Goal: Task Accomplishment & Management: Manage account settings

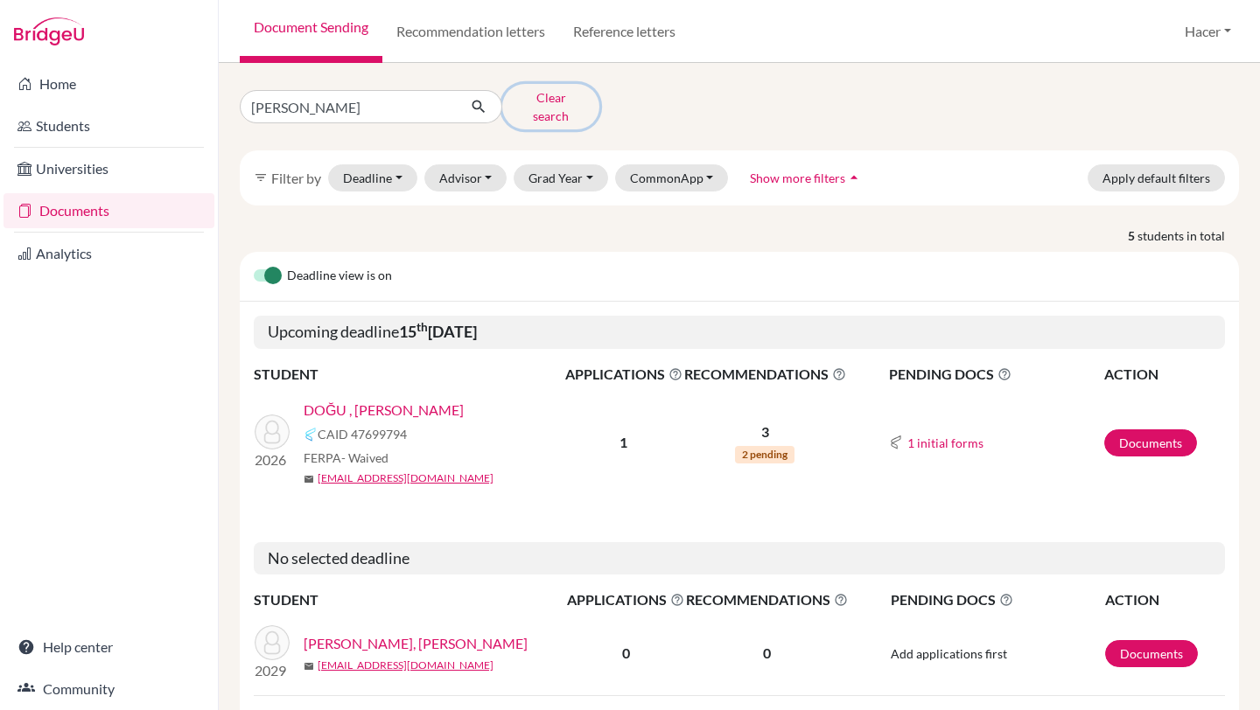
click at [527, 104] on button "Clear search" at bounding box center [550, 106] width 97 height 45
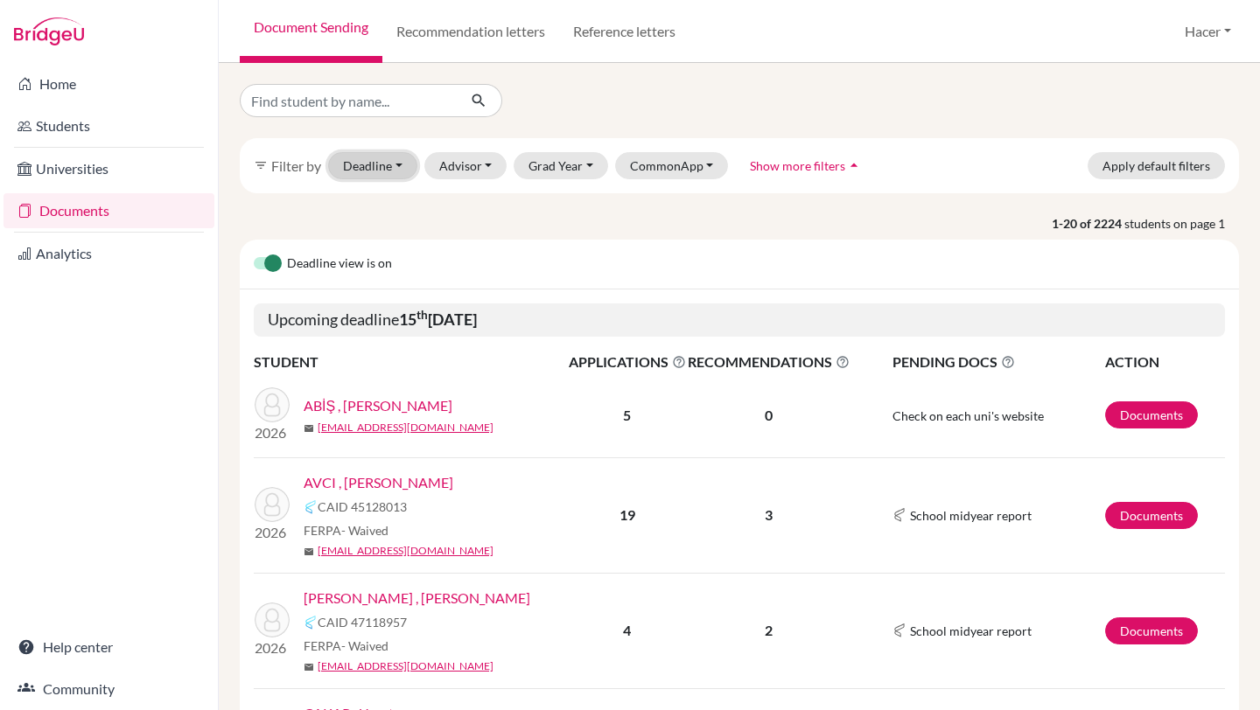
click at [400, 167] on button "Deadline - Select a date range Or double click for a single date selection Toda…" at bounding box center [372, 165] width 89 height 27
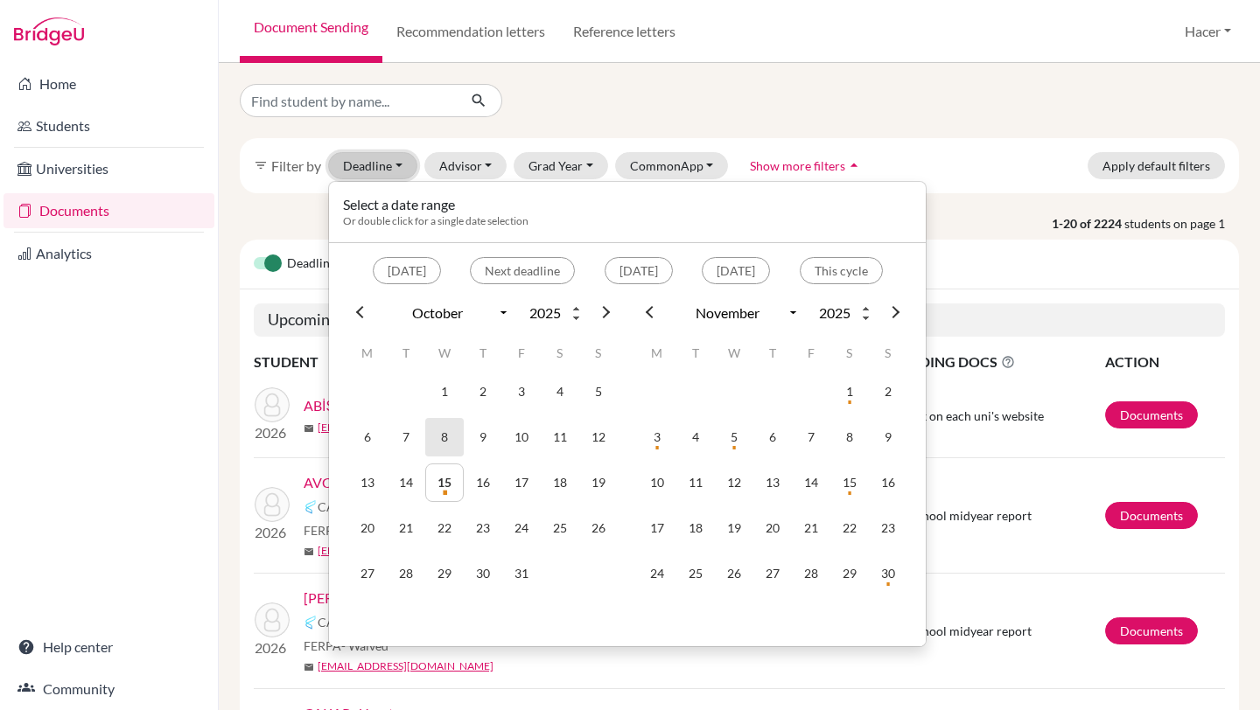
click at [448, 444] on td "8" at bounding box center [444, 437] width 38 height 38
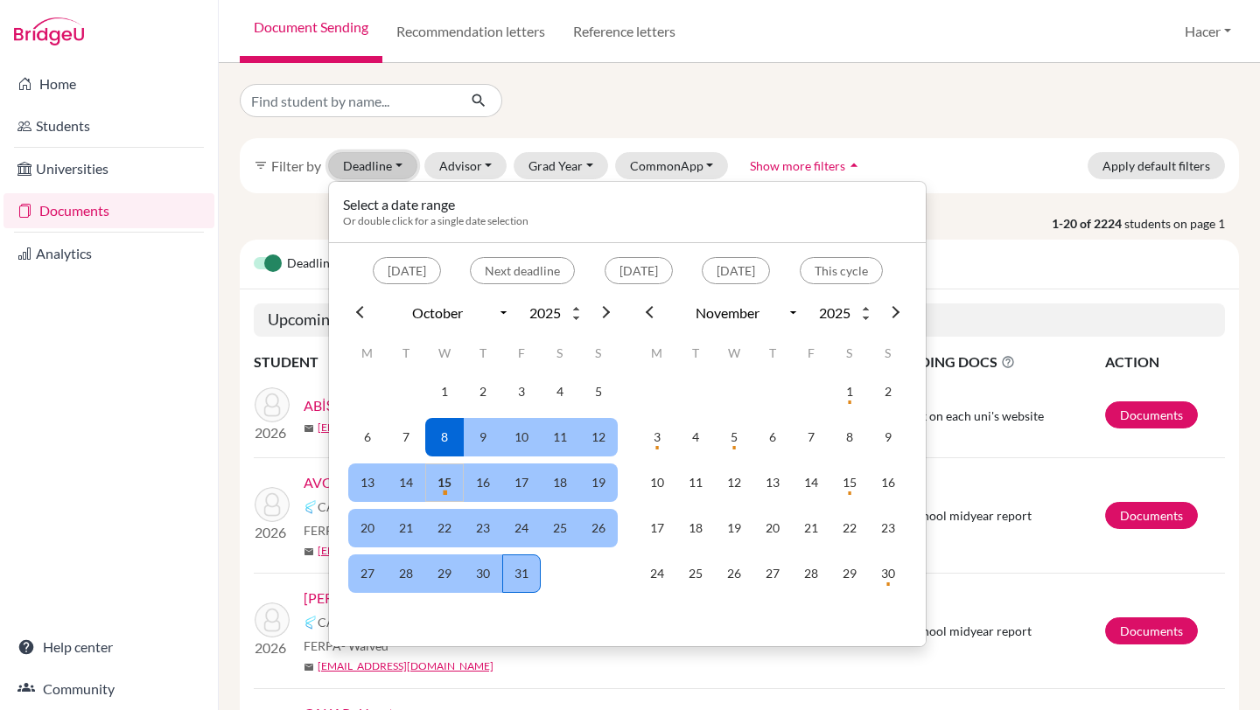
click at [531, 570] on td "31" at bounding box center [521, 574] width 38 height 38
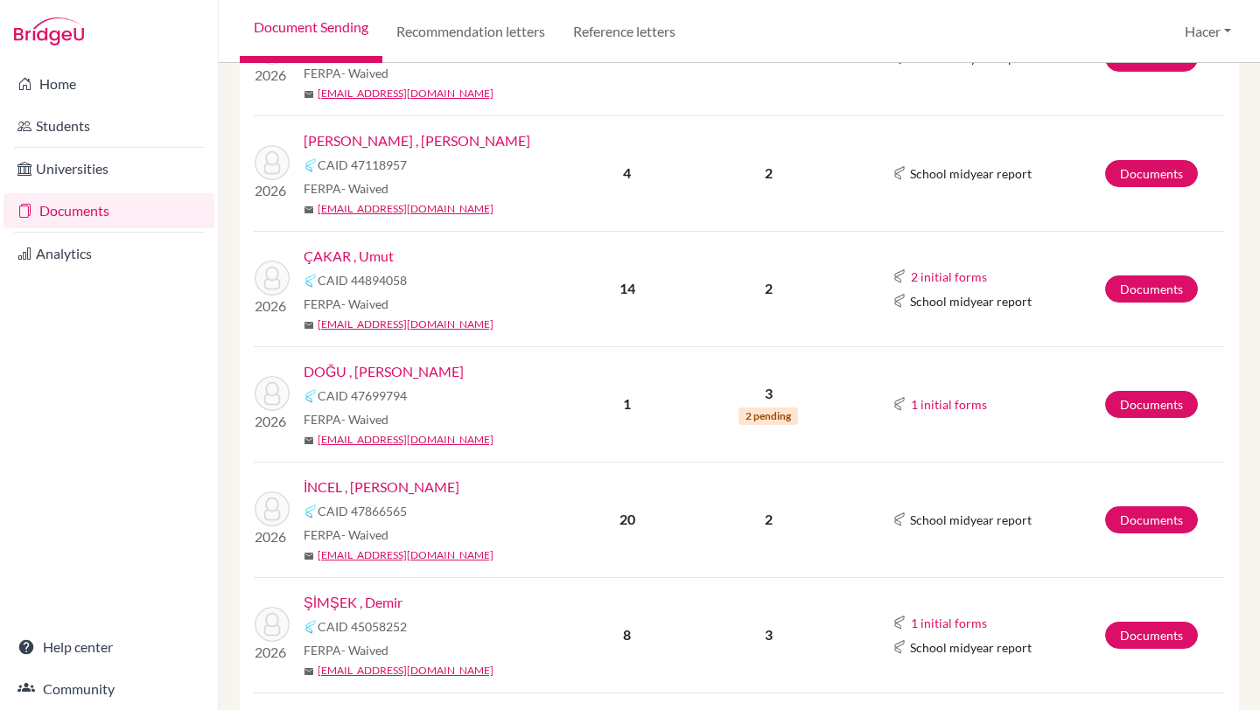
scroll to position [518, 0]
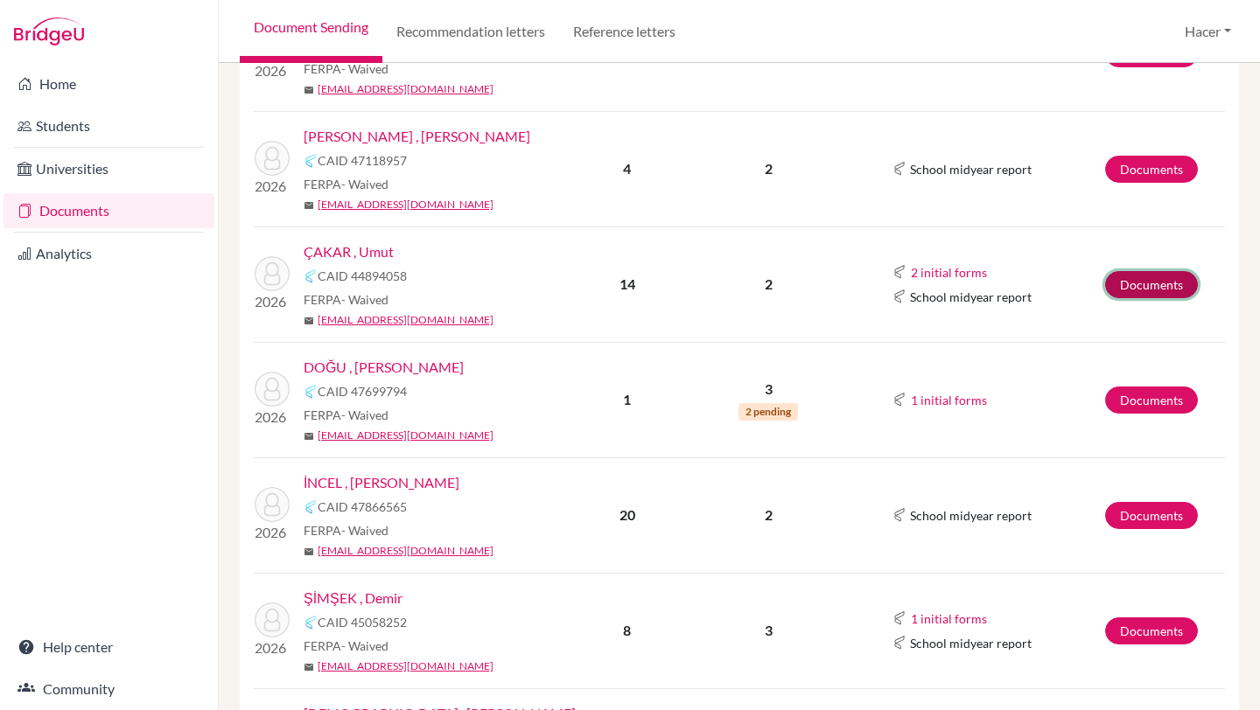
click at [1142, 288] on link "Documents" at bounding box center [1151, 284] width 93 height 27
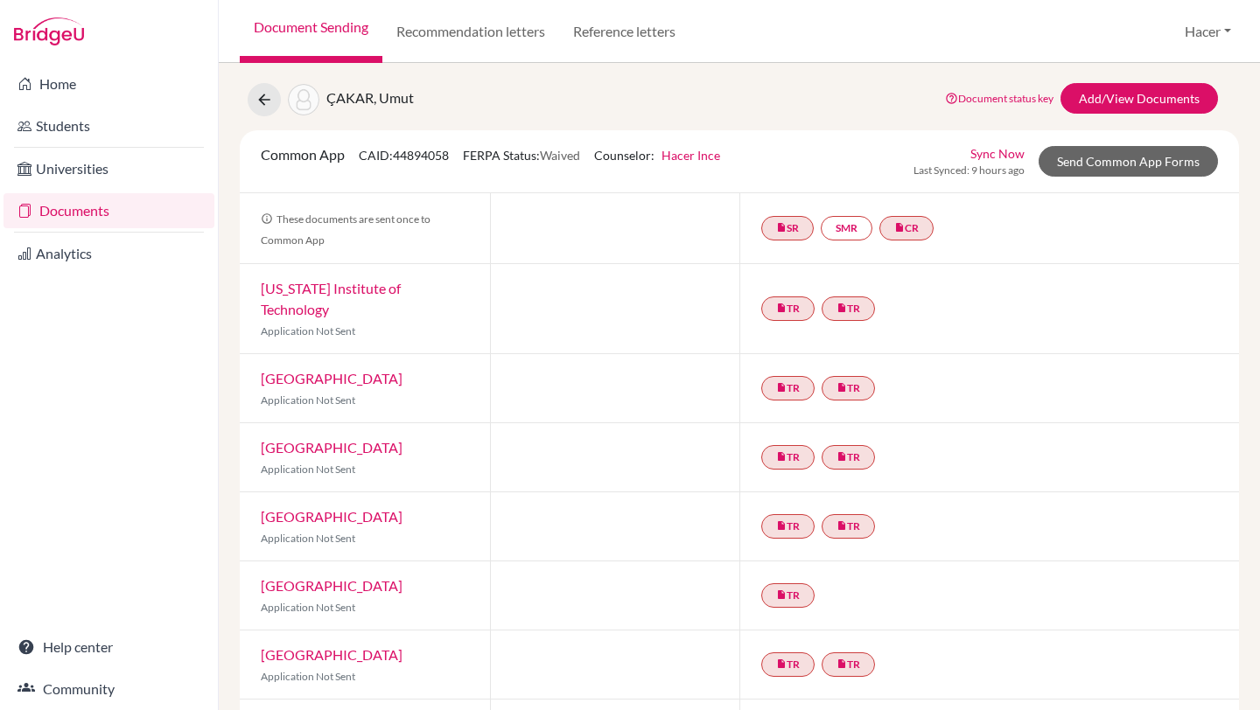
scroll to position [17, 0]
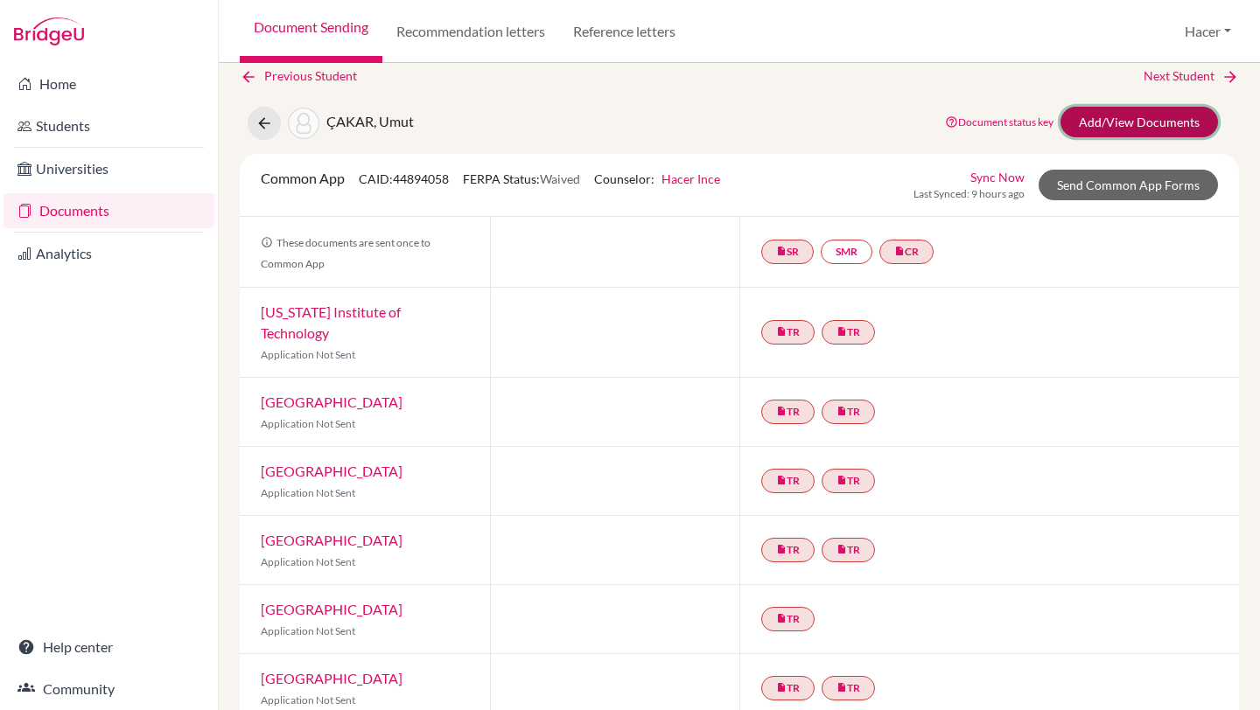
click at [1172, 114] on link "Add/View Documents" at bounding box center [1138, 122] width 157 height 31
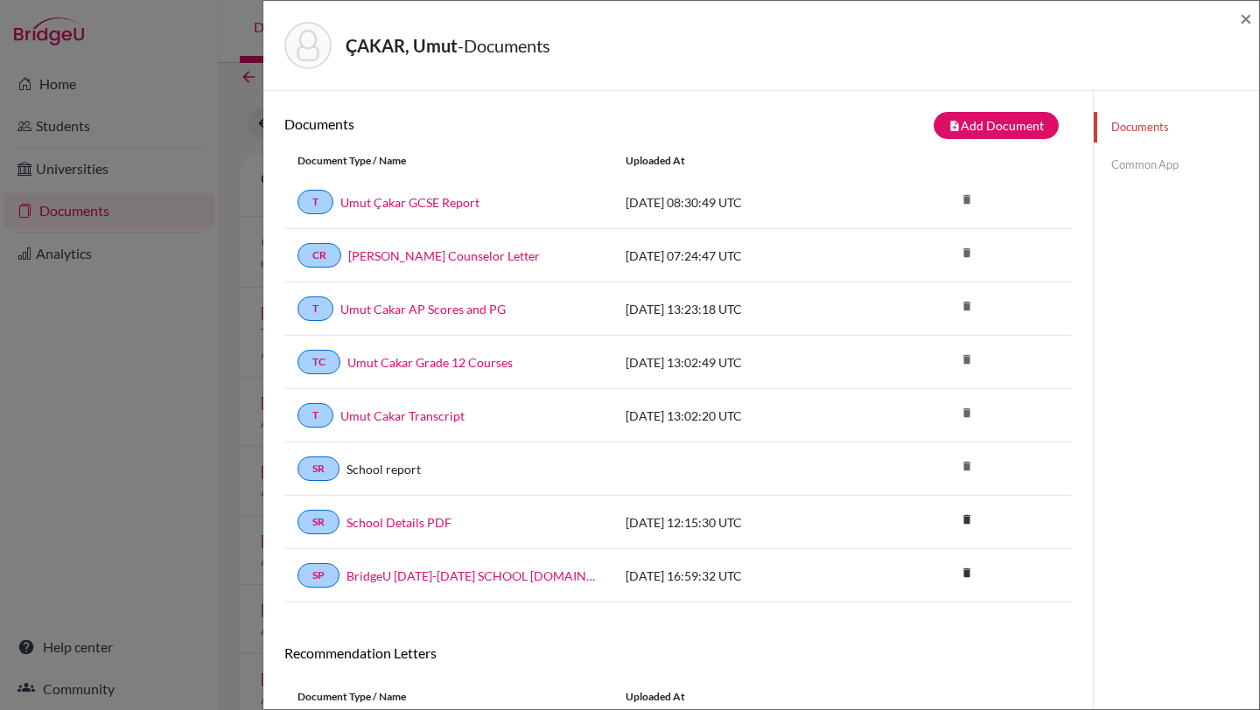
click at [1130, 125] on link "Documents" at bounding box center [1176, 127] width 165 height 31
click at [430, 201] on link "Umut Çakar GCSE Report" at bounding box center [409, 202] width 139 height 18
click at [448, 255] on link "Umut Çakar Counselor Letter" at bounding box center [444, 256] width 192 height 18
click at [441, 313] on link "Umut Cakar AP Scores and PG" at bounding box center [422, 309] width 165 height 18
click at [404, 360] on link "Umut Cakar Grade 12 Courses" at bounding box center [429, 362] width 165 height 18
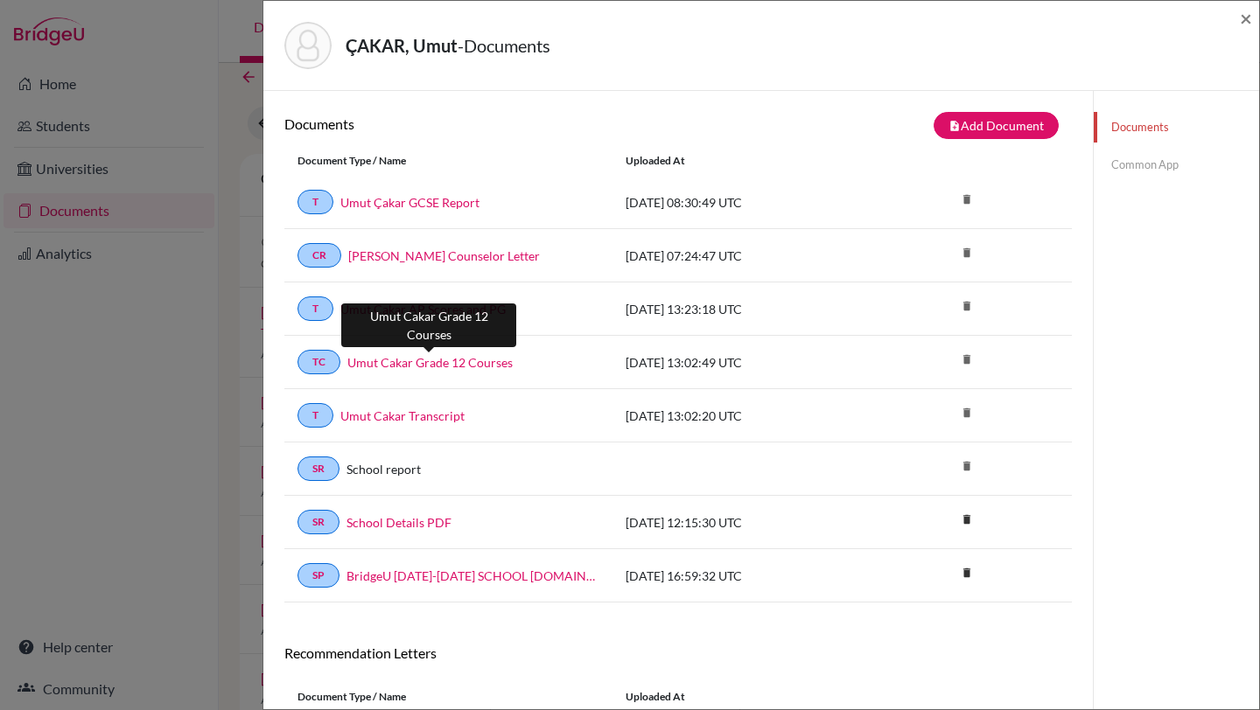
click at [438, 362] on link "Umut Cakar Grade 12 Courses" at bounding box center [429, 362] width 165 height 18
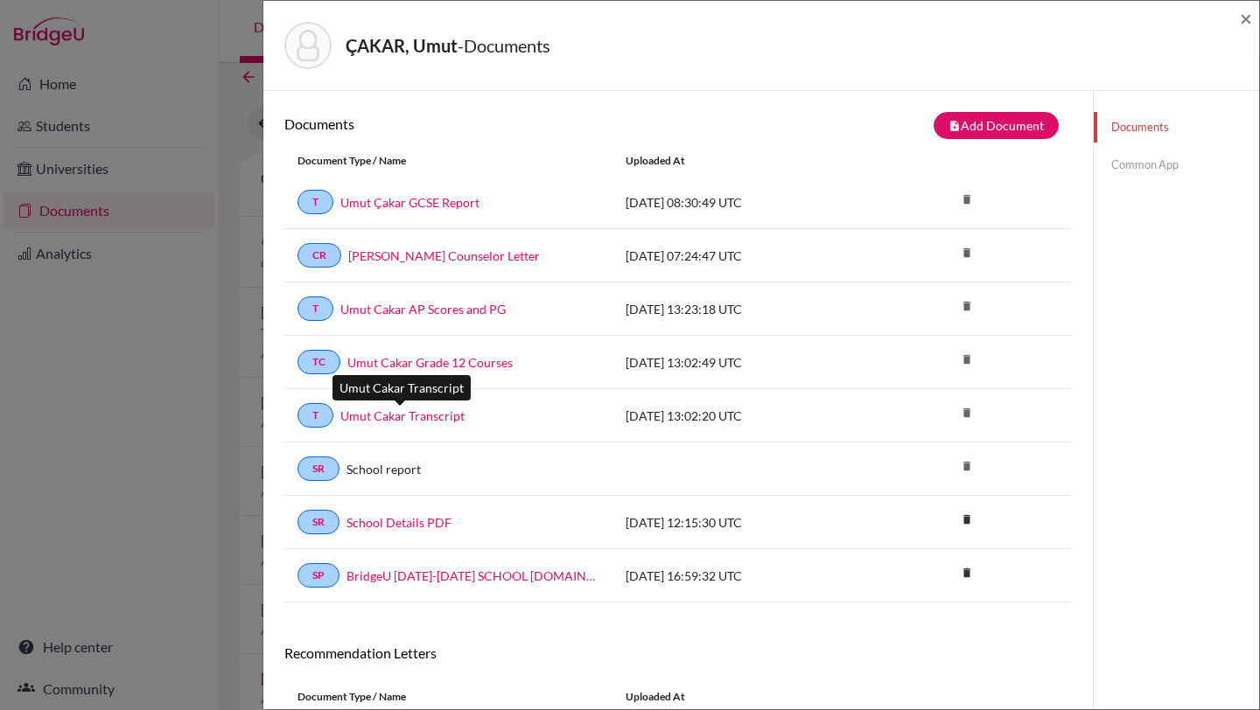
click at [366, 418] on link "Umut Cakar Transcript" at bounding box center [402, 416] width 124 height 18
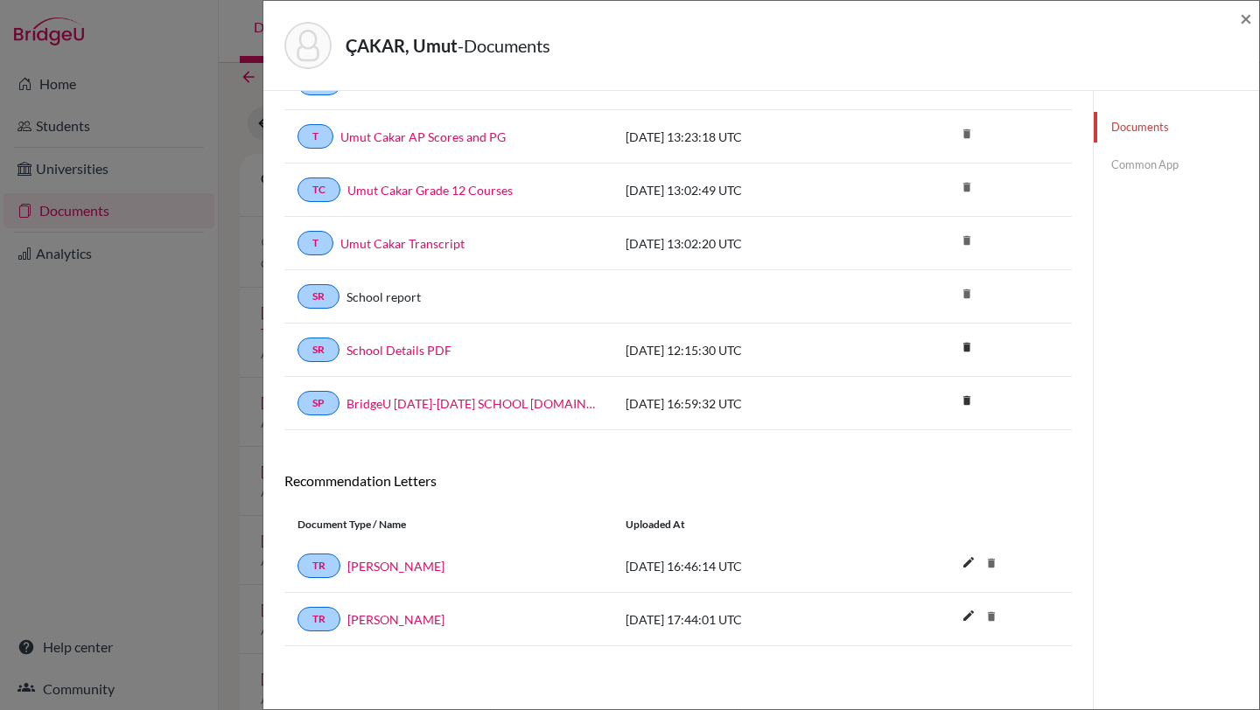
click at [1134, 158] on link "Common App" at bounding box center [1176, 165] width 165 height 31
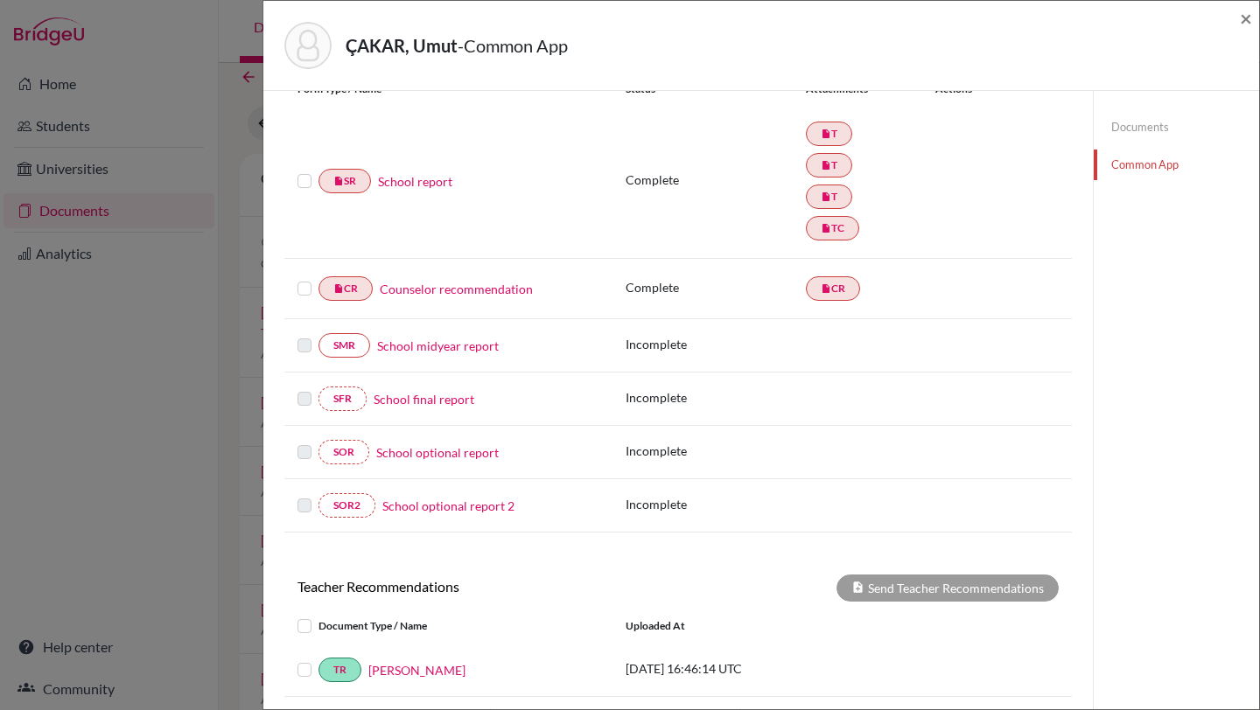
scroll to position [217, 0]
click at [430, 173] on div "insert_drive_file SR School report" at bounding box center [448, 183] width 302 height 24
click at [430, 177] on link "School report" at bounding box center [415, 183] width 74 height 18
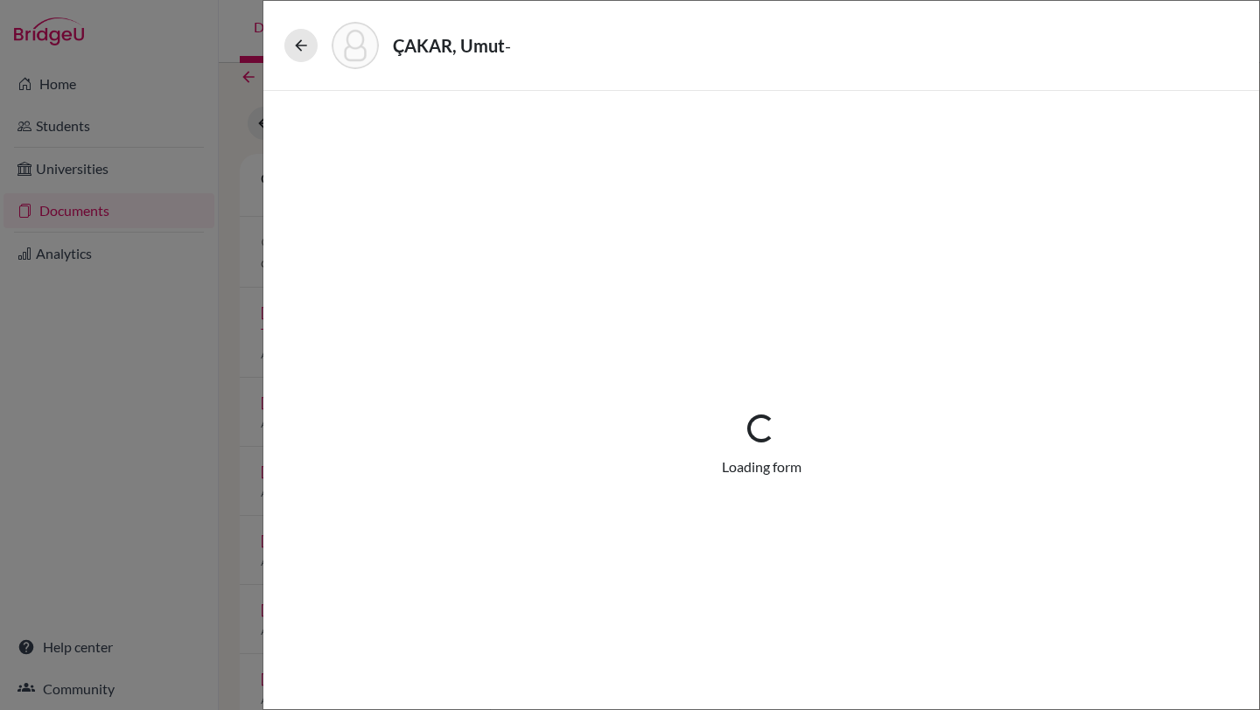
select select "3"
select select "683932"
select select "1"
select select "683933"
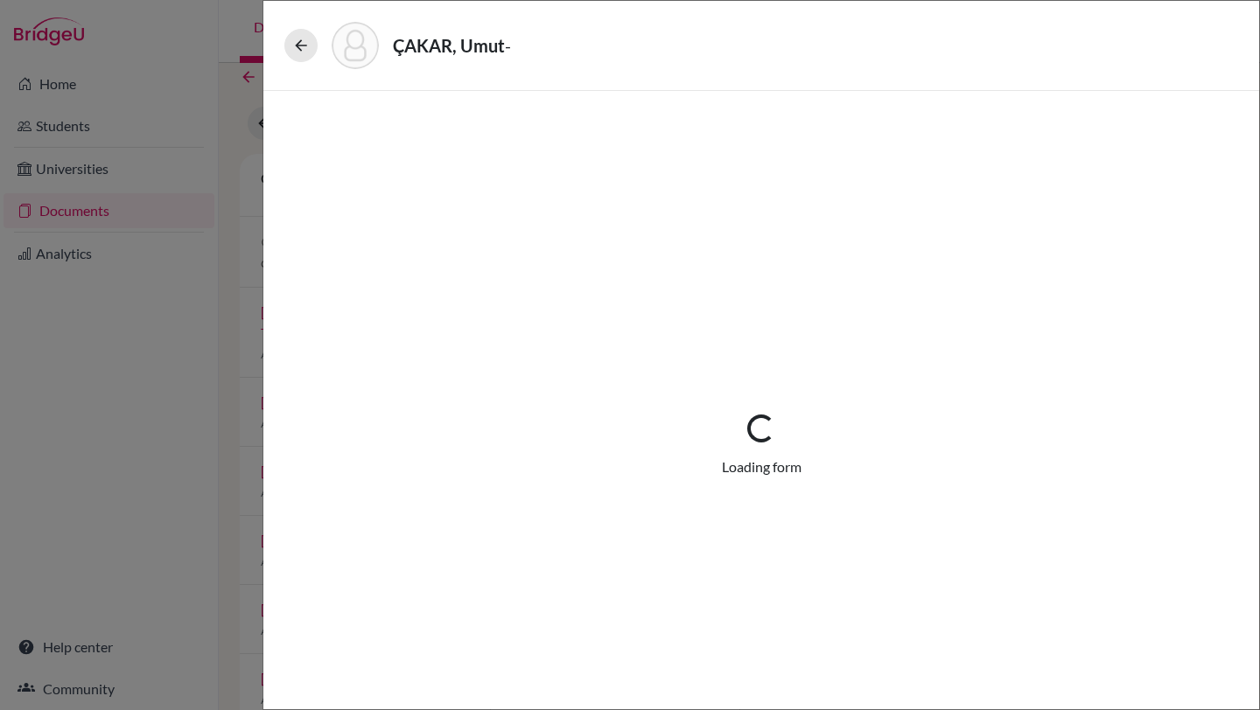
select select "683936"
select select "690769"
select select "0"
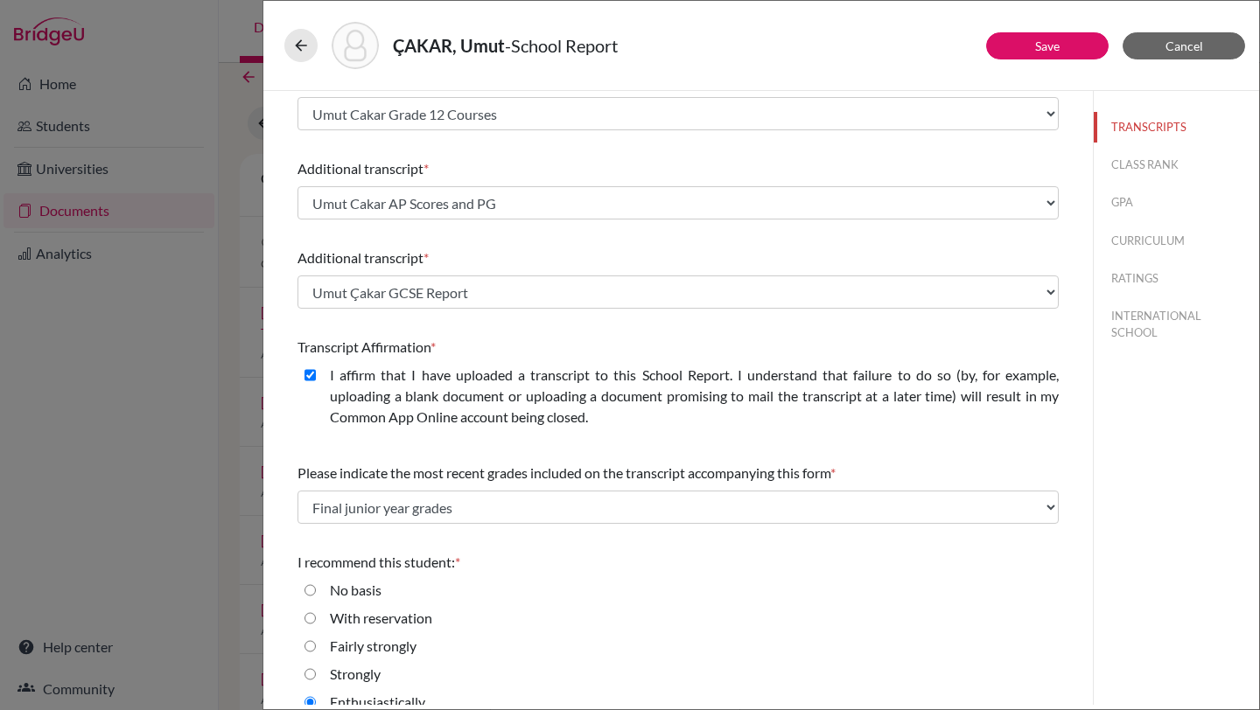
scroll to position [408, 0]
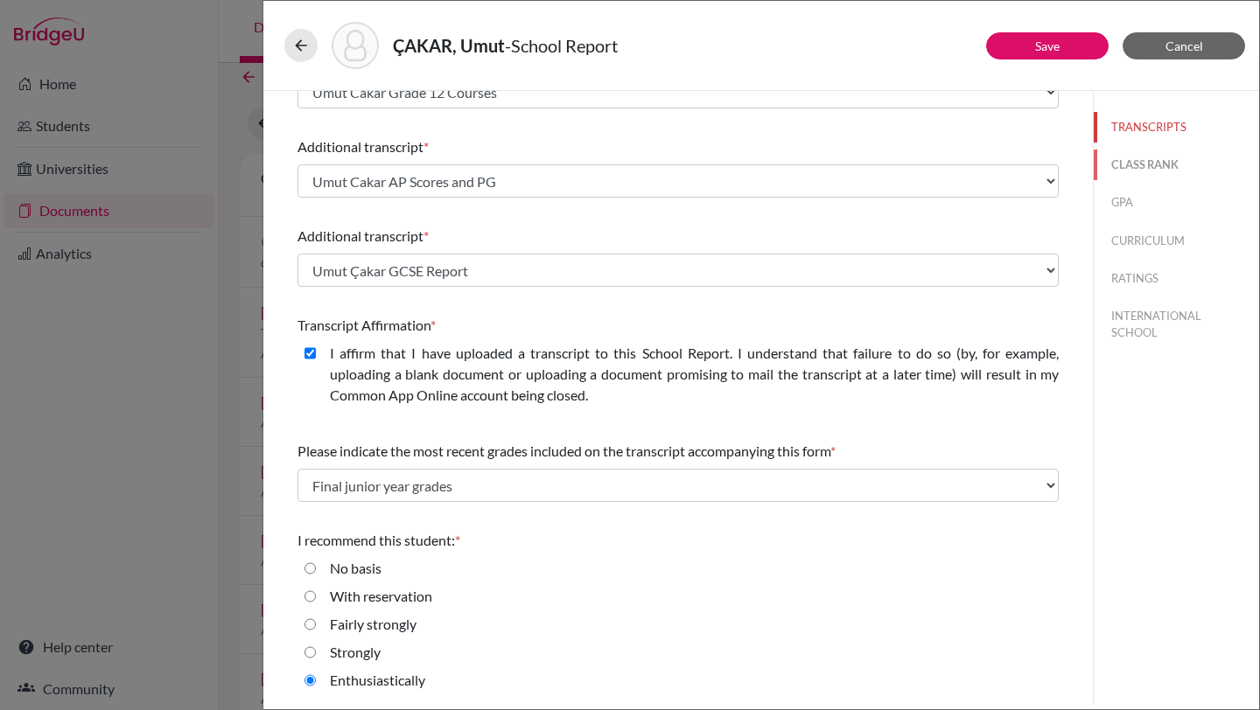
click at [1123, 168] on button "CLASS RANK" at bounding box center [1176, 165] width 165 height 31
select select "5"
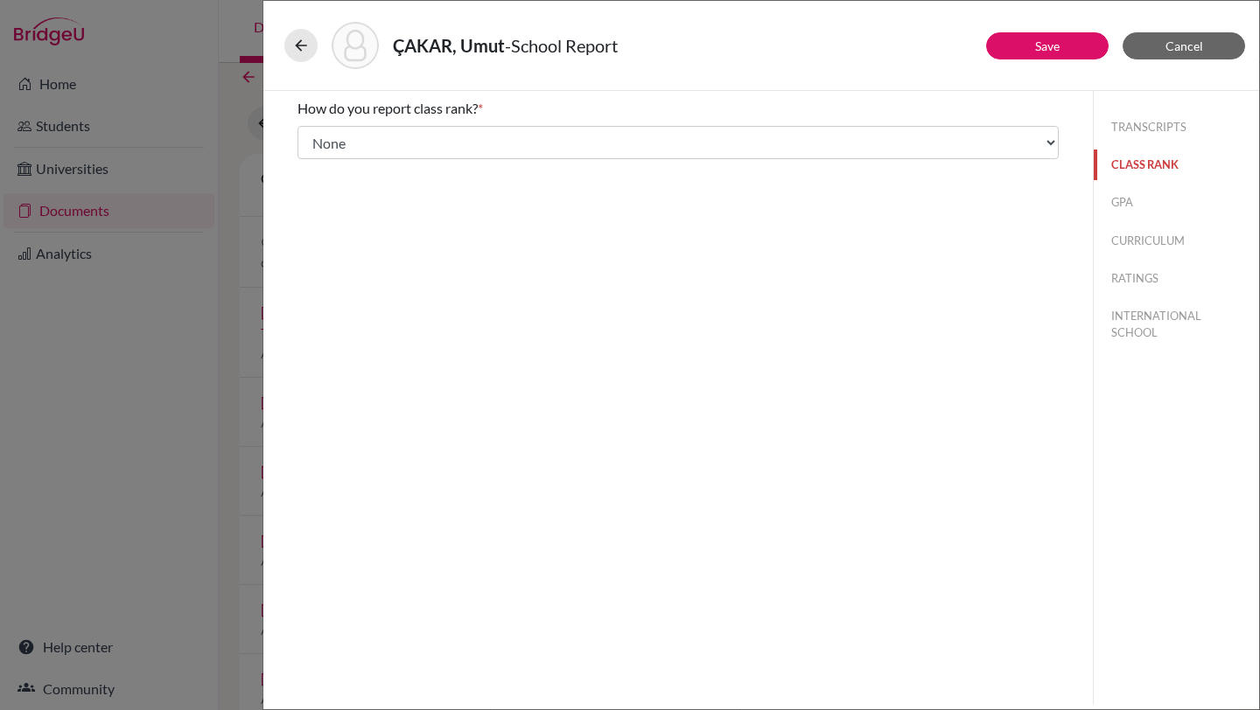
scroll to position [0, 0]
click at [1116, 212] on button "GPA" at bounding box center [1176, 202] width 165 height 31
type input "98.55"
type input "99,54"
select select "100"
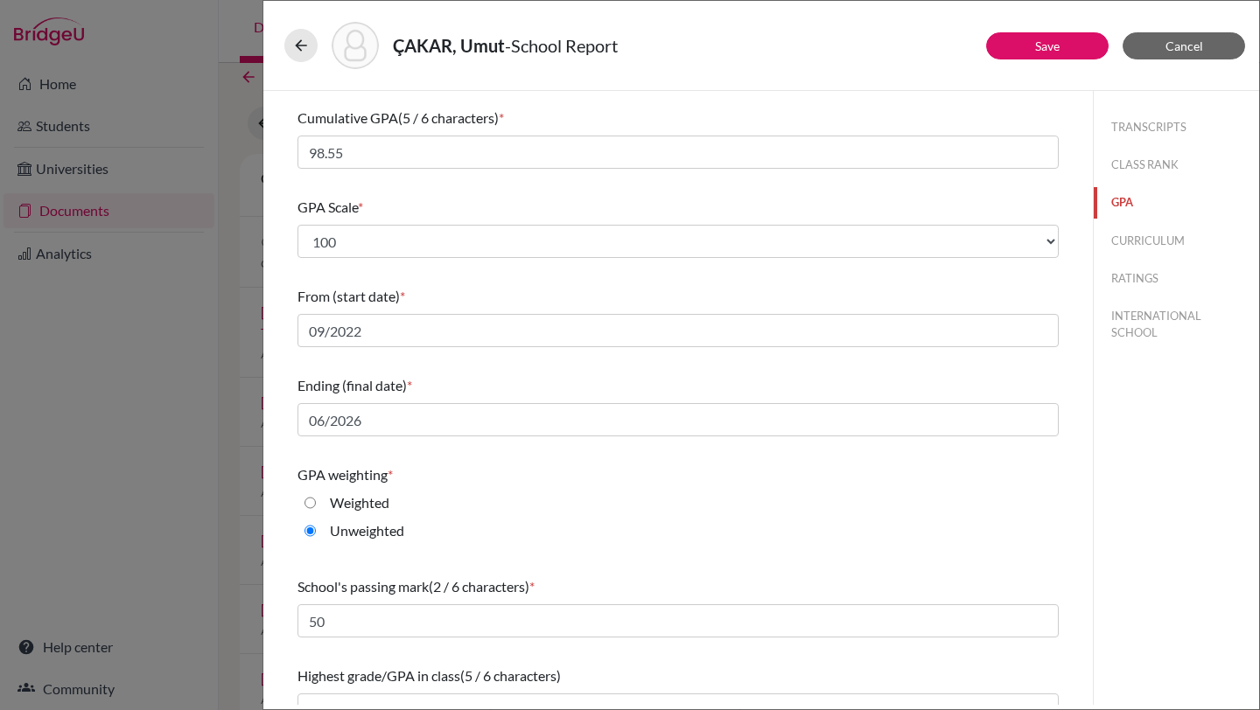
scroll to position [131, 0]
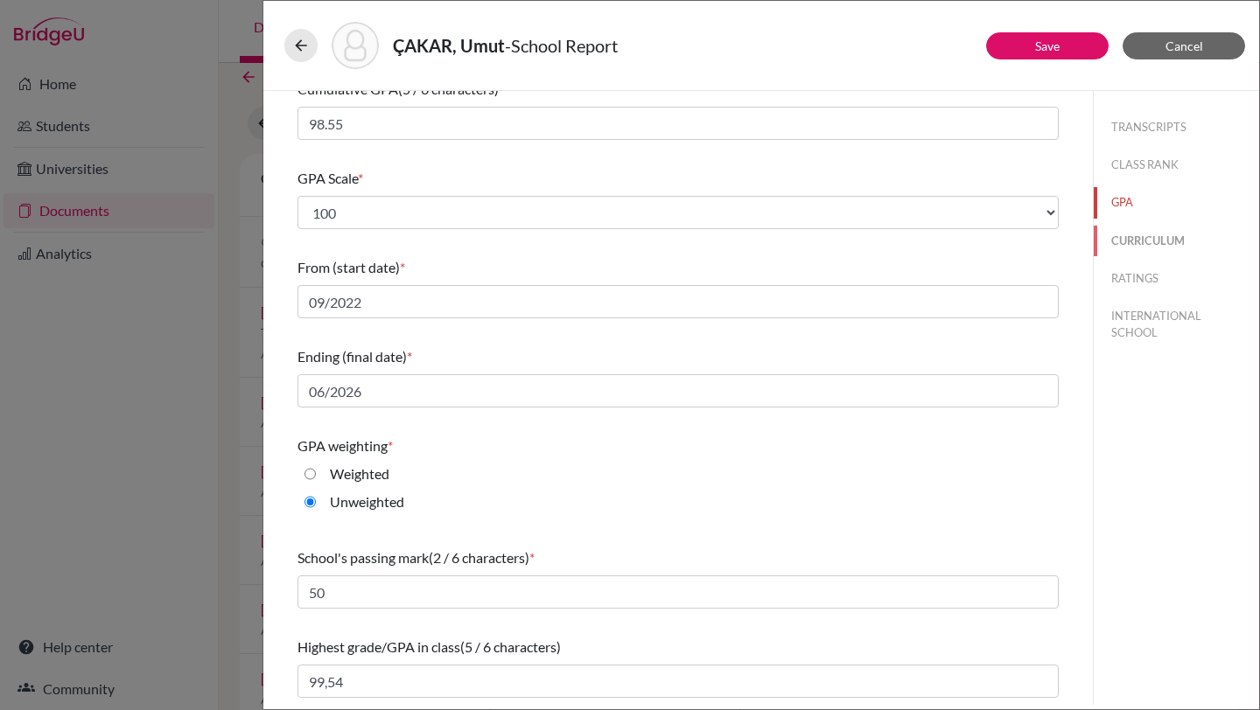
click at [1141, 237] on button "CURRICULUM" at bounding box center [1176, 241] width 165 height 31
select select "4"
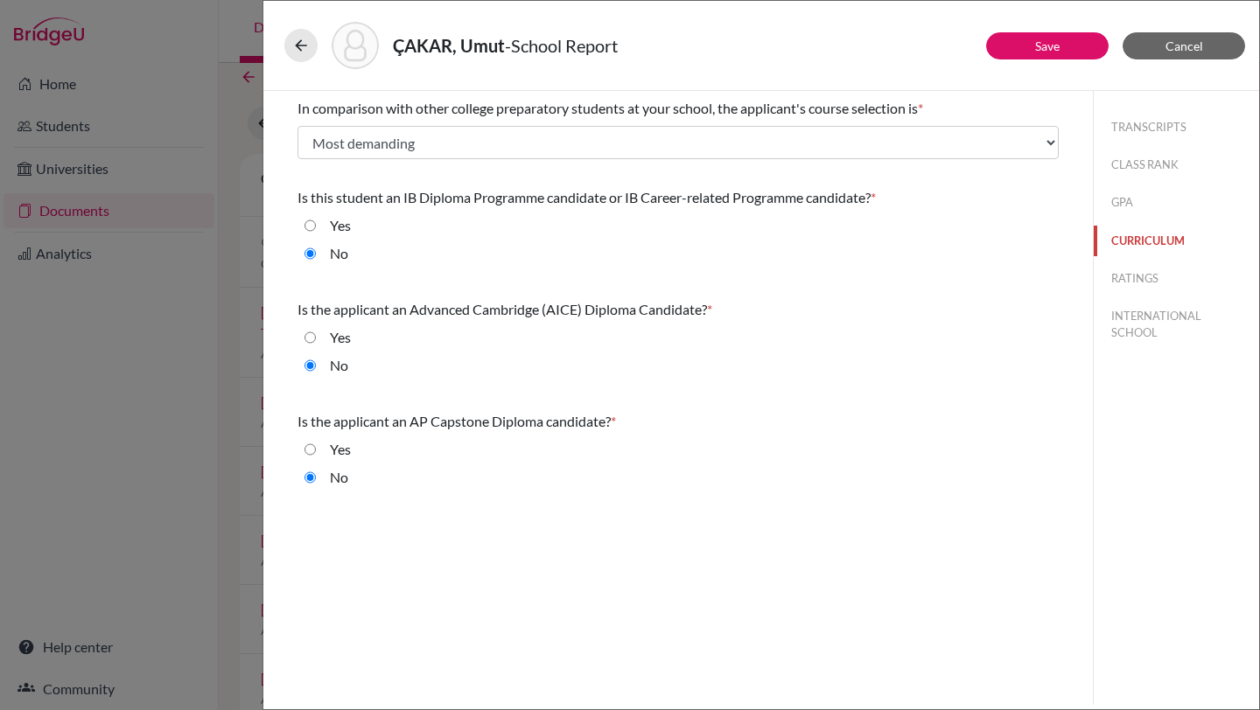
scroll to position [0, 0]
click at [1122, 283] on button "RATINGS" at bounding box center [1176, 278] width 165 height 31
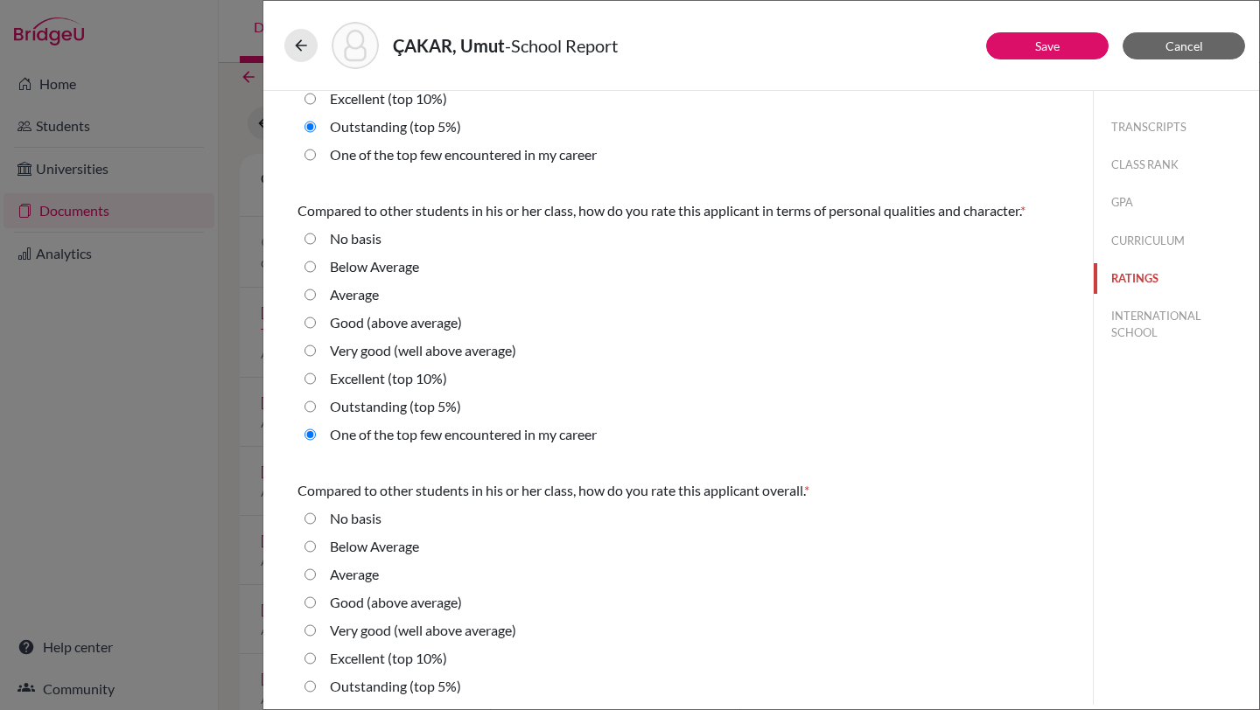
scroll to position [492, 0]
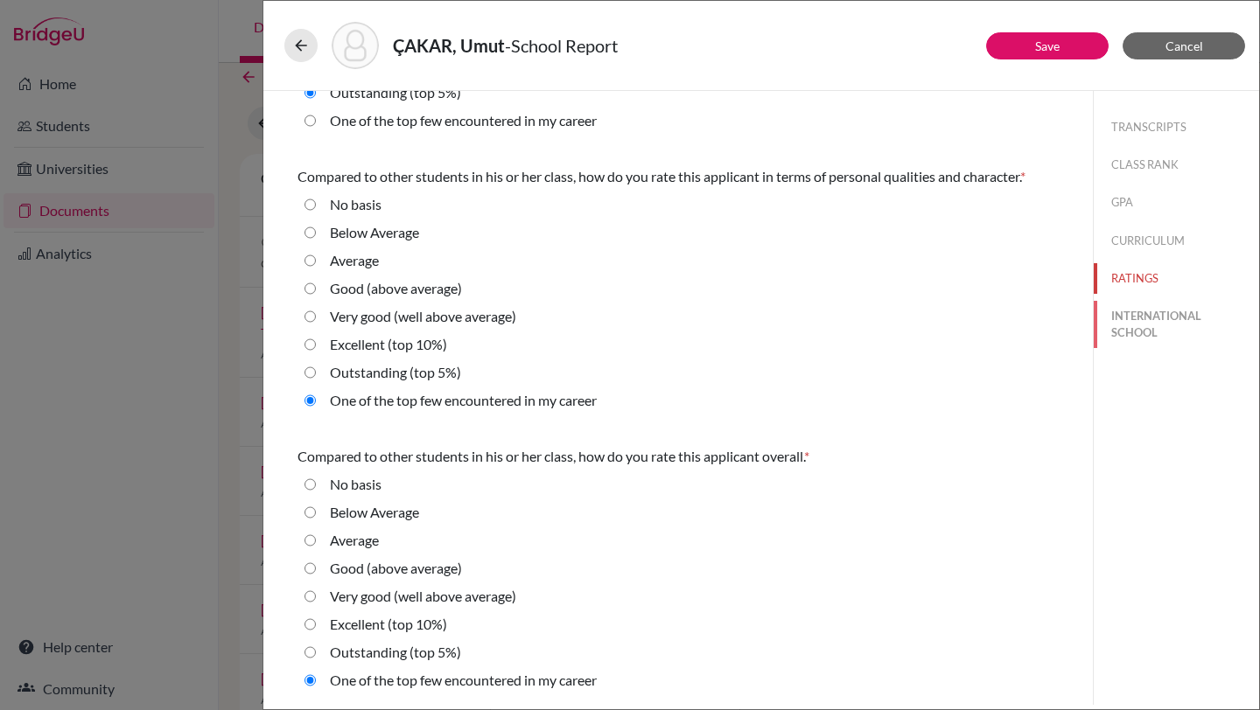
click at [1125, 323] on button "INTERNATIONAL SCHOOL" at bounding box center [1176, 324] width 165 height 47
radio Average "true"
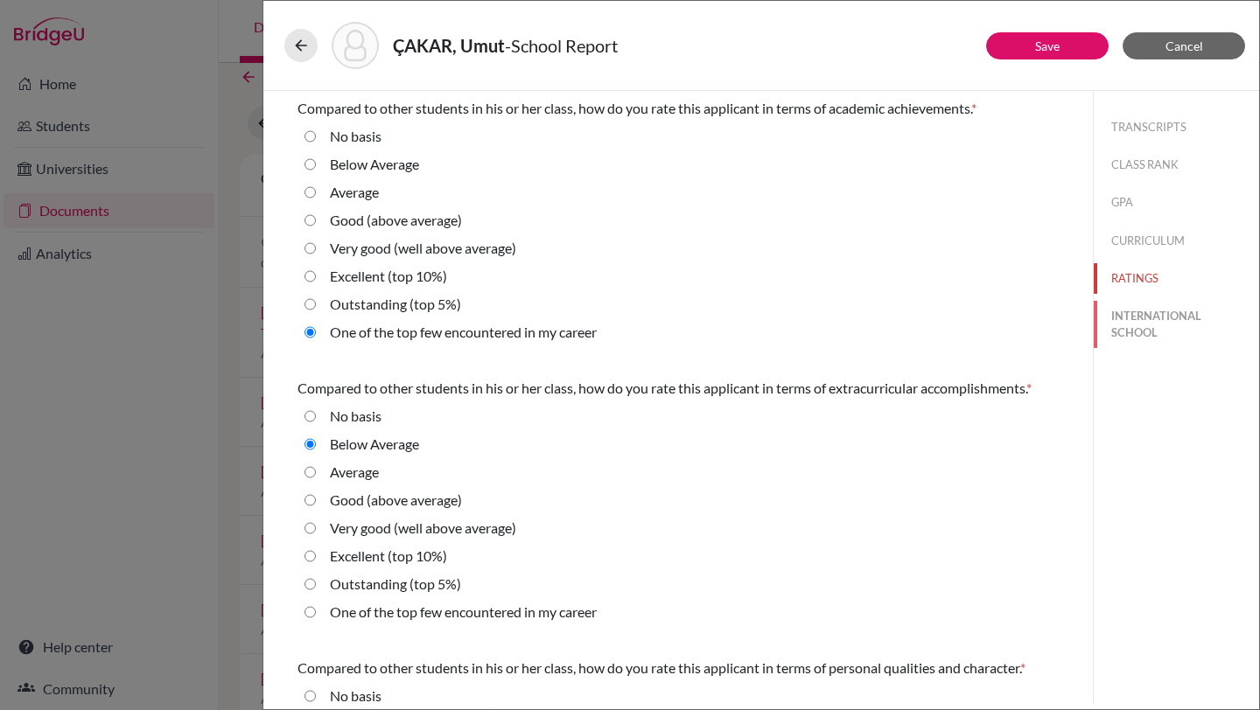
select select "14"
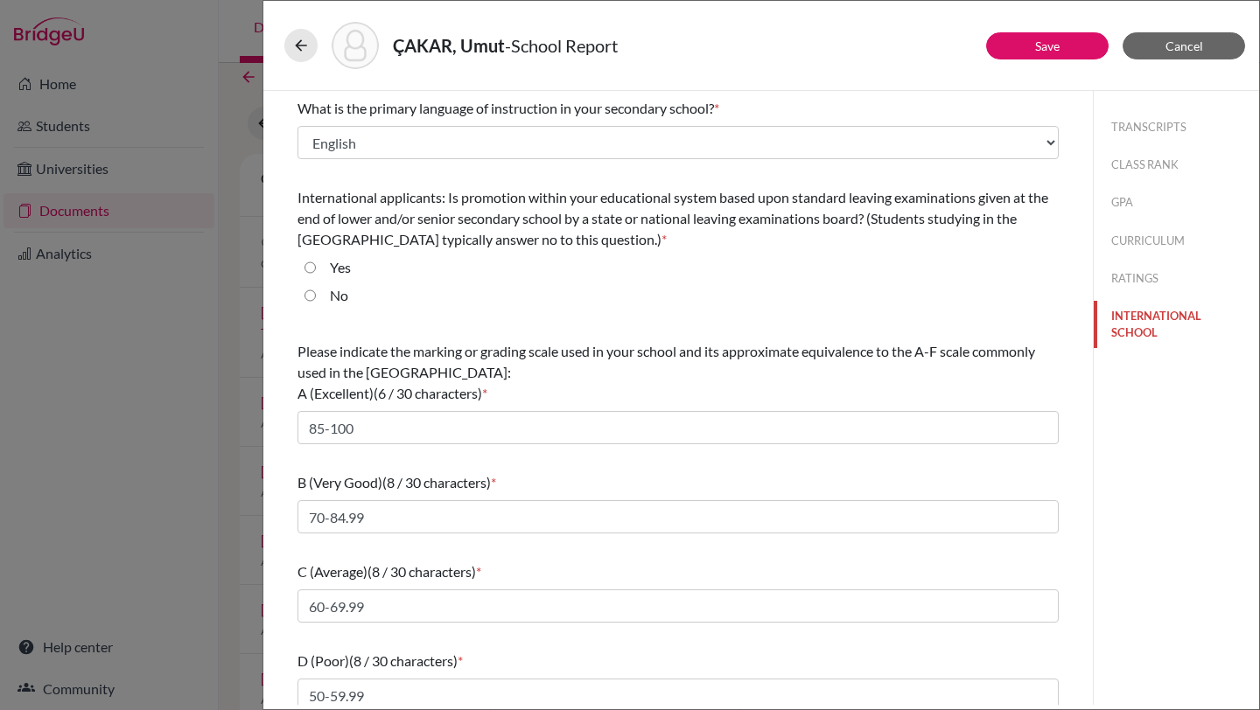
scroll to position [103, 0]
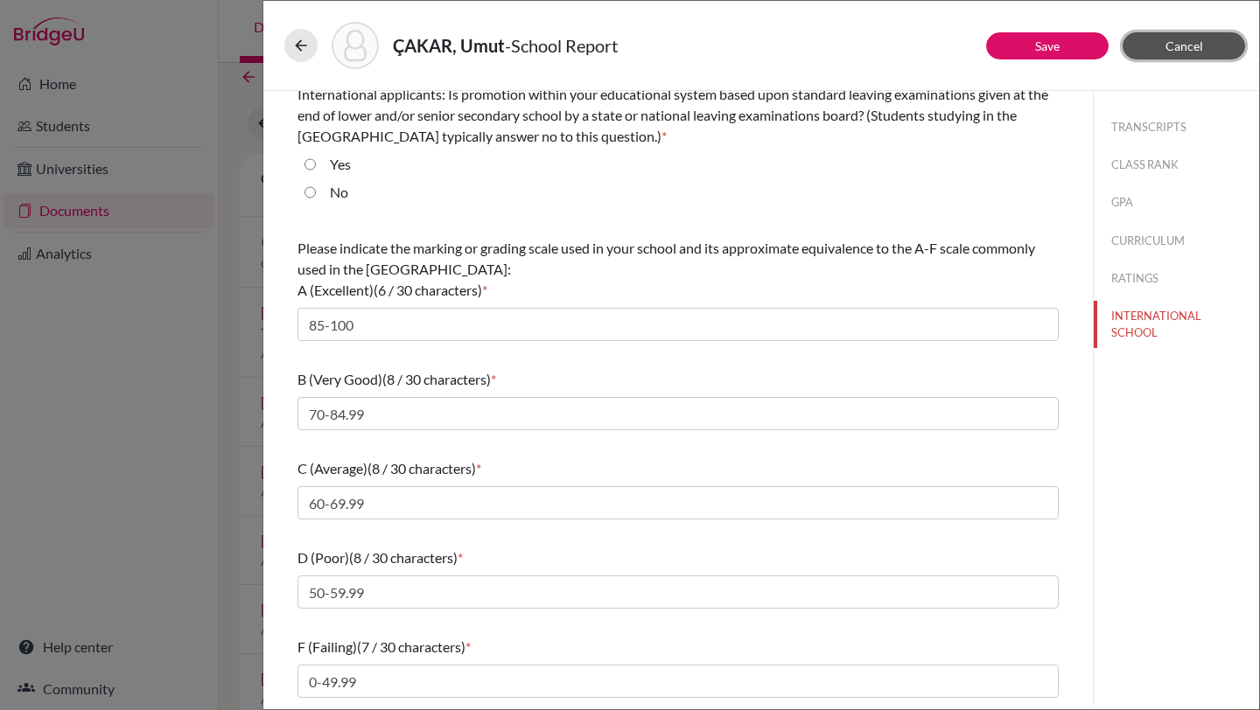
click at [1166, 47] on span "Cancel" at bounding box center [1184, 45] width 38 height 15
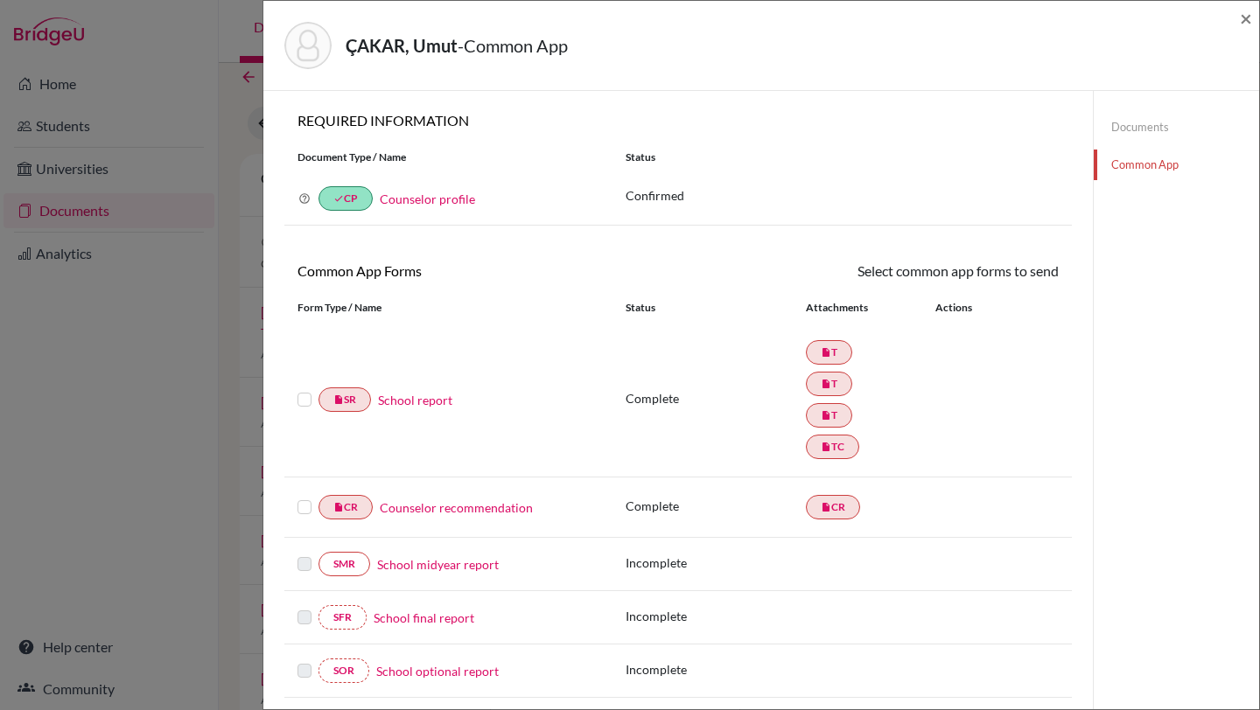
scroll to position [115, 0]
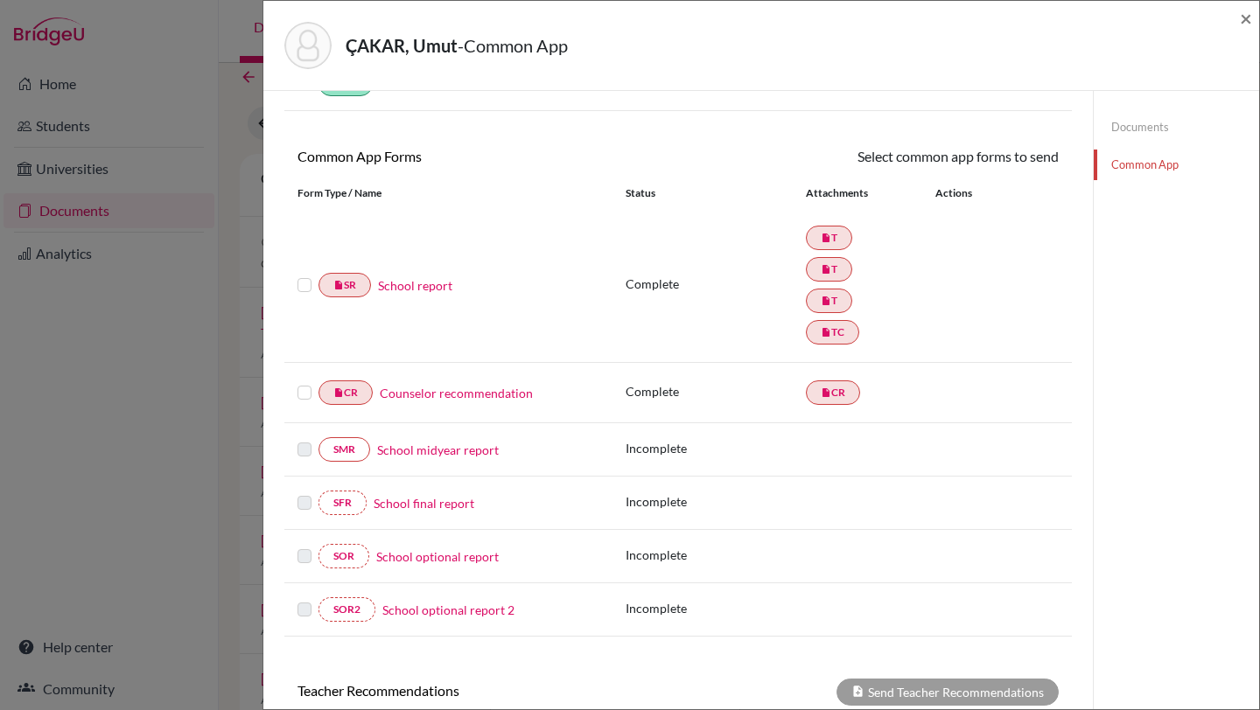
click at [490, 402] on link "Counselor recommendation" at bounding box center [456, 393] width 153 height 18
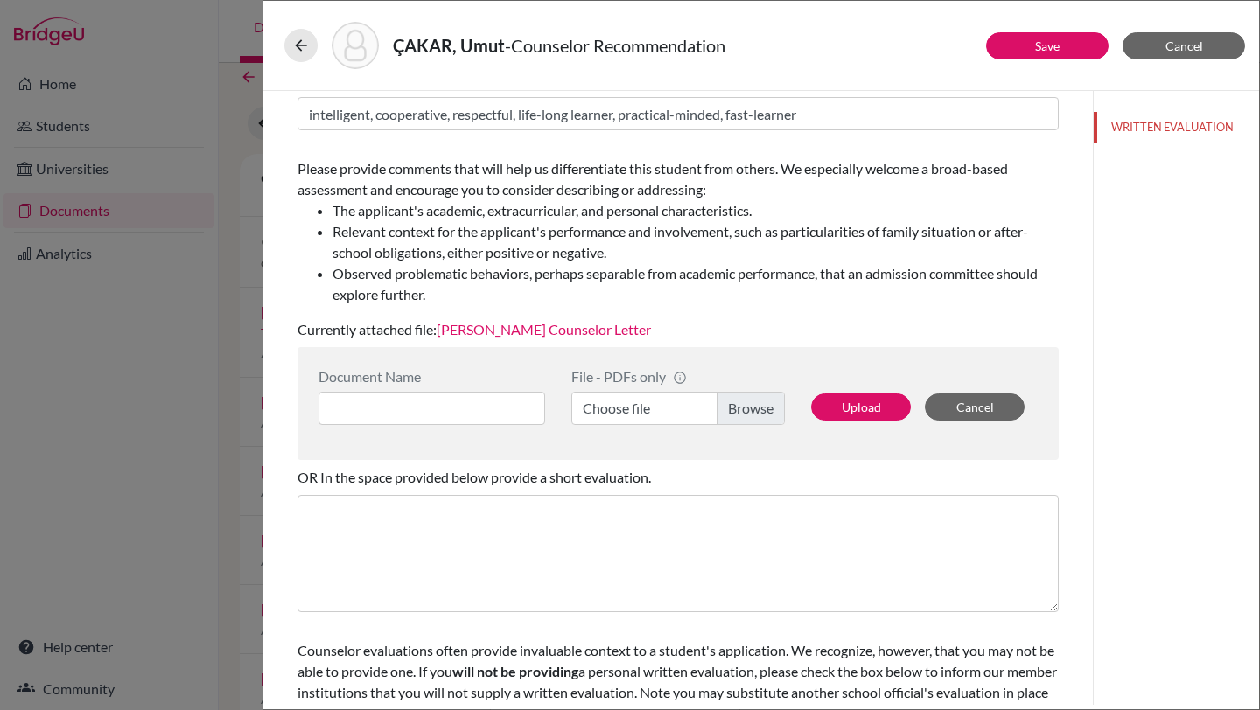
scroll to position [263, 0]
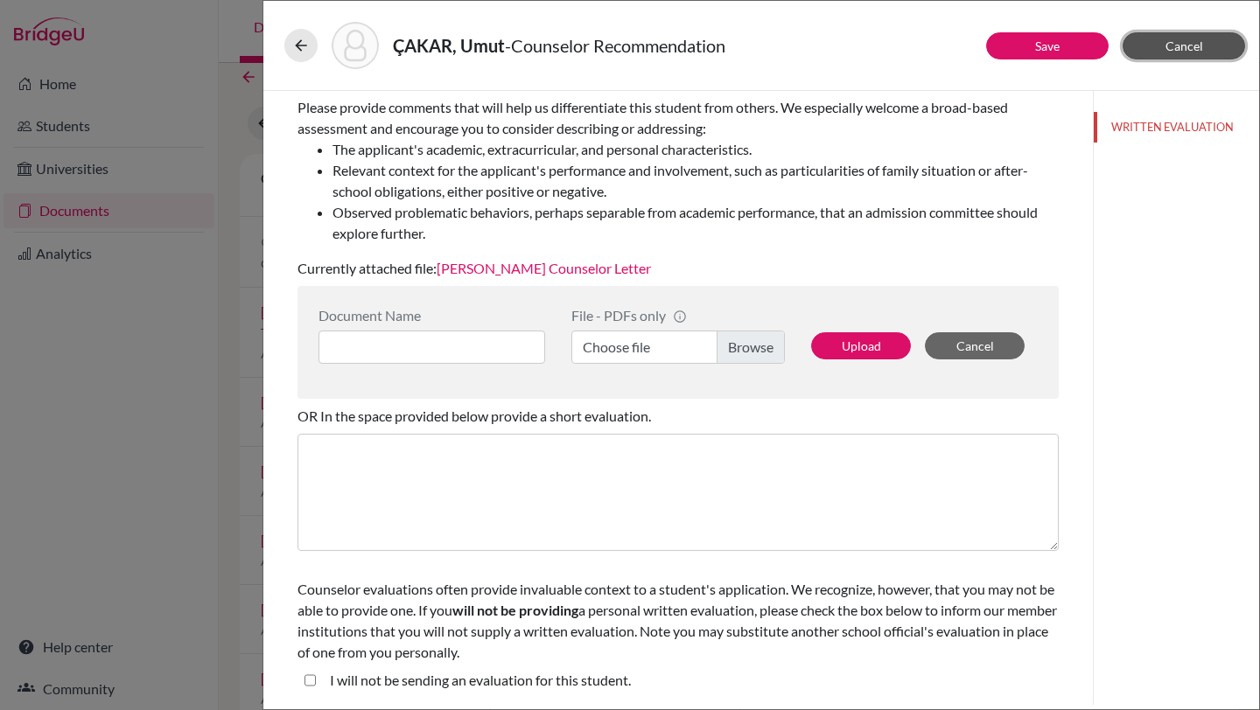
click at [1150, 48] on button "Cancel" at bounding box center [1184, 45] width 122 height 27
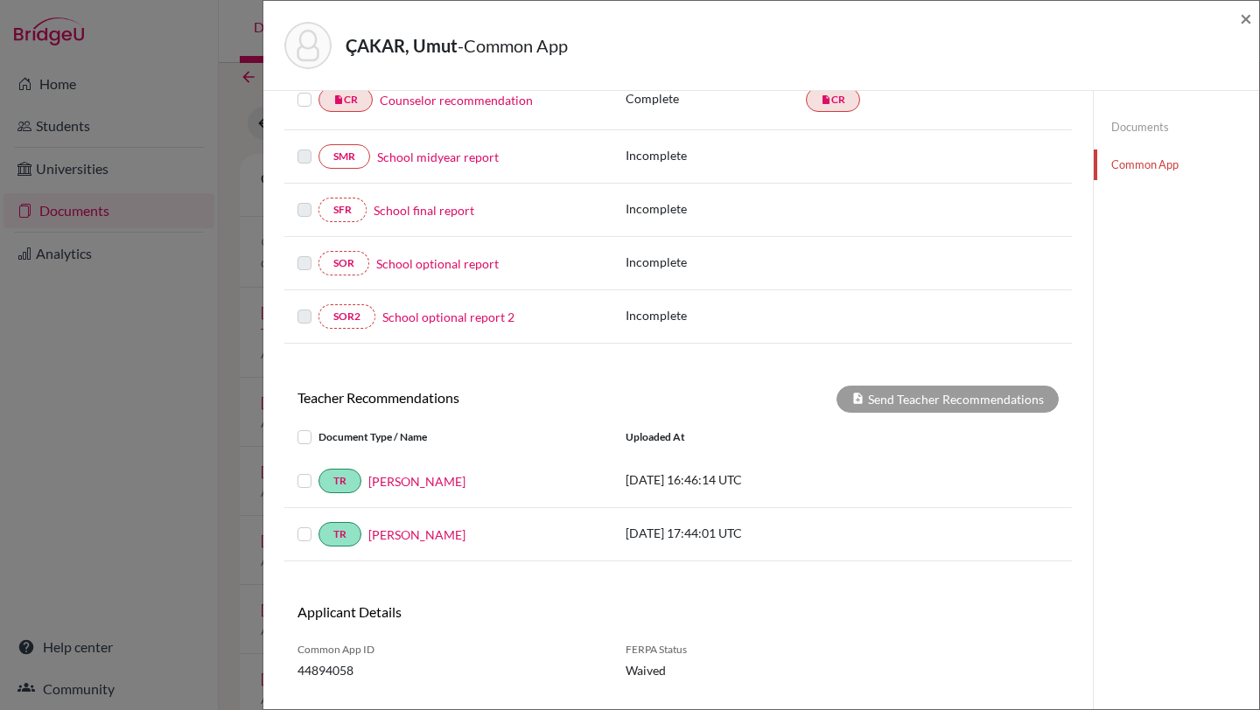
scroll to position [448, 0]
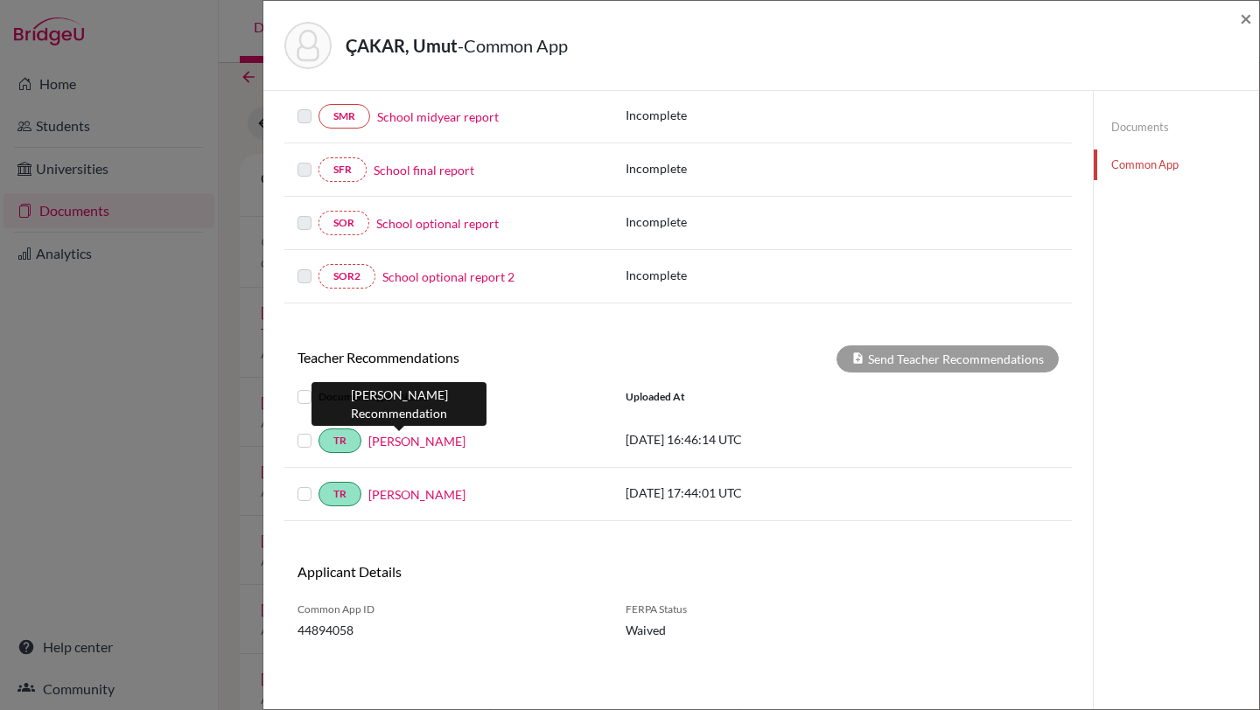
click at [412, 438] on link "Barış Şahin" at bounding box center [416, 441] width 97 height 18
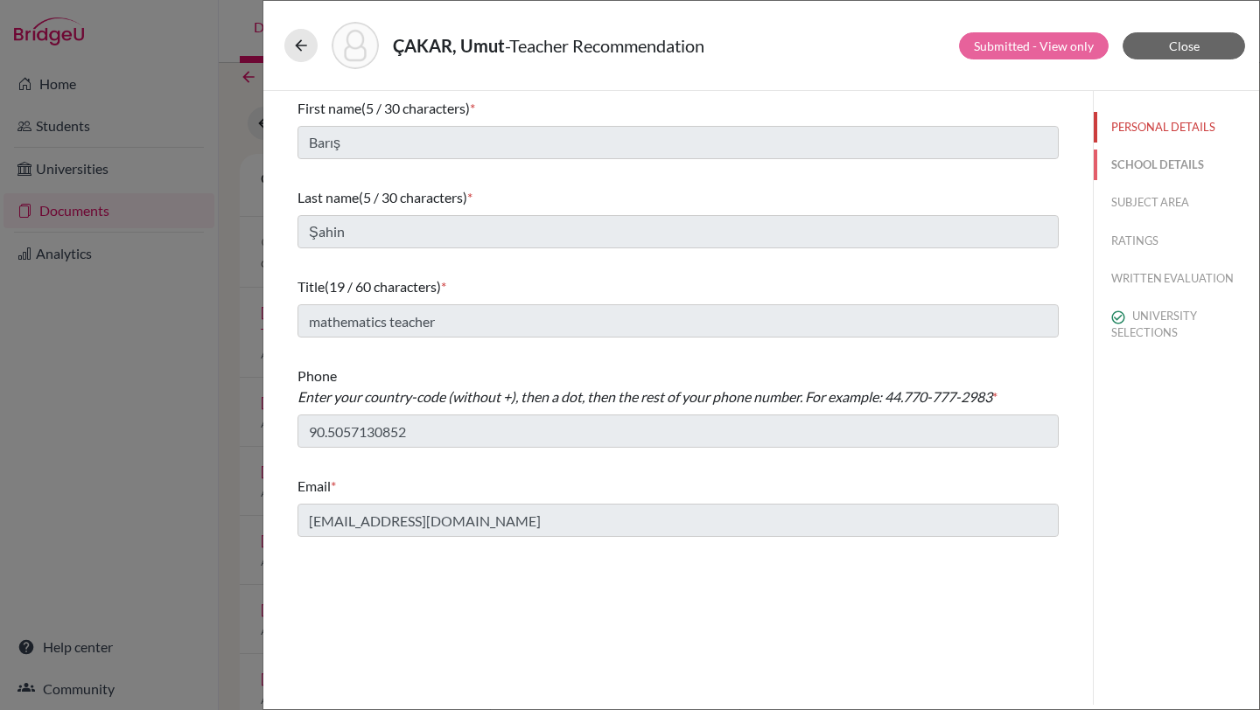
click at [1160, 151] on button "SCHOOL DETAILS" at bounding box center [1176, 165] width 165 height 31
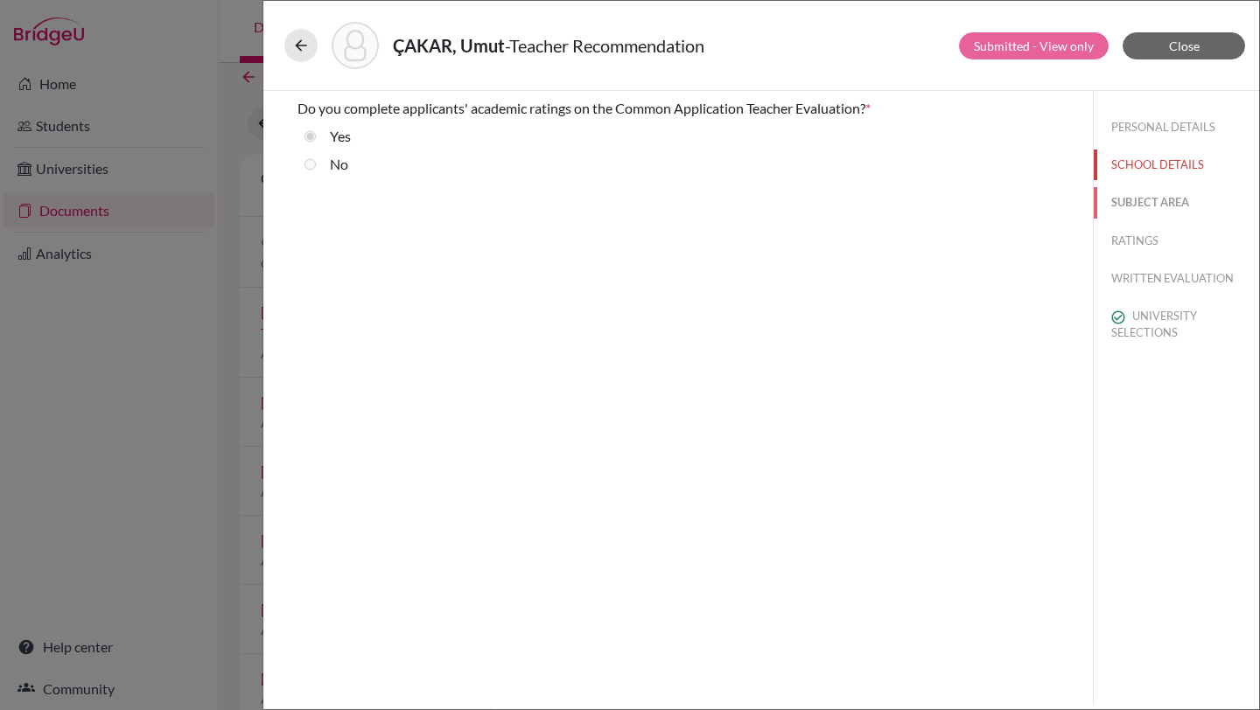
click at [1143, 201] on button "SUBJECT AREA" at bounding box center [1176, 202] width 165 height 31
select select "0"
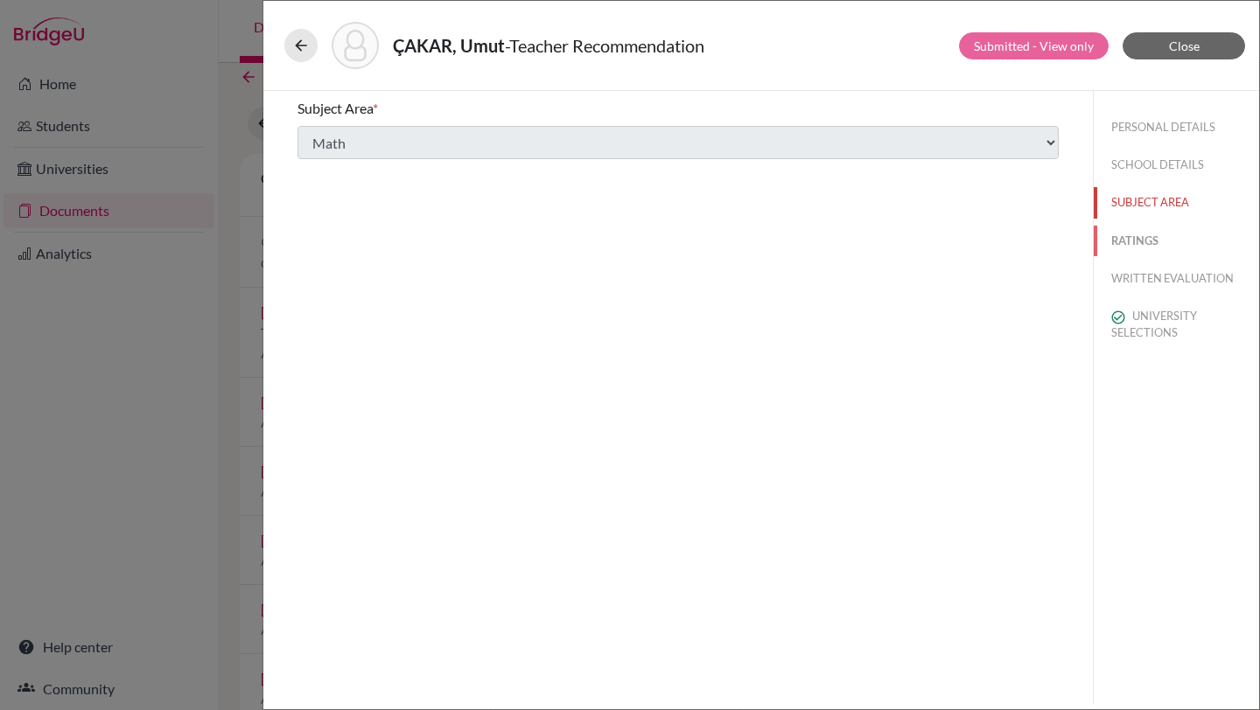
click at [1146, 235] on button "RATINGS" at bounding box center [1176, 241] width 165 height 31
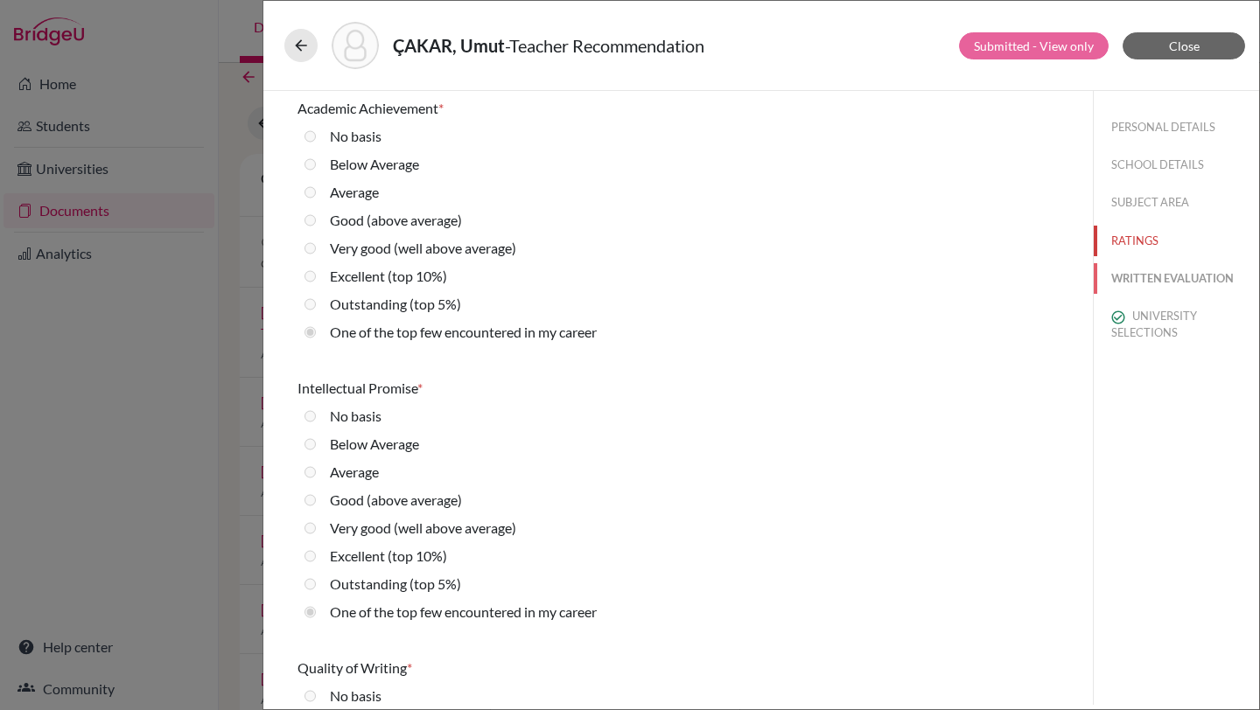
click at [1144, 279] on button "WRITTEN EVALUATION" at bounding box center [1176, 278] width 165 height 31
radio basis "true"
radio Average "true"
radio input "true"
radio average\) "true"
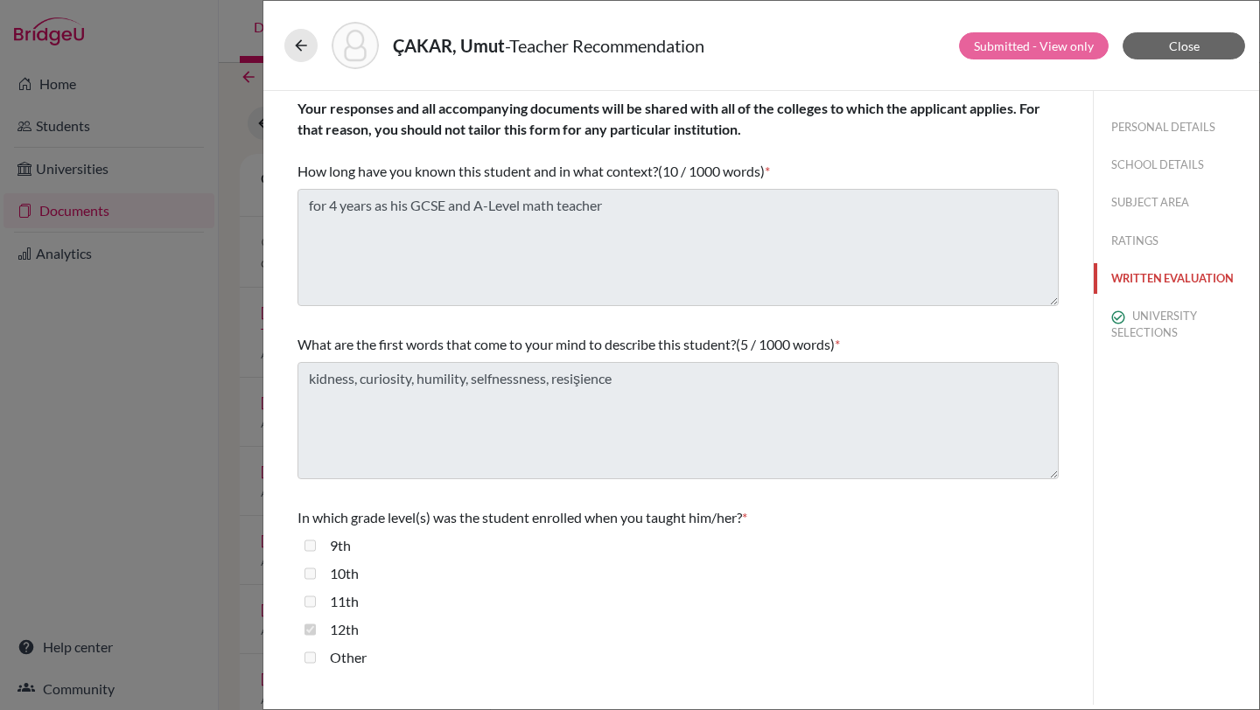
scroll to position [396, 0]
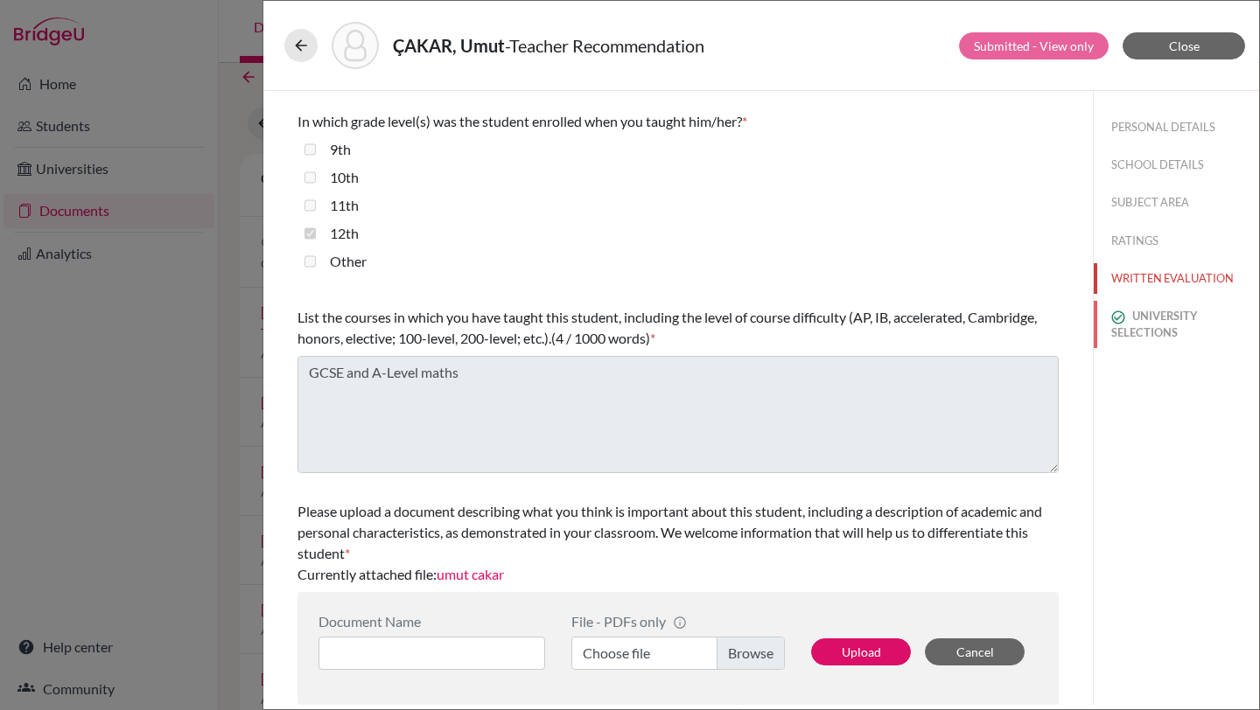
click at [1131, 328] on button "UNIVERSITY SELECTIONS" at bounding box center [1176, 324] width 165 height 47
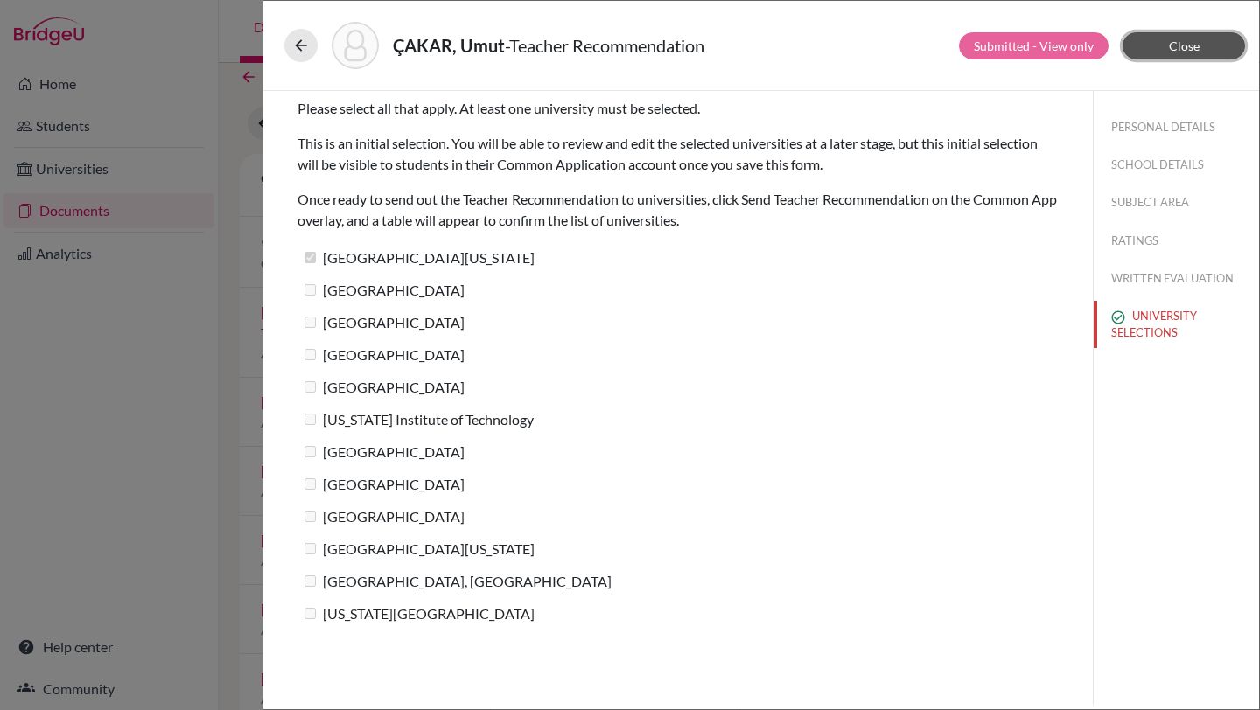
click at [1179, 45] on span "Close" at bounding box center [1184, 45] width 31 height 15
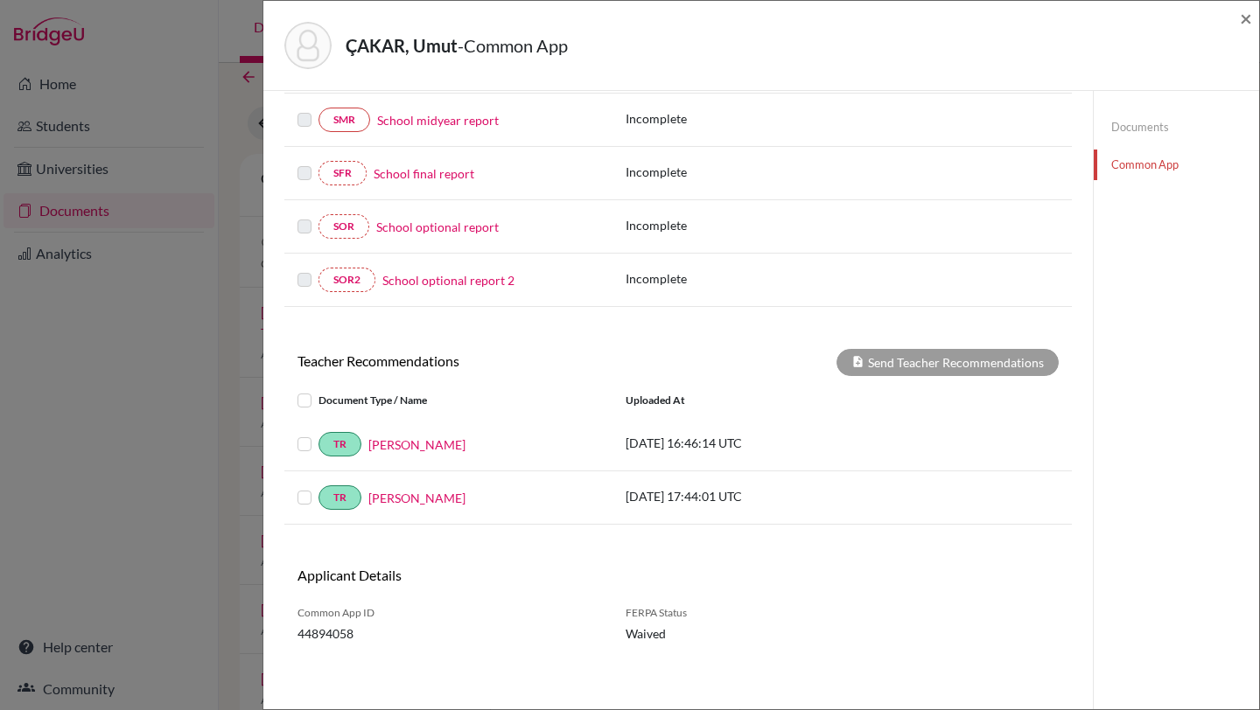
scroll to position [444, 0]
click at [409, 500] on link "Rabia Göymen" at bounding box center [416, 498] width 97 height 18
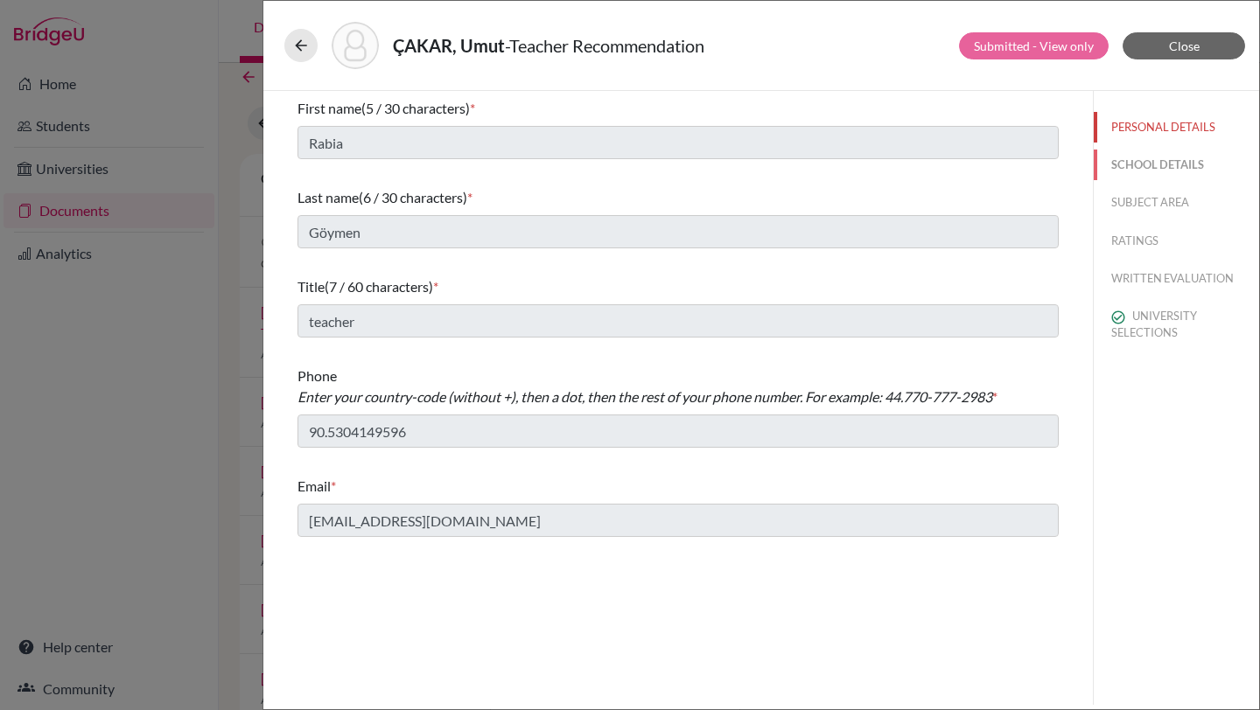
click at [1145, 160] on button "SCHOOL DETAILS" at bounding box center [1176, 165] width 165 height 31
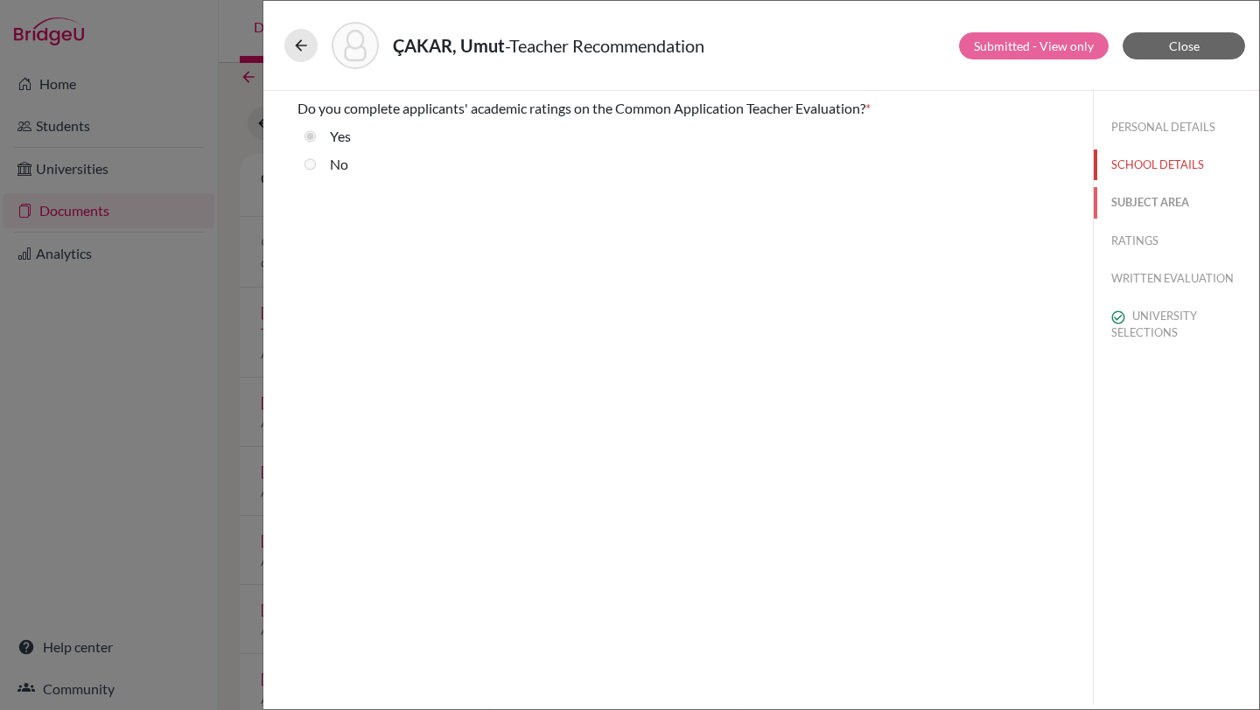
click at [1146, 202] on button "SUBJECT AREA" at bounding box center [1176, 202] width 165 height 31
select select "4"
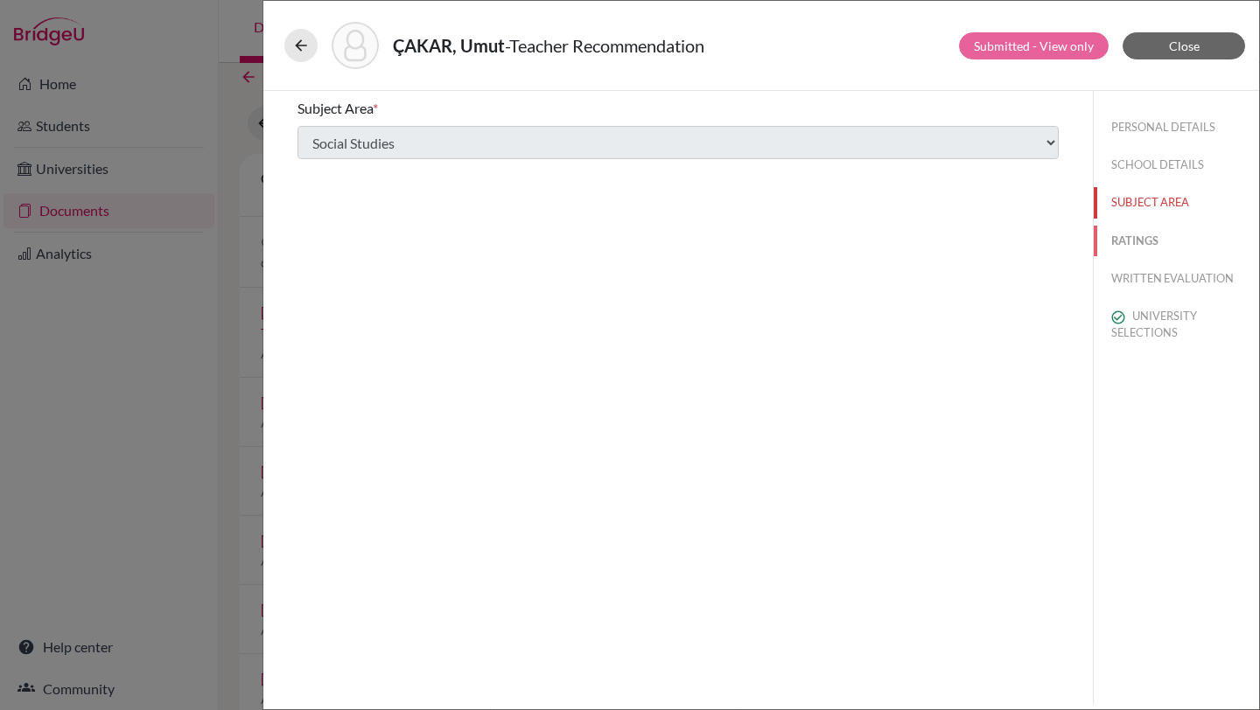
click at [1144, 243] on button "RATINGS" at bounding box center [1176, 241] width 165 height 31
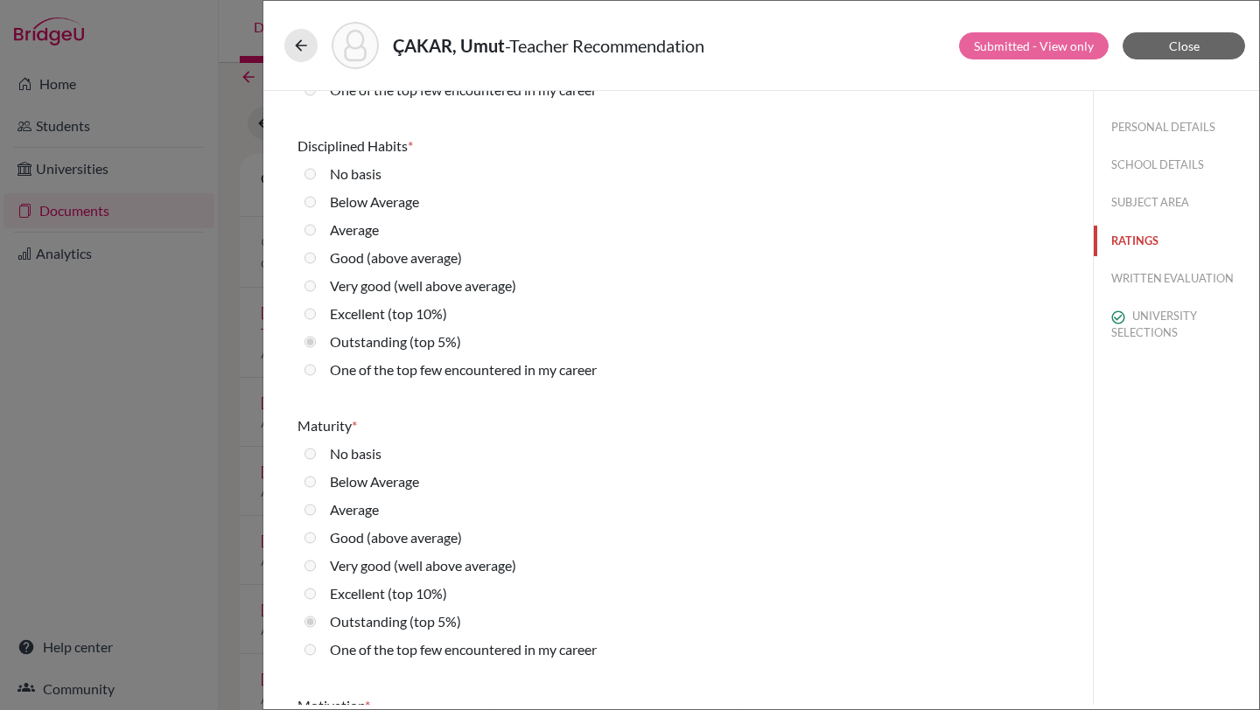
scroll to position [1764, 0]
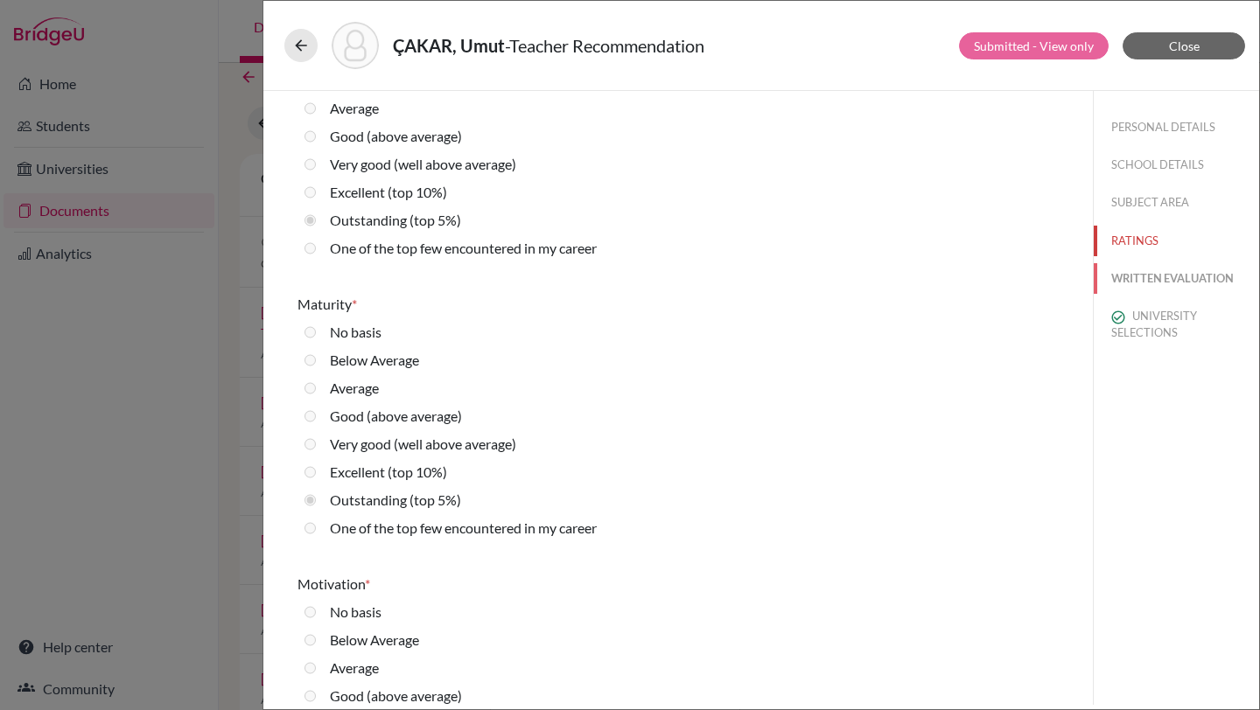
click at [1165, 283] on button "WRITTEN EVALUATION" at bounding box center [1176, 278] width 165 height 31
radio Average "true"
radio input "true"
radio average\) "true"
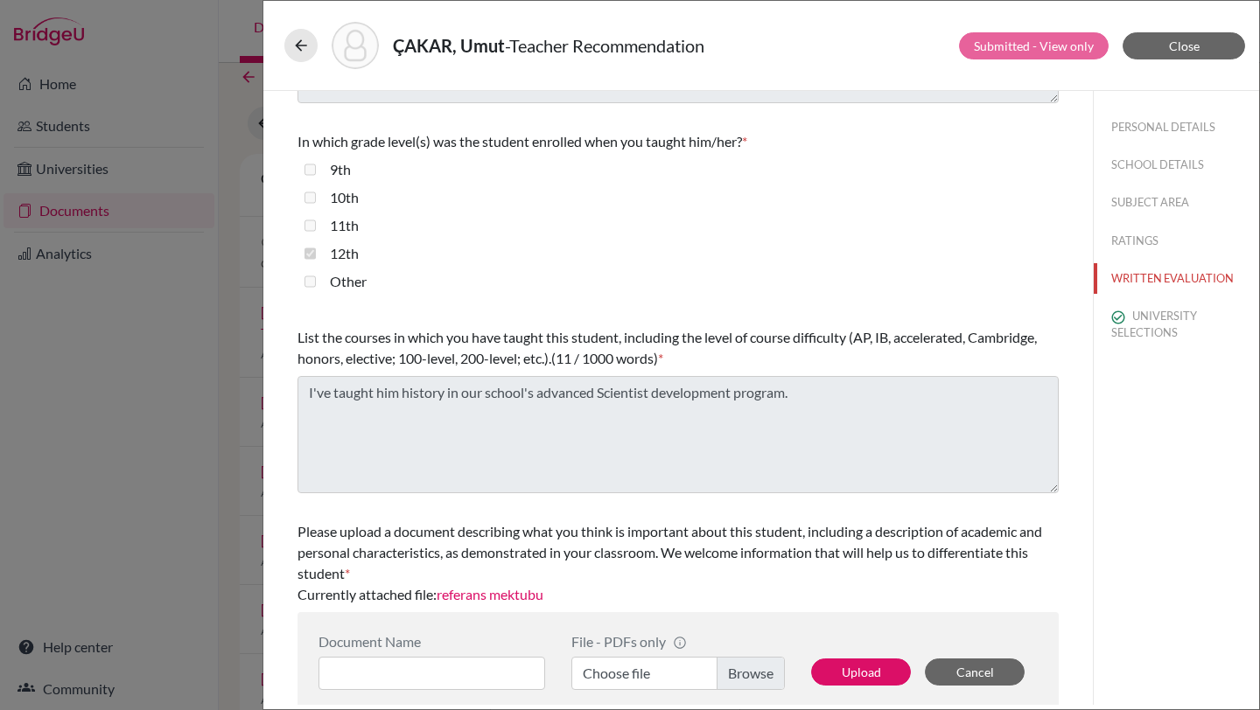
scroll to position [396, 0]
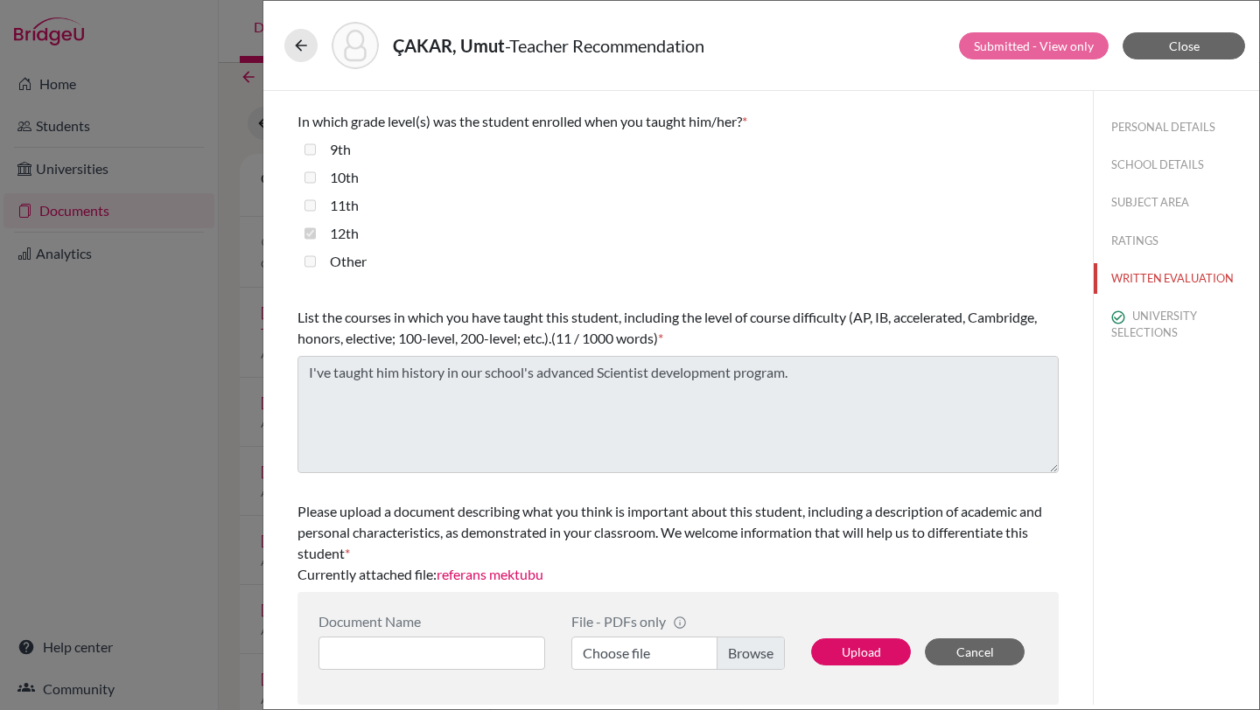
click at [499, 571] on link "referans mektubu" at bounding box center [490, 574] width 107 height 17
click at [1174, 46] on span "Close" at bounding box center [1184, 45] width 31 height 15
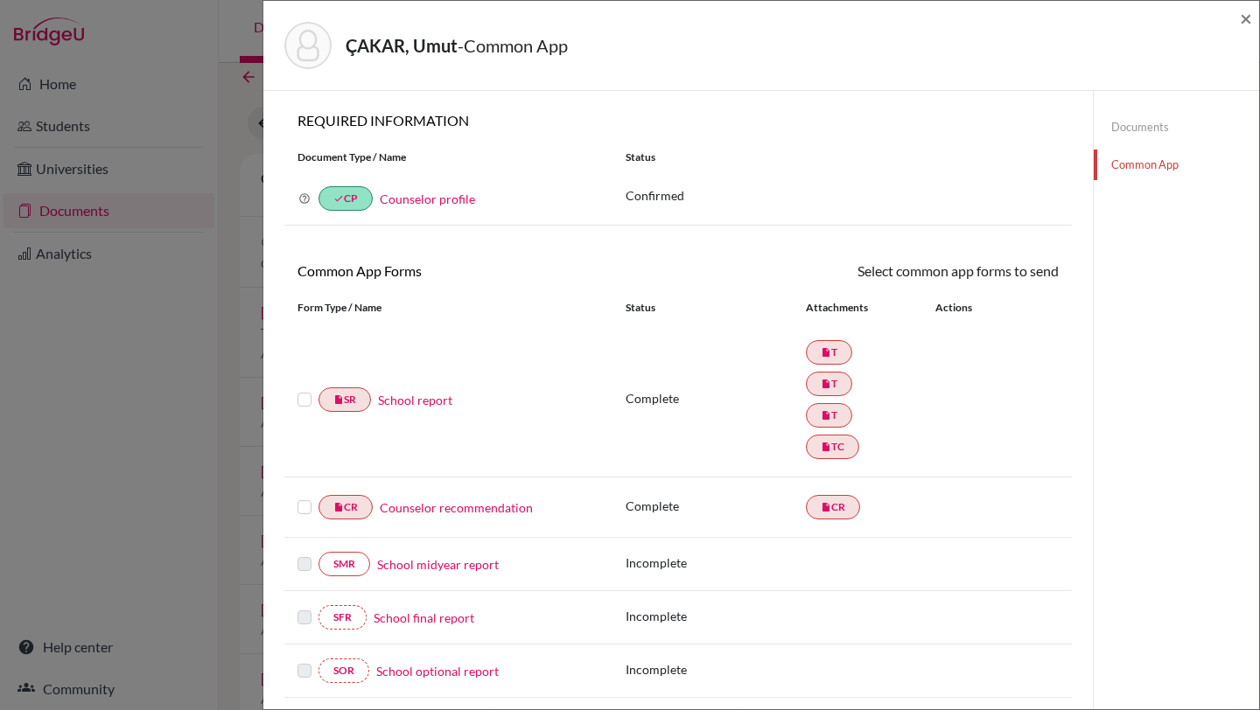
click at [1130, 164] on link "Common App" at bounding box center [1176, 165] width 165 height 31
click at [1142, 160] on link "Common App" at bounding box center [1176, 165] width 165 height 31
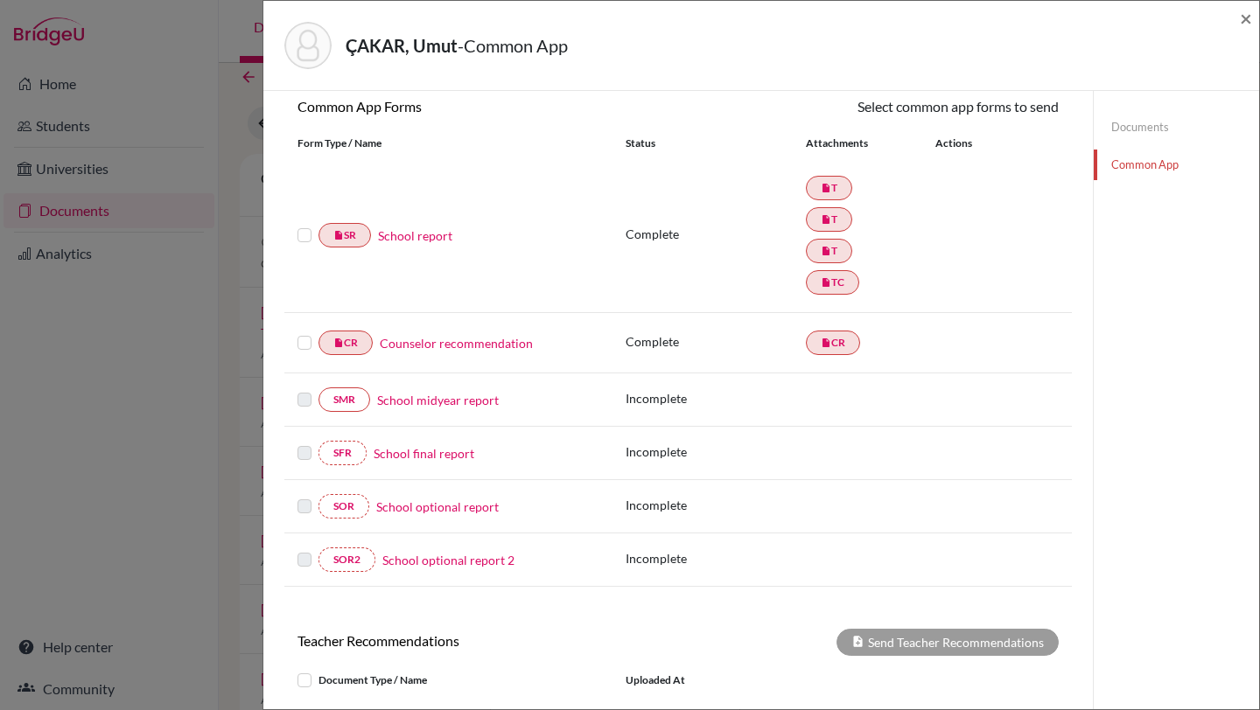
scroll to position [448, 0]
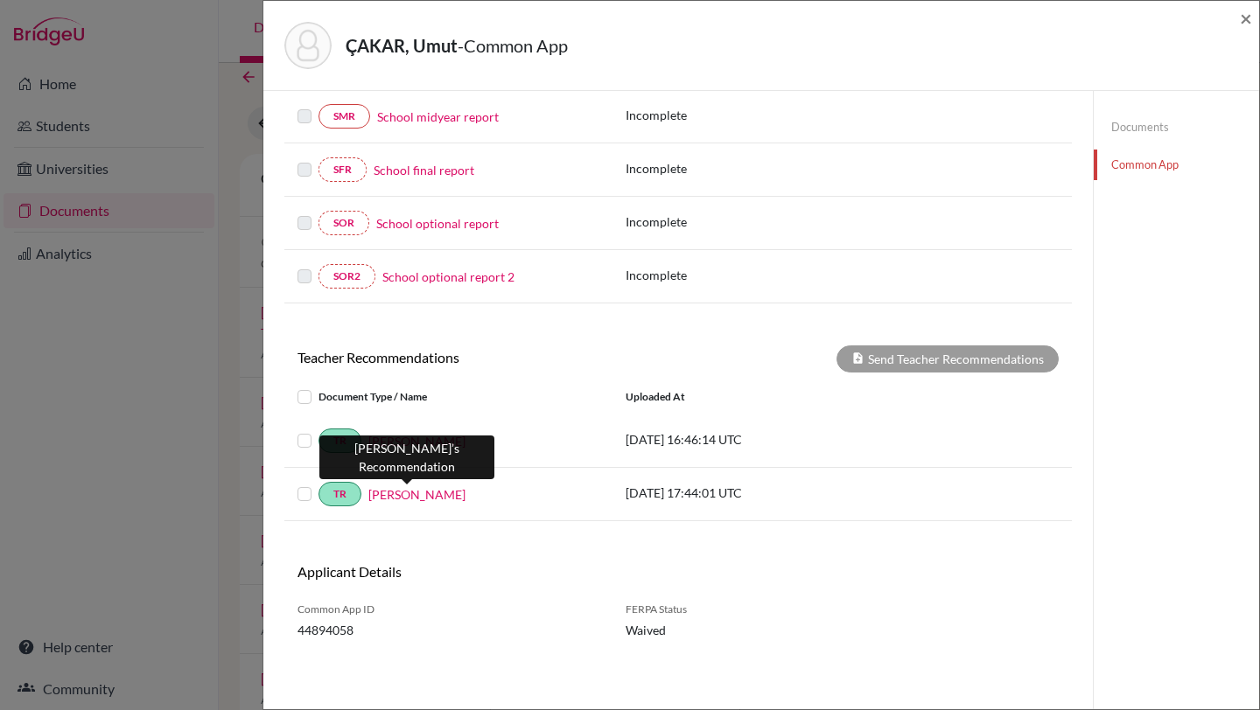
click at [395, 493] on link "Rabia Göymen" at bounding box center [416, 495] width 97 height 18
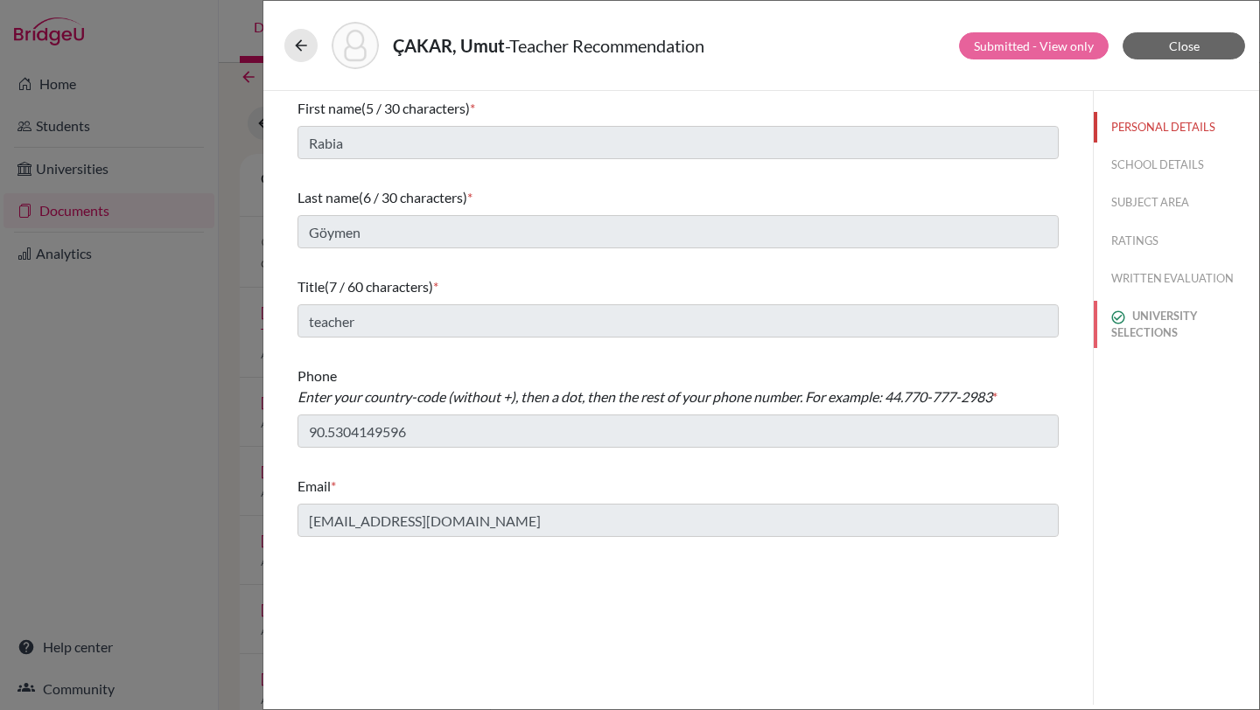
click at [1148, 331] on button "UNIVERSITY SELECTIONS" at bounding box center [1176, 324] width 165 height 47
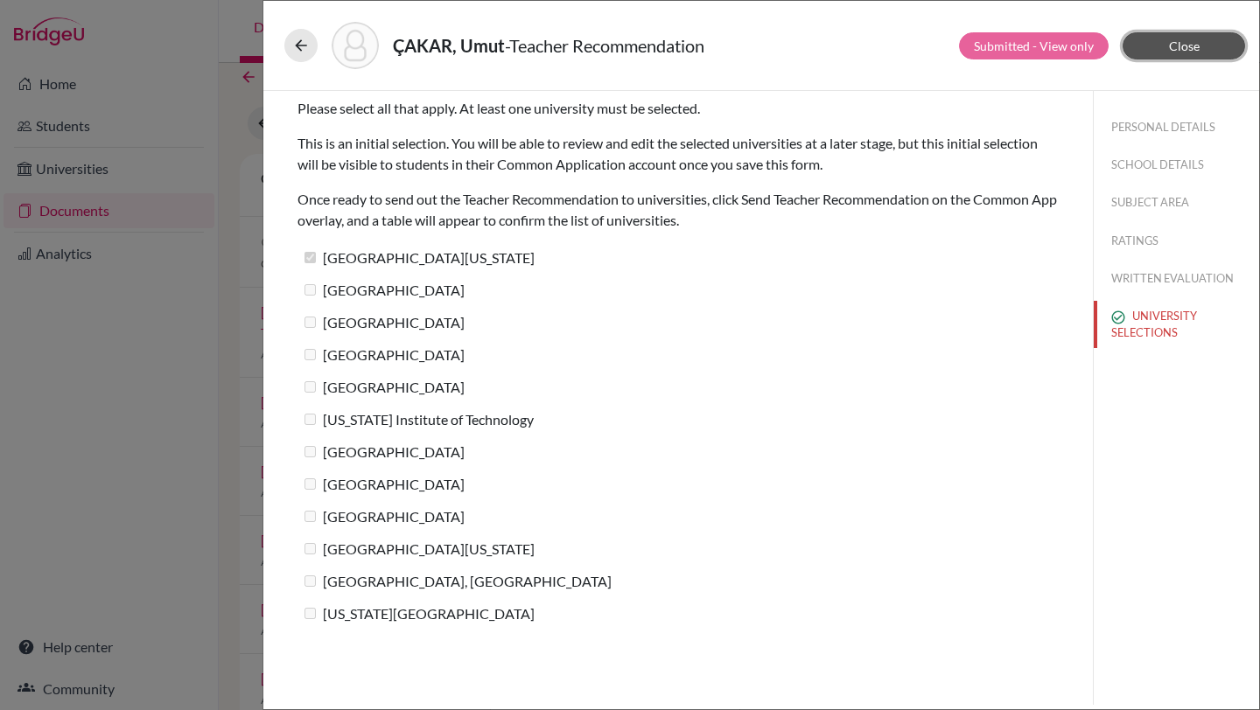
click at [1152, 40] on button "Close" at bounding box center [1184, 45] width 122 height 27
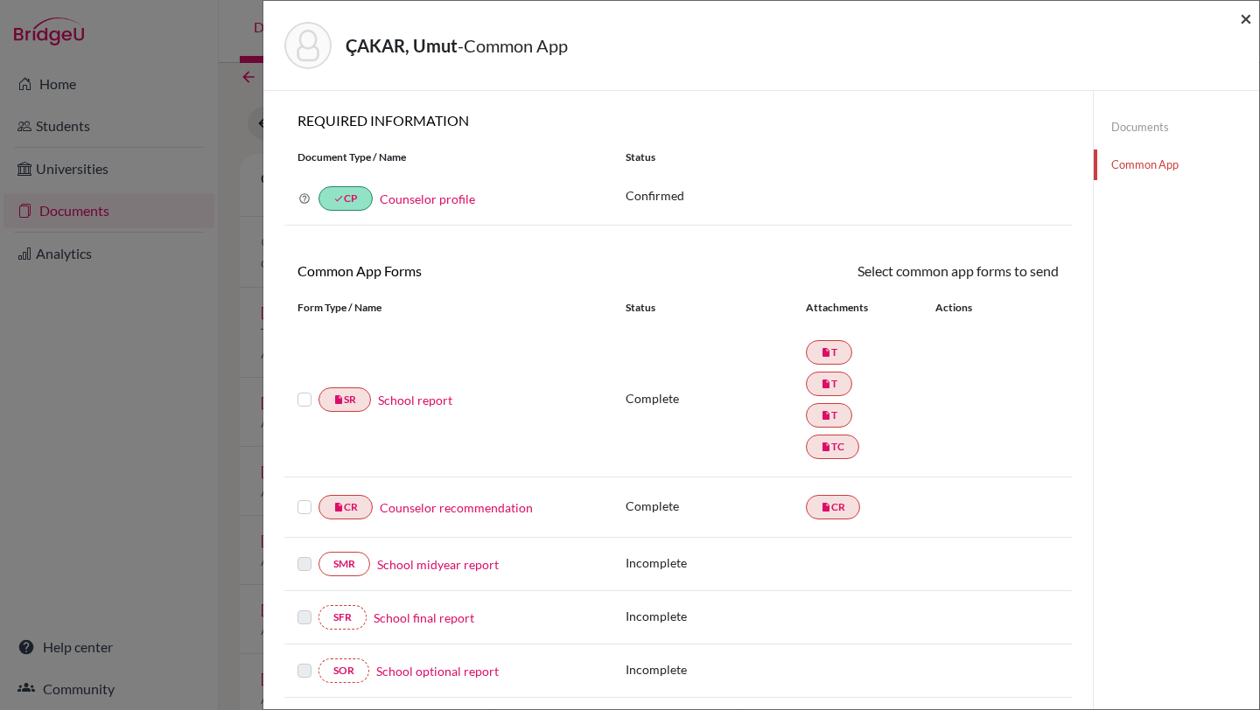
click at [1246, 17] on span "×" at bounding box center [1246, 17] width 12 height 25
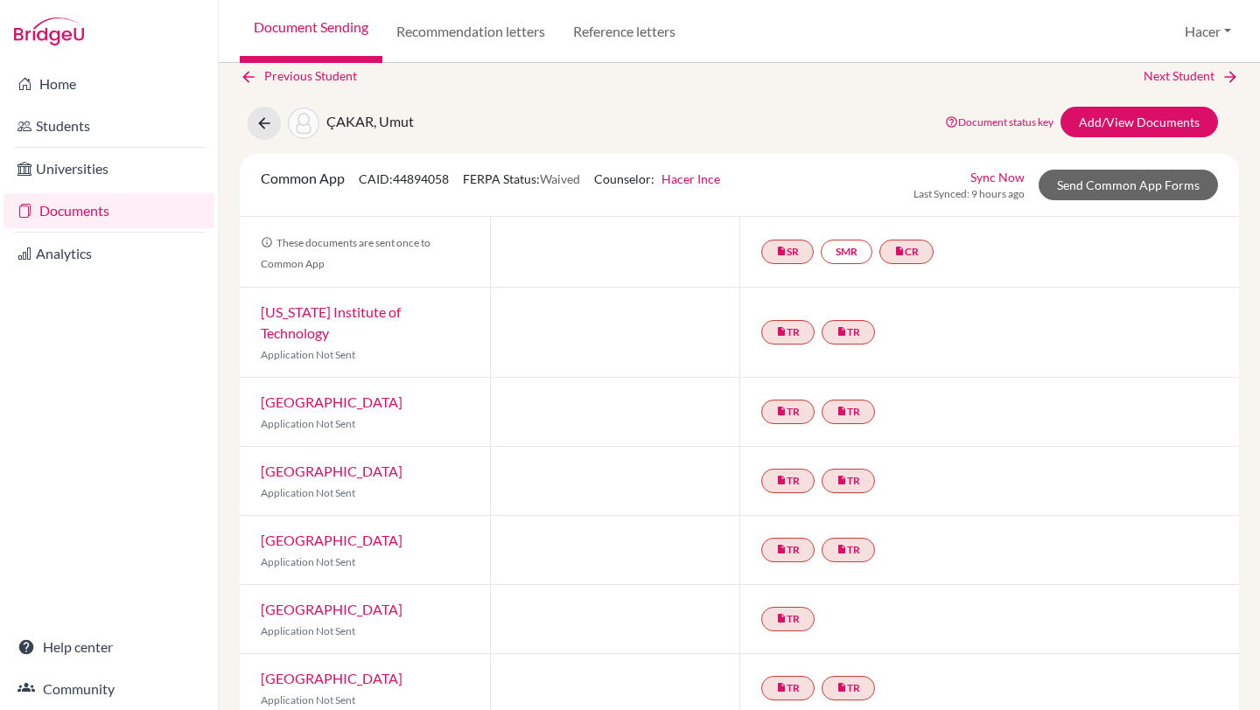
click at [96, 204] on link "Documents" at bounding box center [108, 210] width 211 height 35
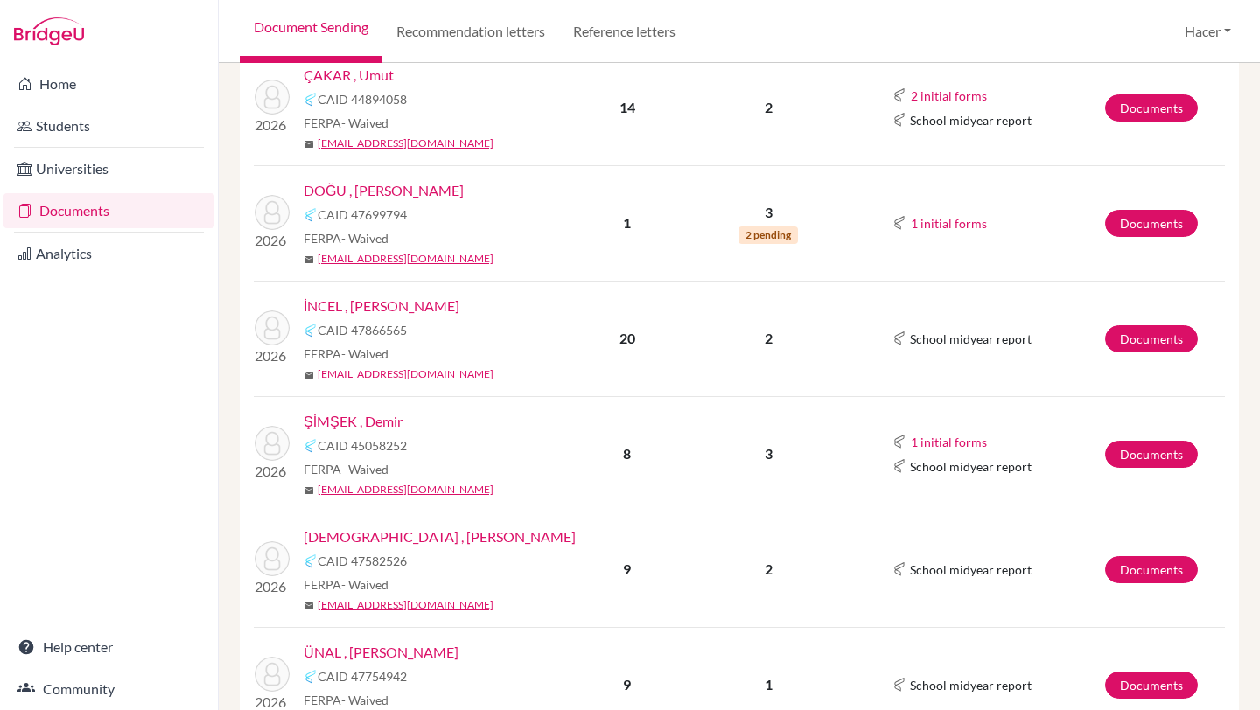
scroll to position [697, 0]
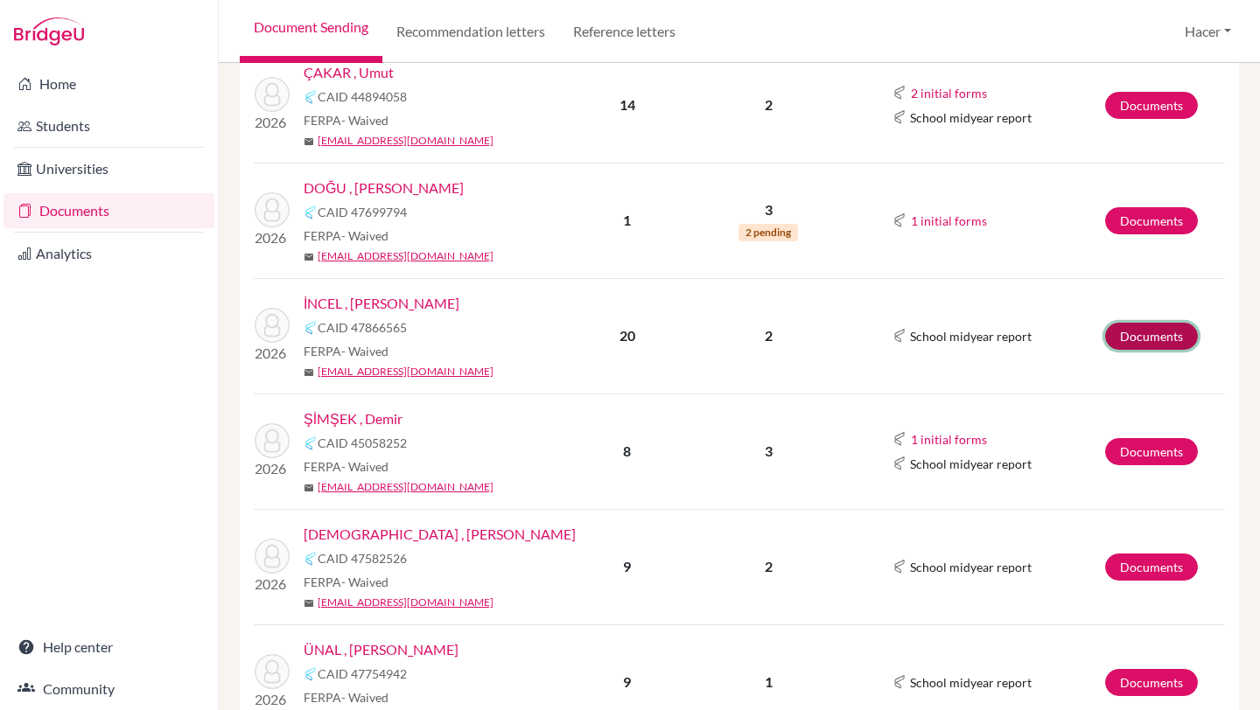
click at [1151, 341] on link "Documents" at bounding box center [1151, 336] width 93 height 27
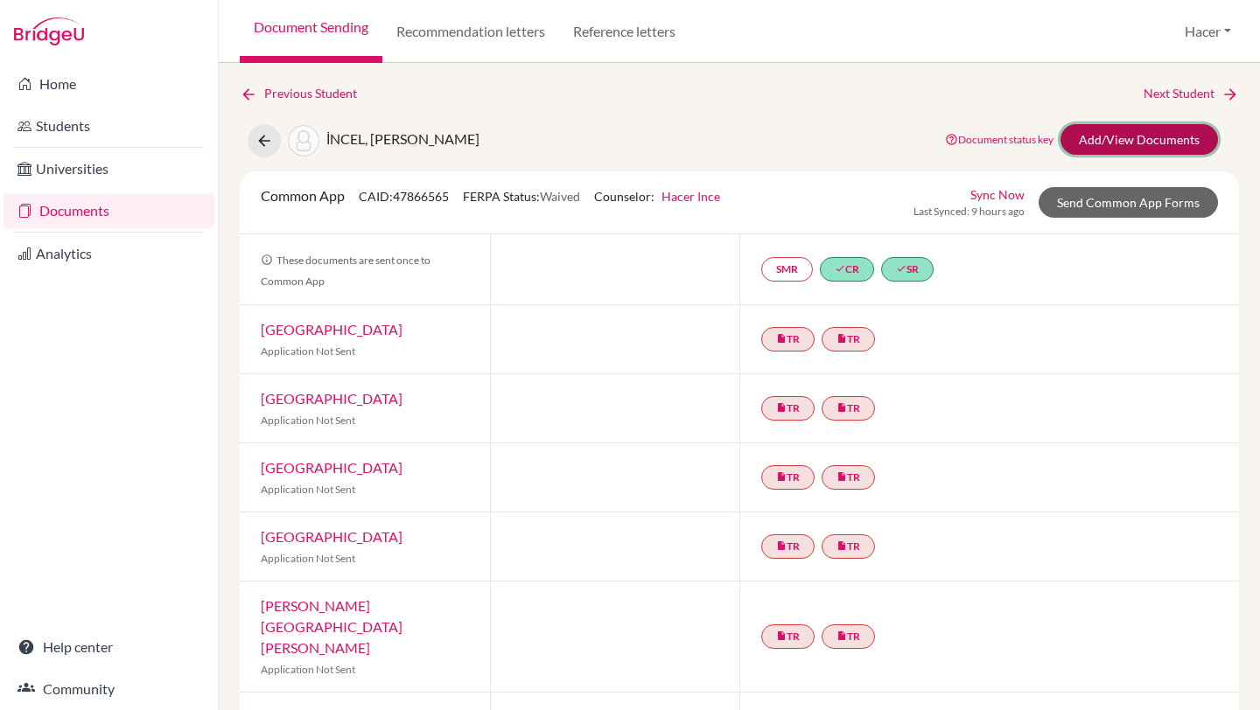
click at [1115, 131] on link "Add/View Documents" at bounding box center [1138, 139] width 157 height 31
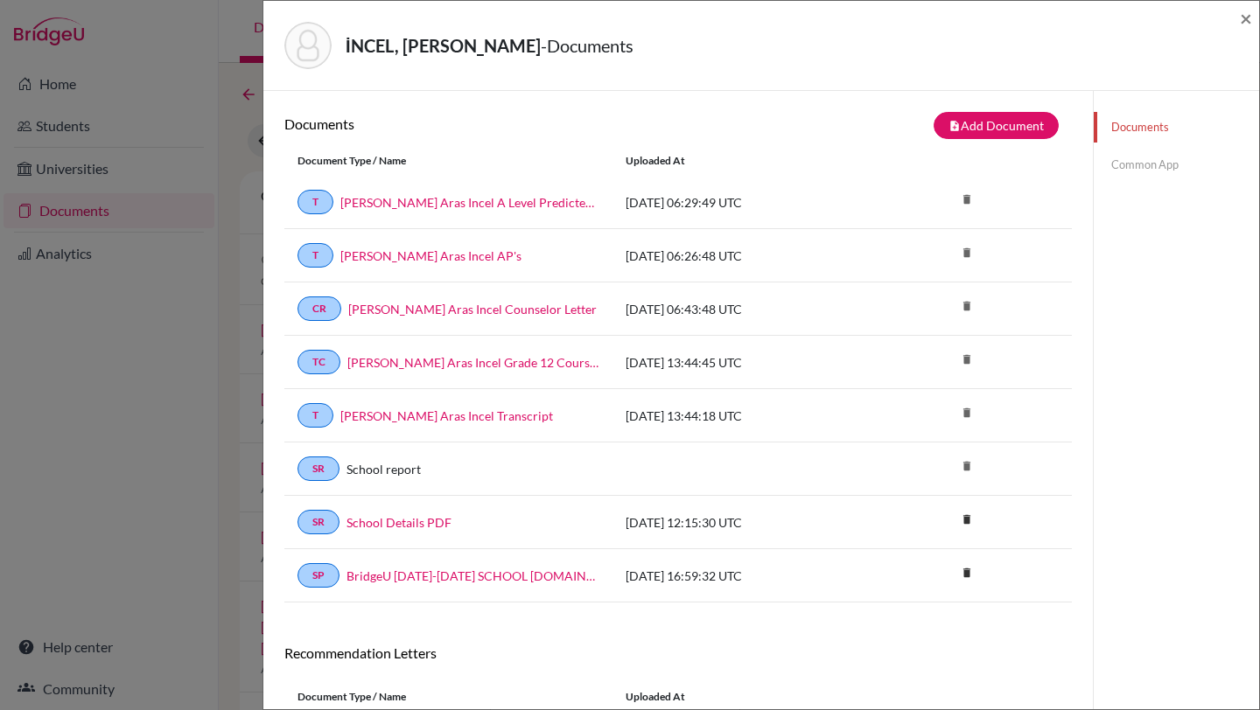
click at [1129, 171] on link "Common App" at bounding box center [1176, 165] width 165 height 31
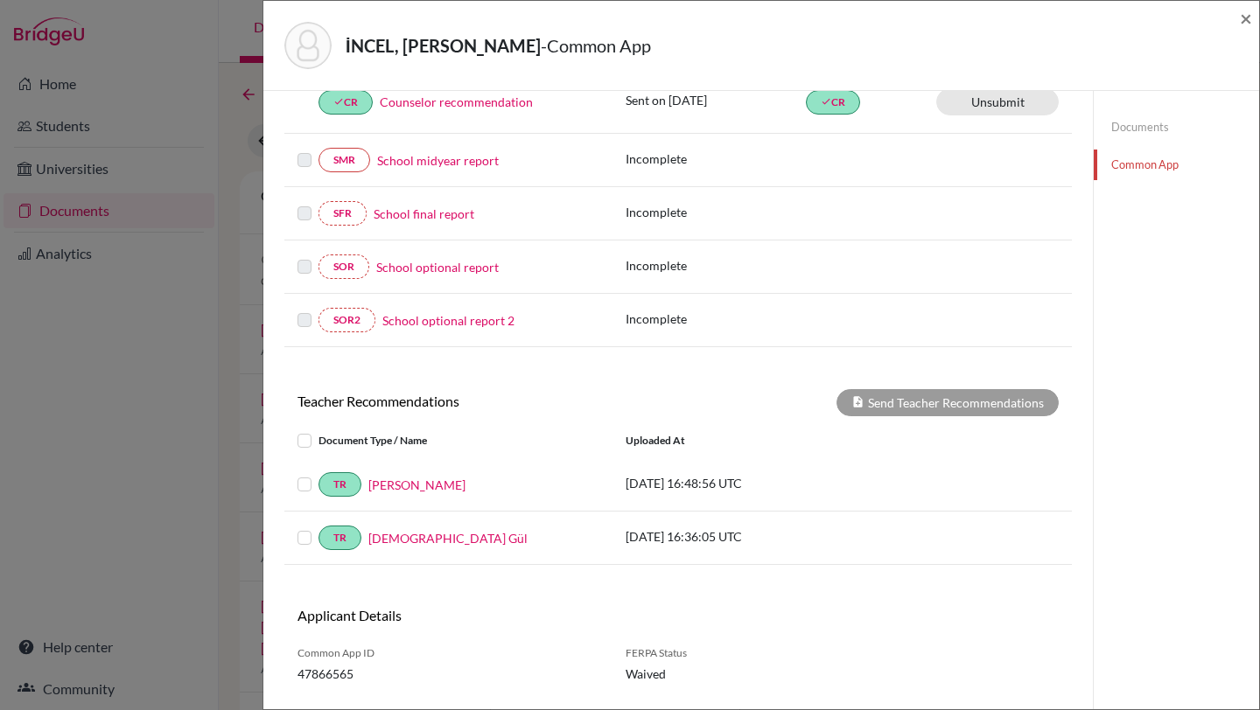
scroll to position [451, 0]
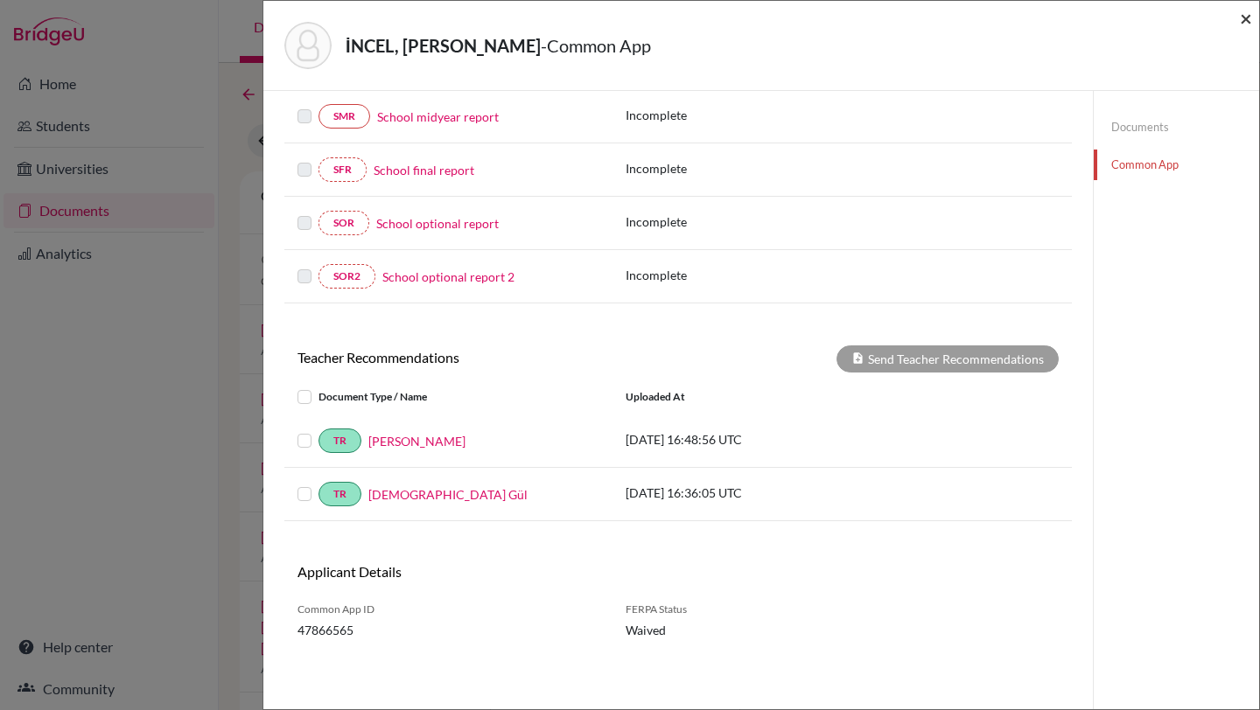
click at [1243, 16] on span "×" at bounding box center [1246, 17] width 12 height 25
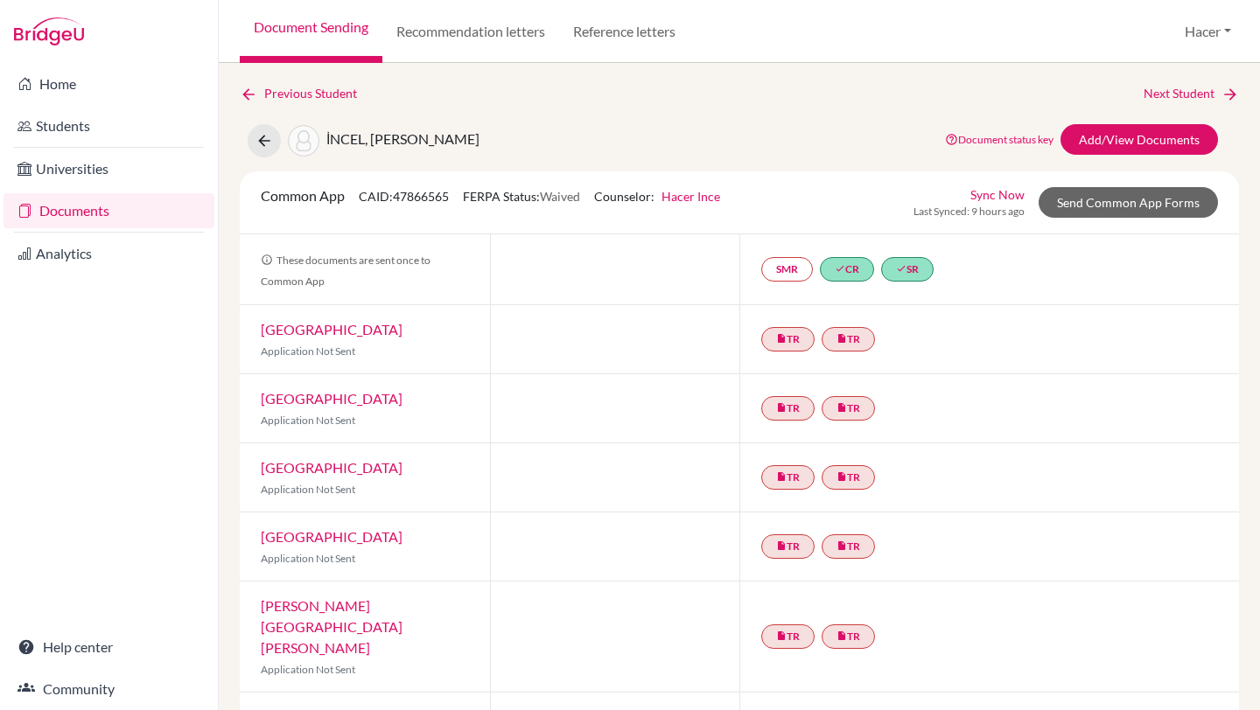
click at [58, 206] on link "Documents" at bounding box center [108, 210] width 211 height 35
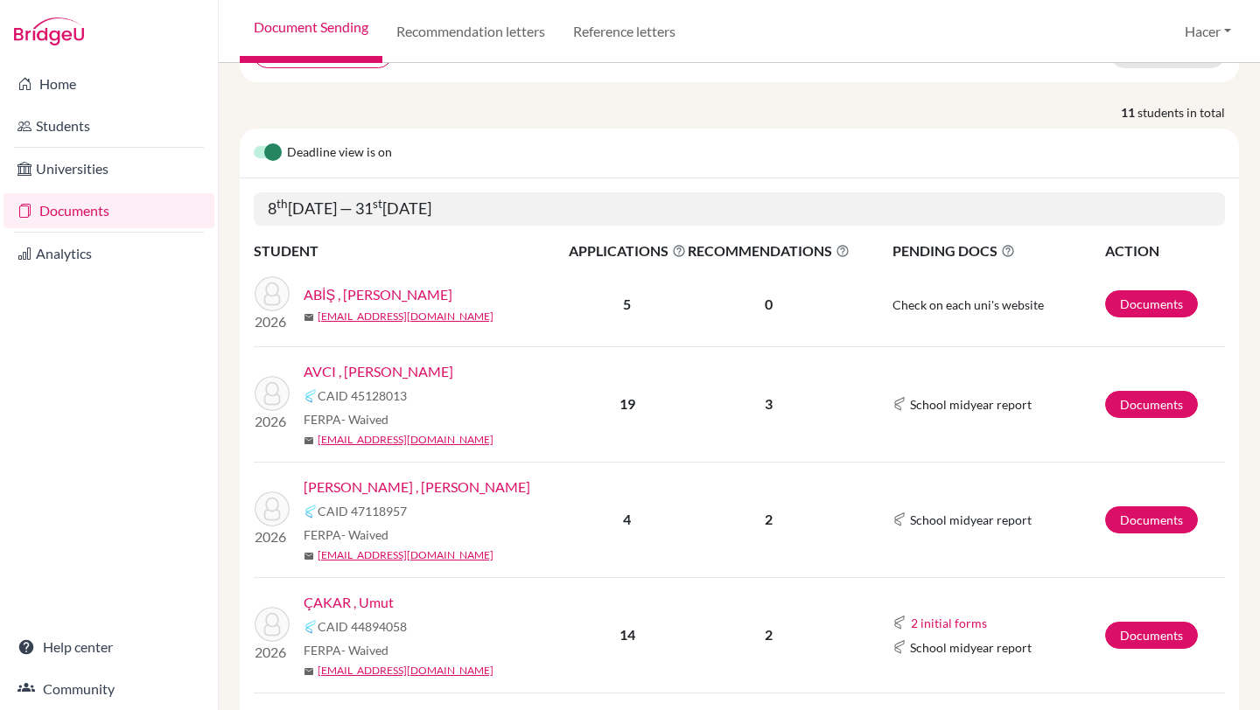
scroll to position [247, 0]
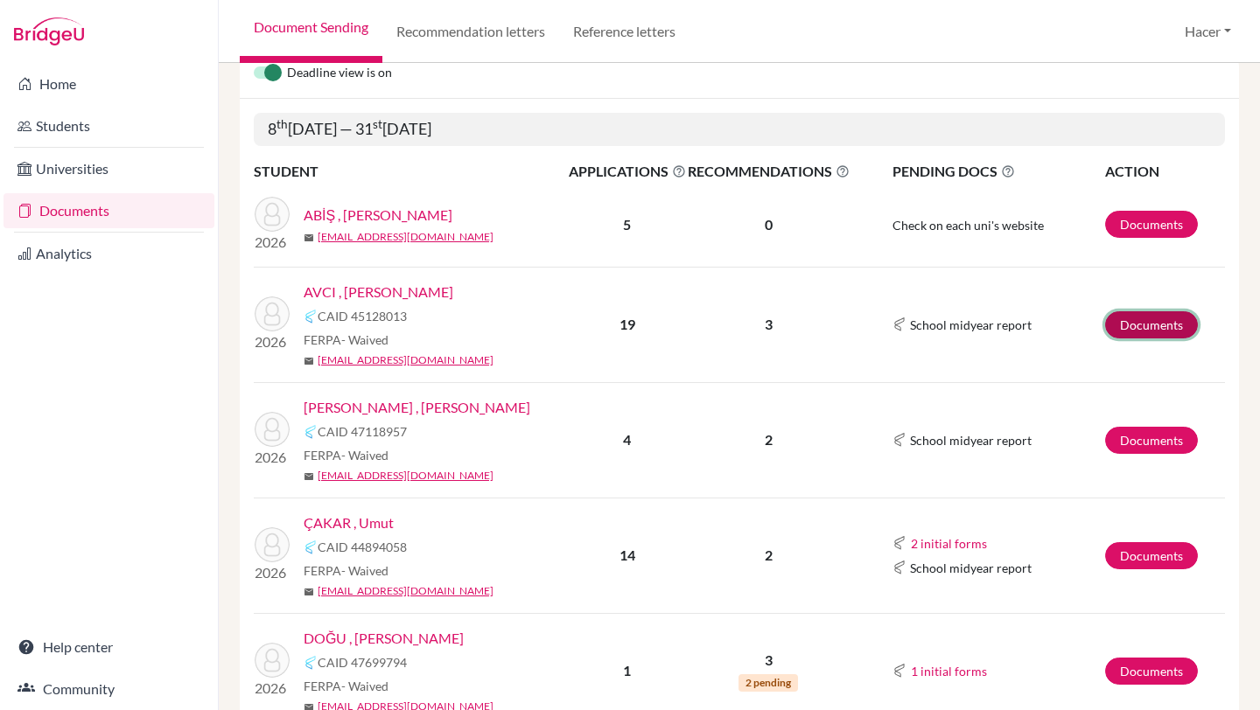
click at [1136, 322] on link "Documents" at bounding box center [1151, 324] width 93 height 27
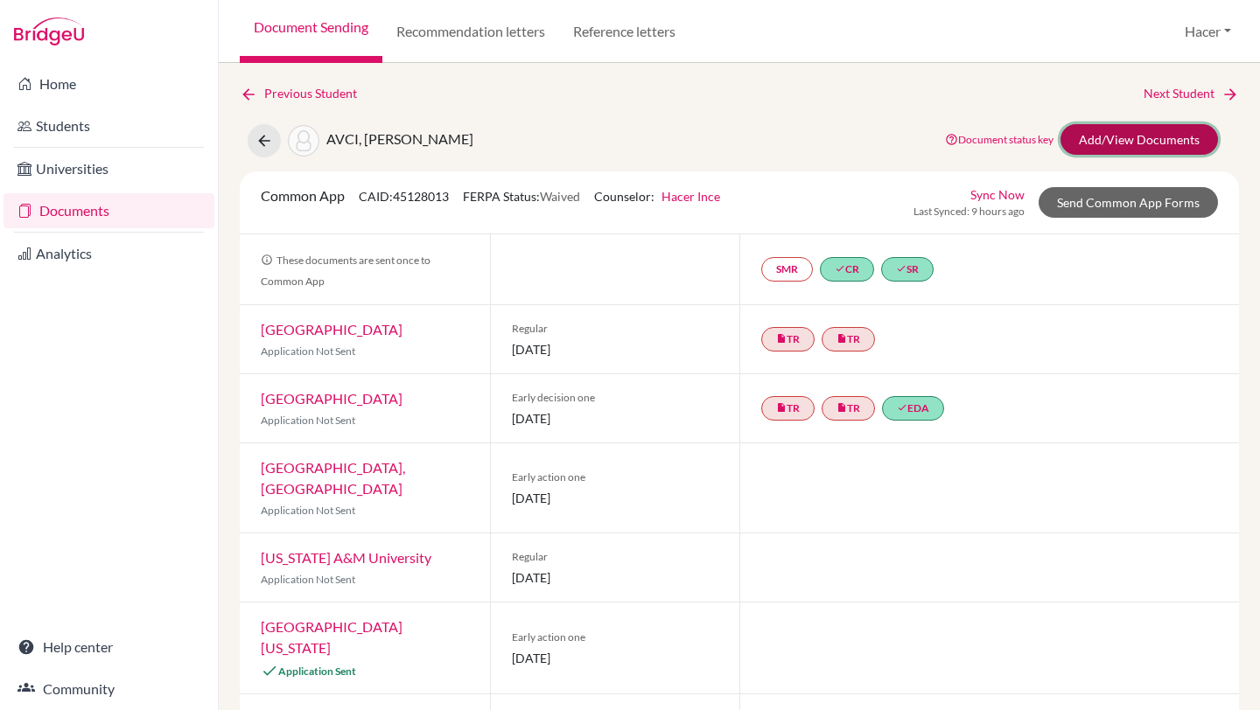
click at [1125, 143] on link "Add/View Documents" at bounding box center [1138, 139] width 157 height 31
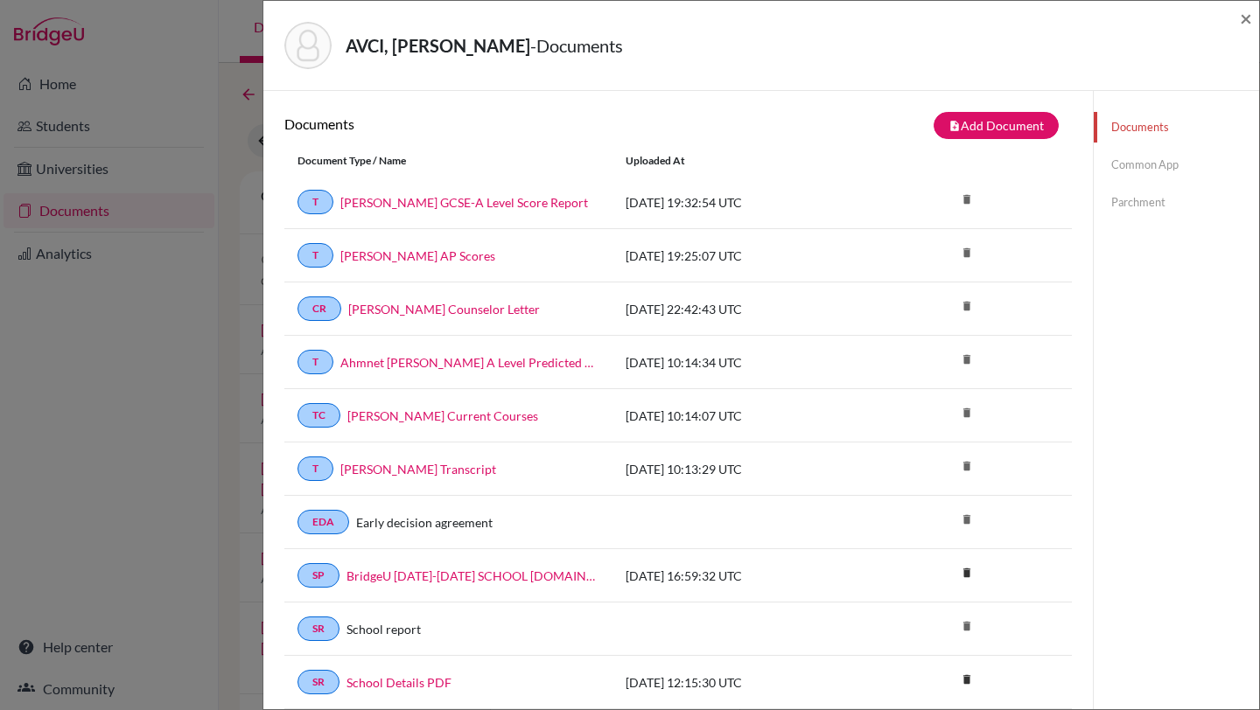
click at [1141, 162] on link "Common App" at bounding box center [1176, 165] width 165 height 31
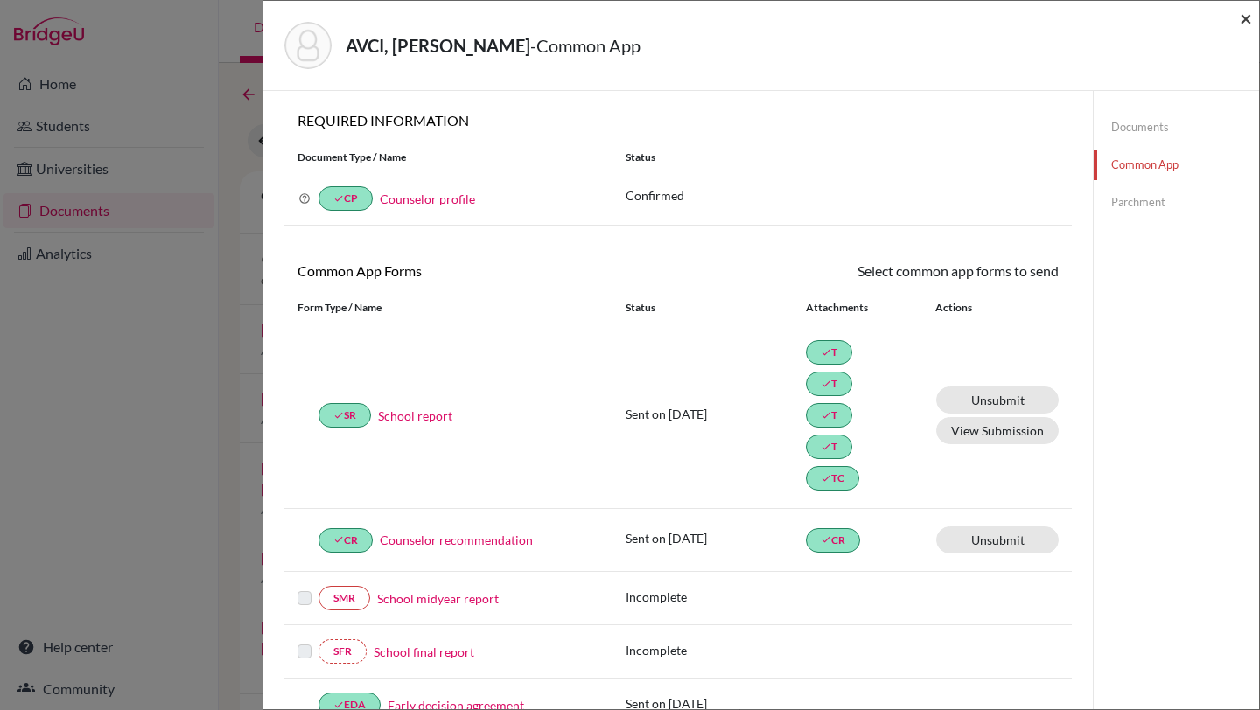
click at [1242, 15] on span "×" at bounding box center [1246, 17] width 12 height 25
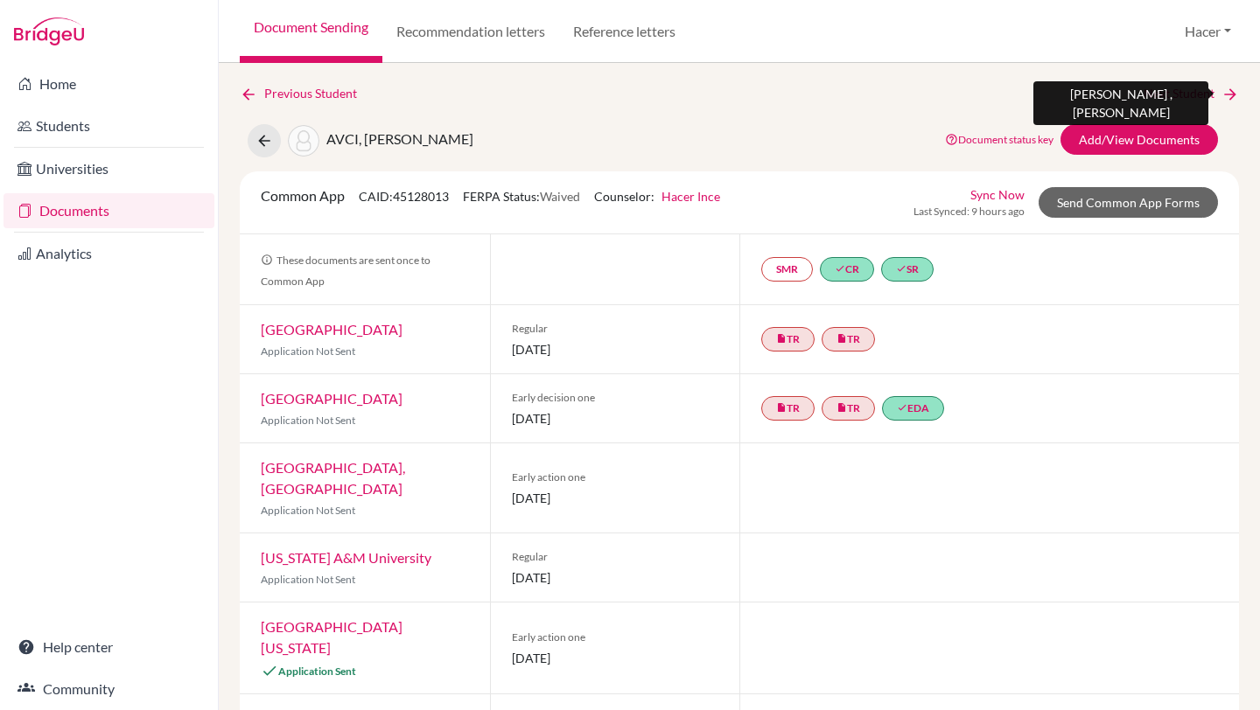
click at [1197, 89] on link "Next Student" at bounding box center [1191, 93] width 95 height 19
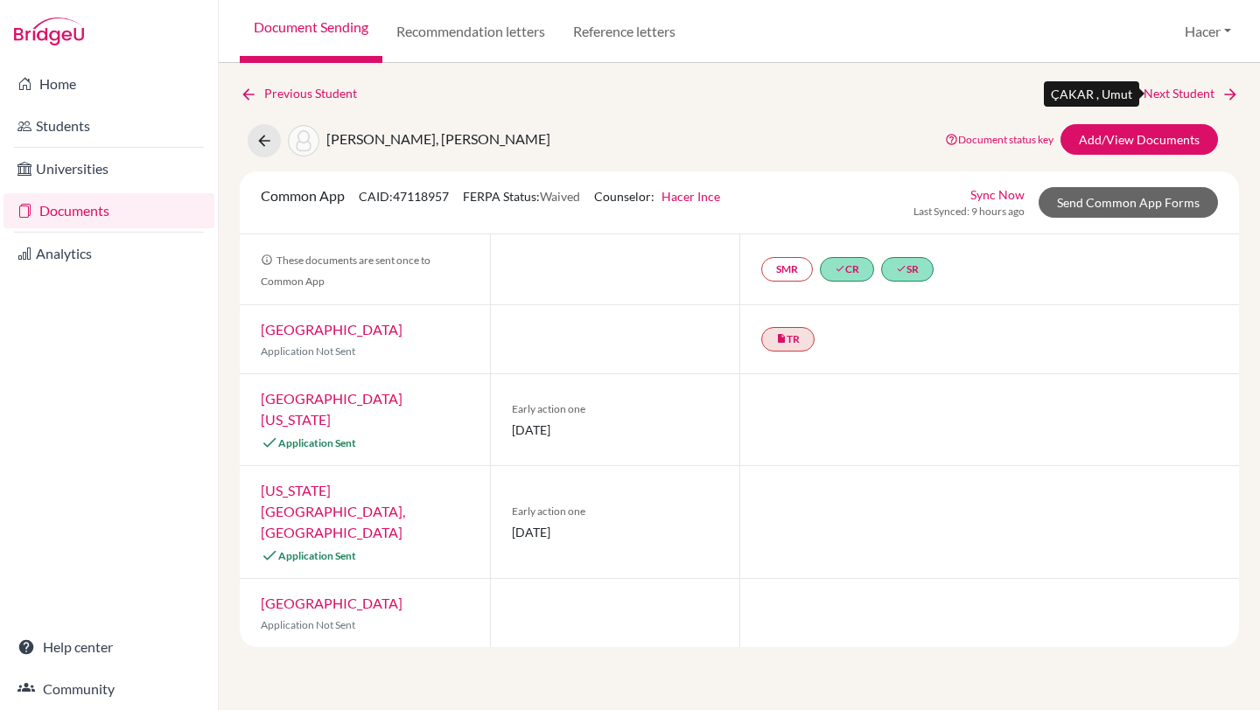
click at [1197, 89] on link "Next Student" at bounding box center [1191, 93] width 95 height 19
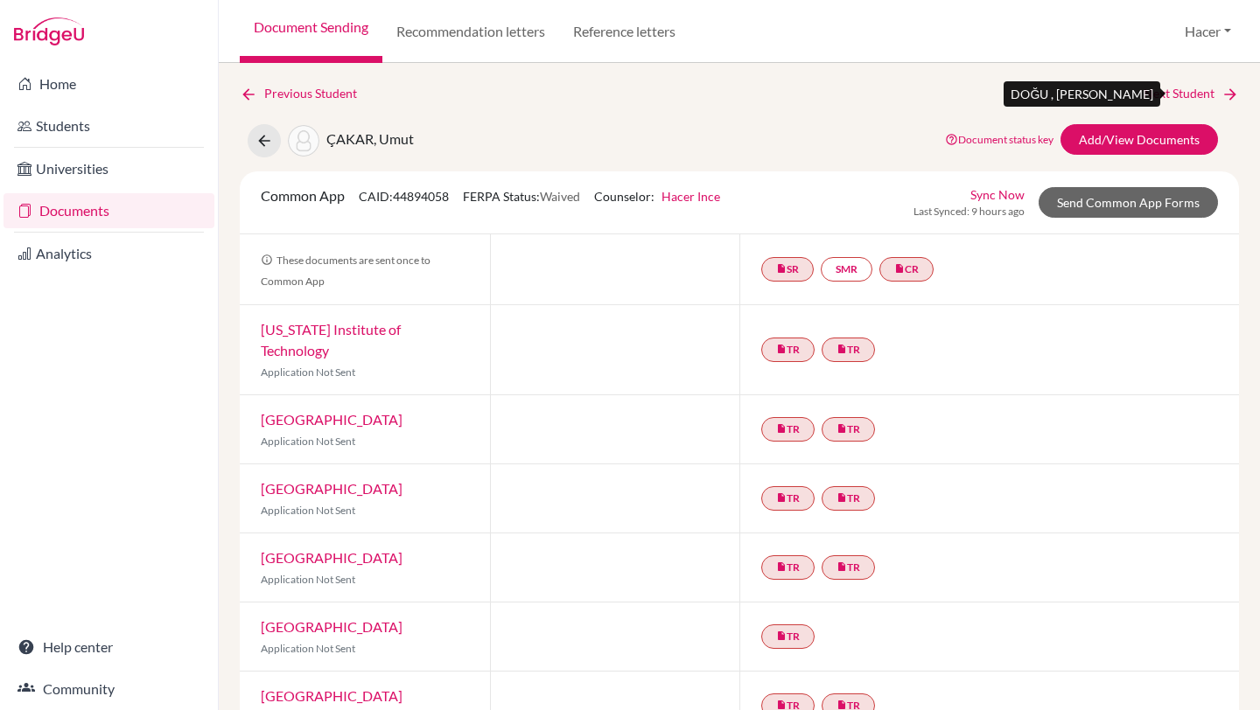
click at [1202, 94] on link "Next Student" at bounding box center [1191, 93] width 95 height 19
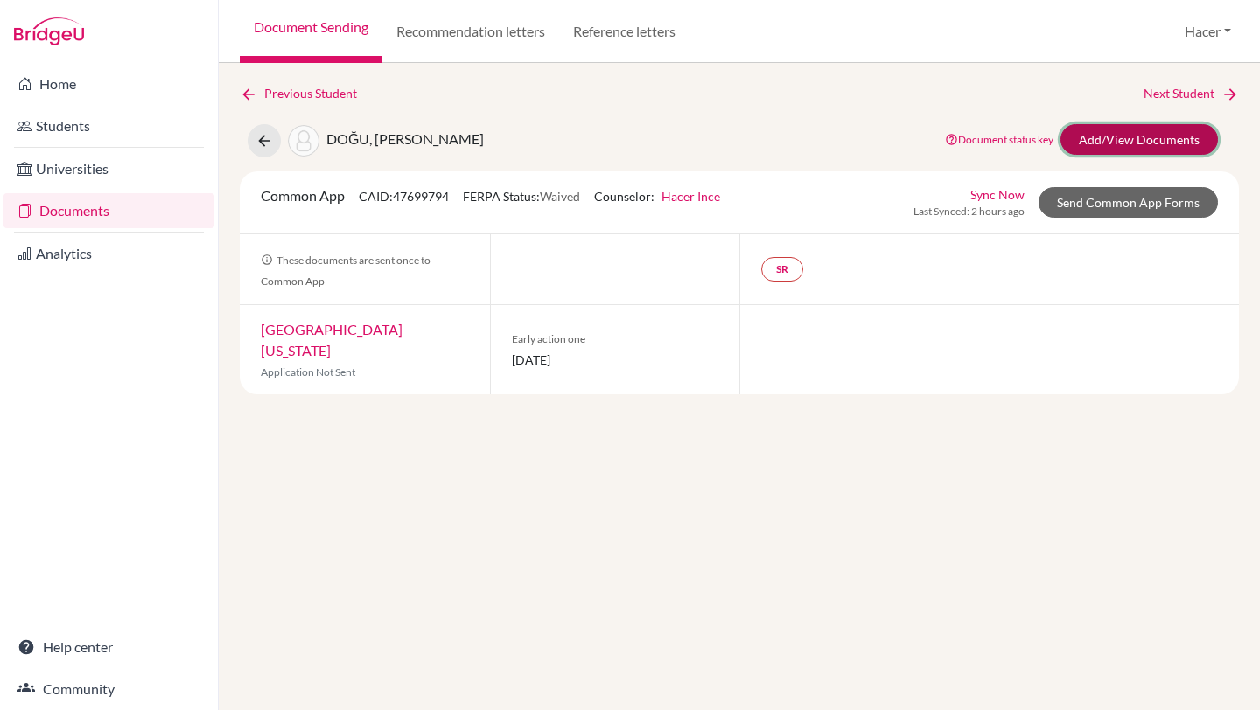
click at [1157, 137] on link "Add/View Documents" at bounding box center [1138, 139] width 157 height 31
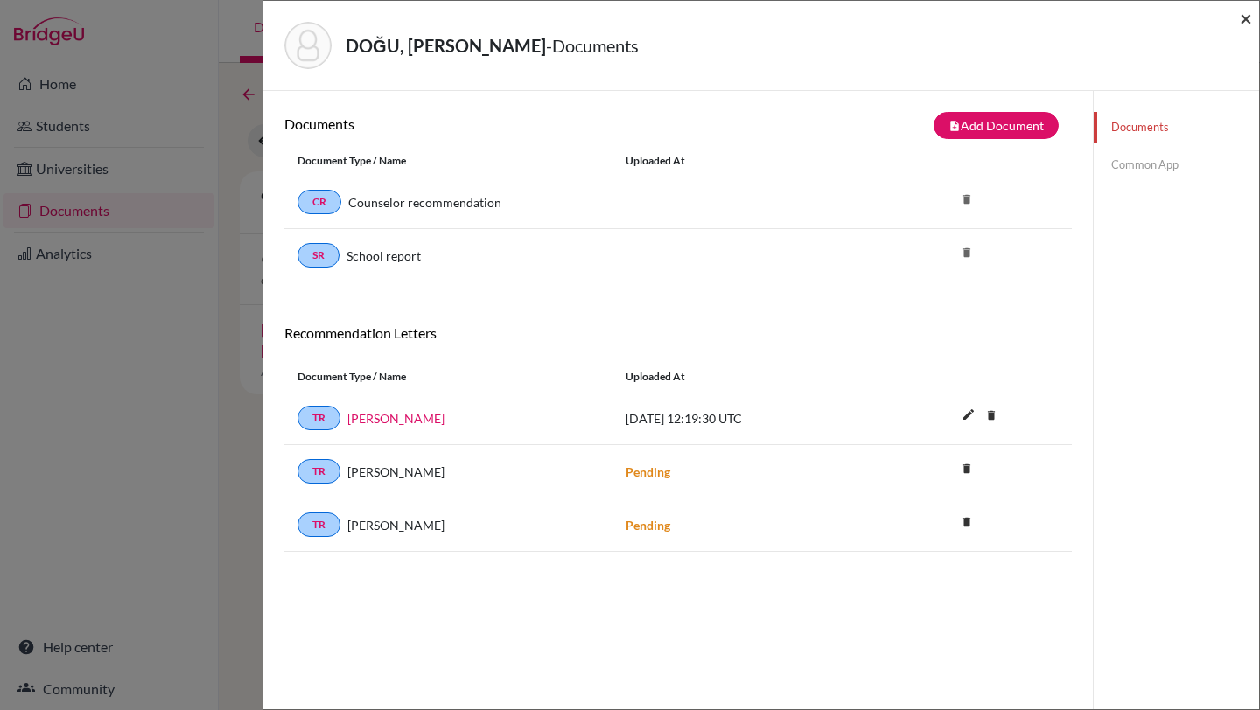
click at [1242, 17] on span "×" at bounding box center [1246, 17] width 12 height 25
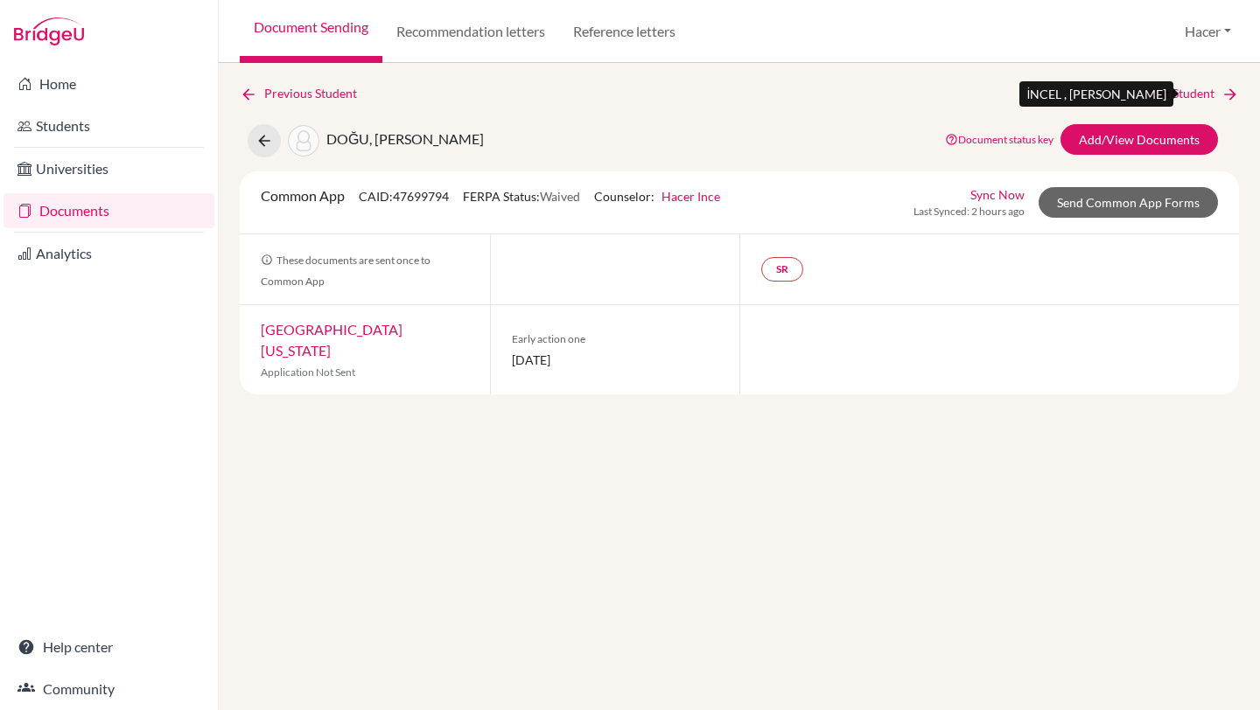
click at [1184, 87] on link "Next Student" at bounding box center [1191, 93] width 95 height 19
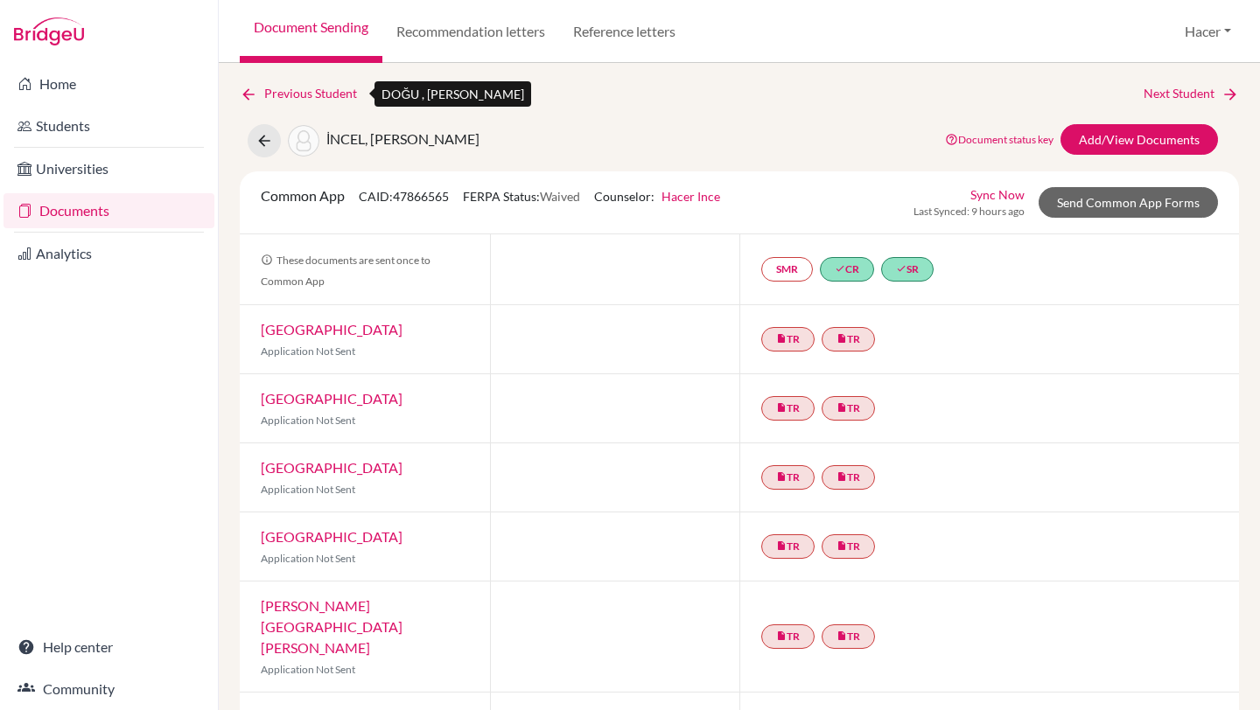
click at [272, 88] on link "Previous Student" at bounding box center [305, 93] width 131 height 19
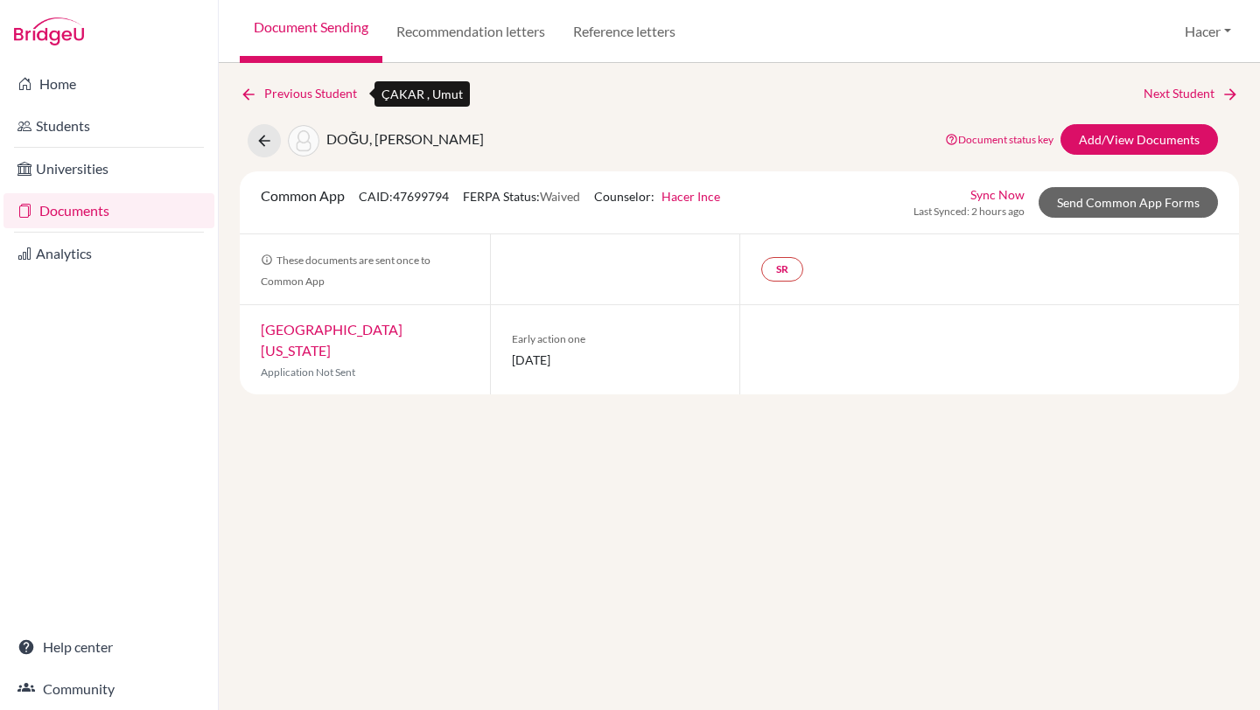
click at [279, 88] on link "Previous Student" at bounding box center [305, 93] width 131 height 19
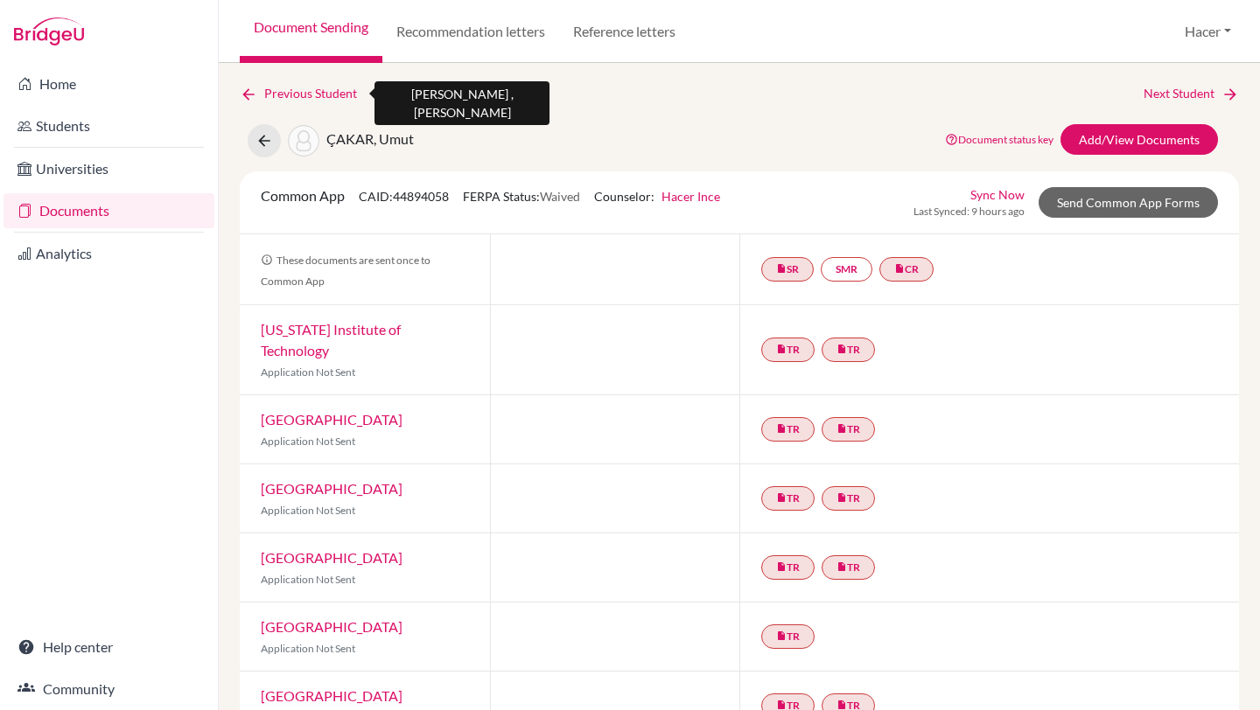
click at [279, 88] on link "Previous Student" at bounding box center [305, 93] width 131 height 19
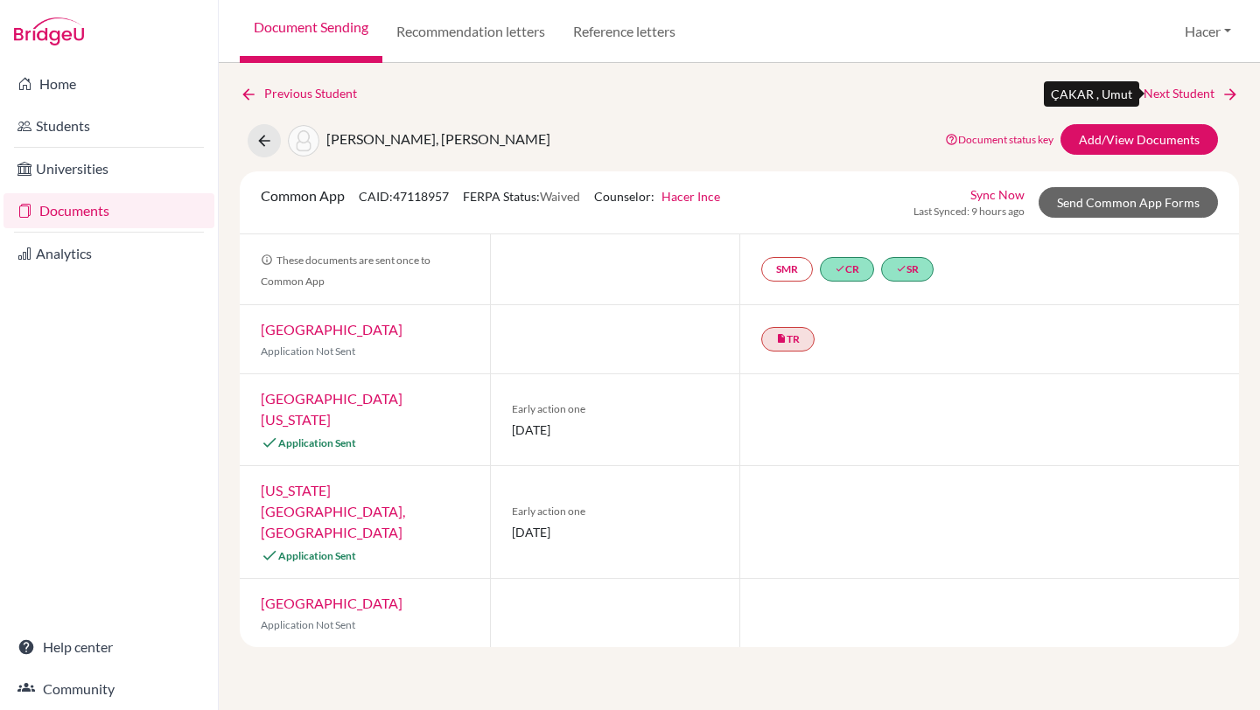
click at [1183, 94] on link "Next Student" at bounding box center [1191, 93] width 95 height 19
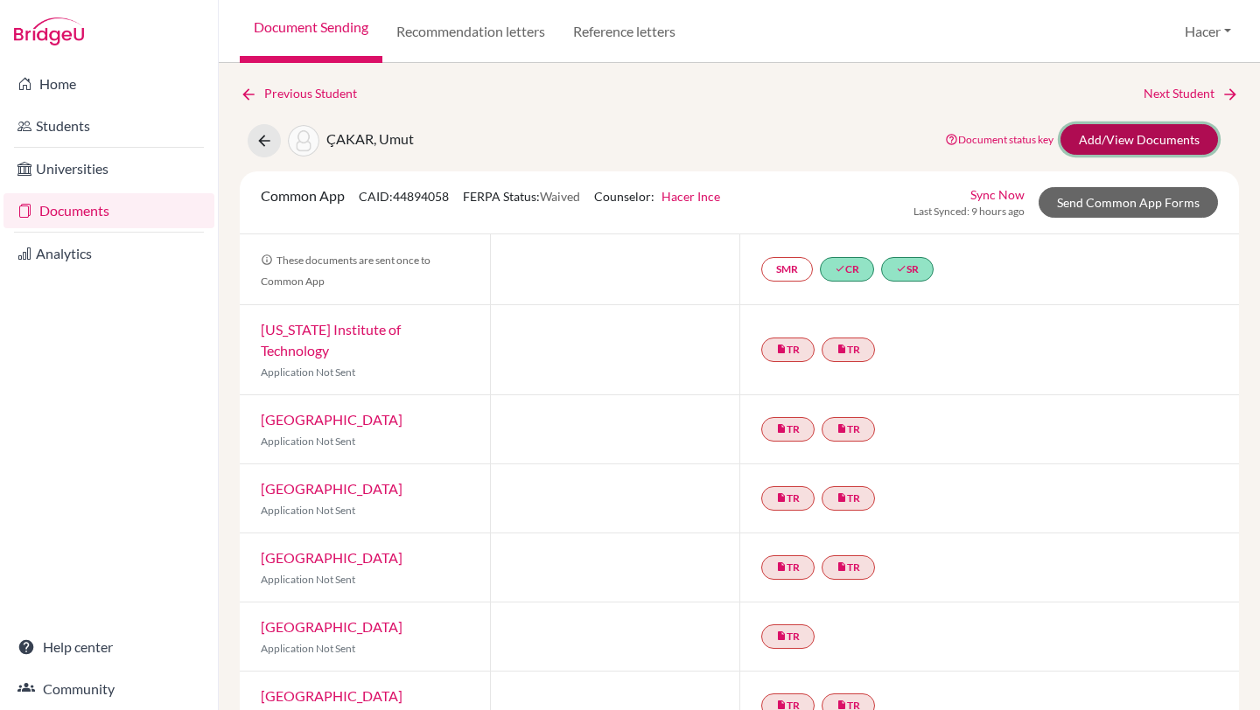
click at [1116, 130] on link "Add/View Documents" at bounding box center [1138, 139] width 157 height 31
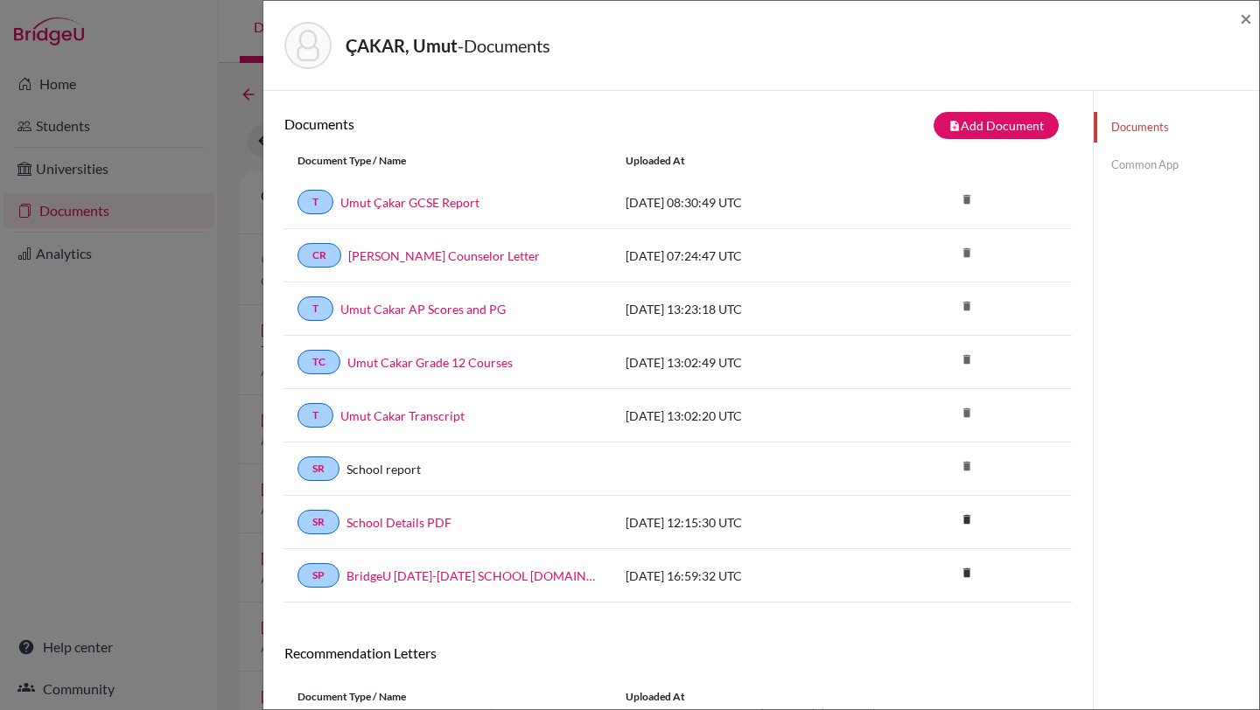
click at [1132, 154] on link "Common App" at bounding box center [1176, 165] width 165 height 31
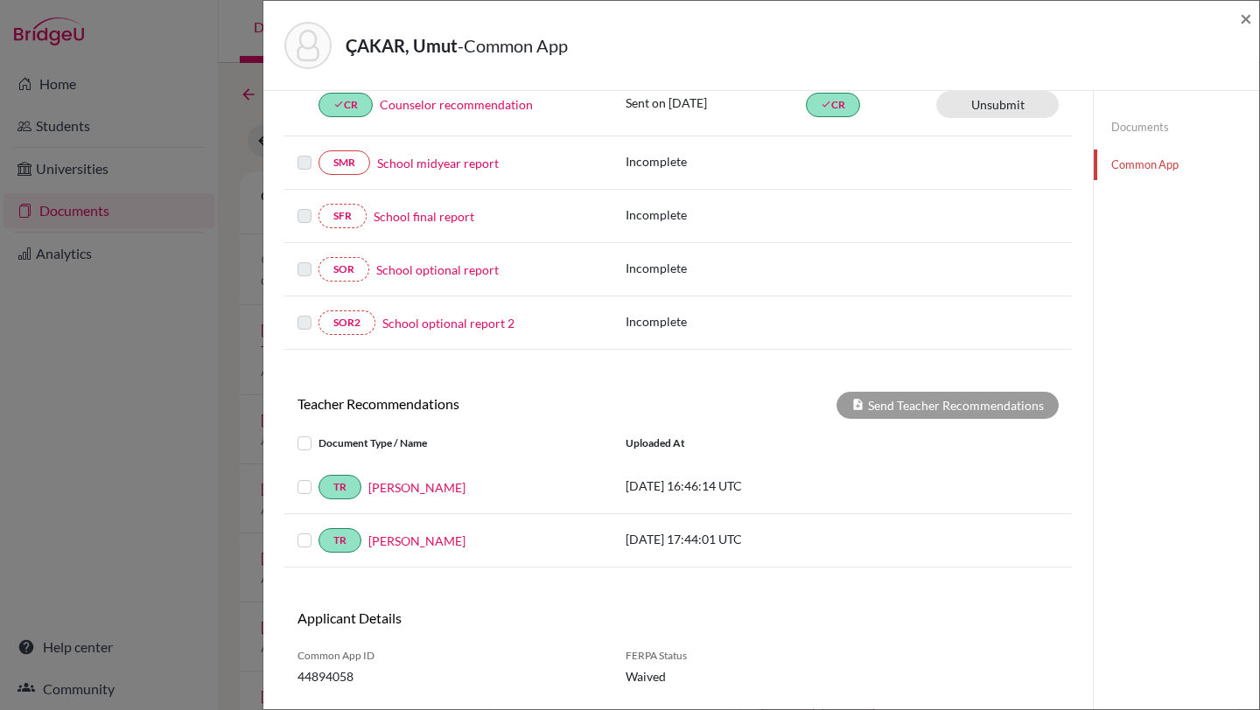
scroll to position [451, 0]
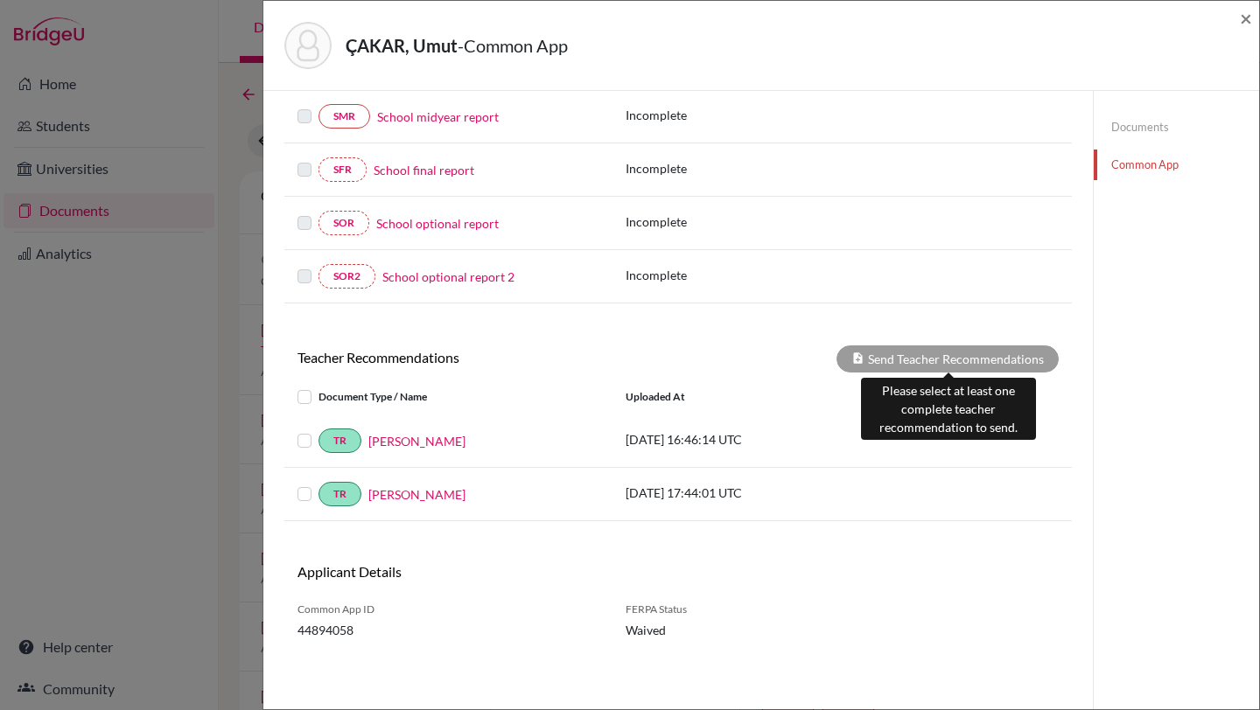
click at [1011, 357] on div "Send Teacher Recommendations" at bounding box center [947, 359] width 222 height 27
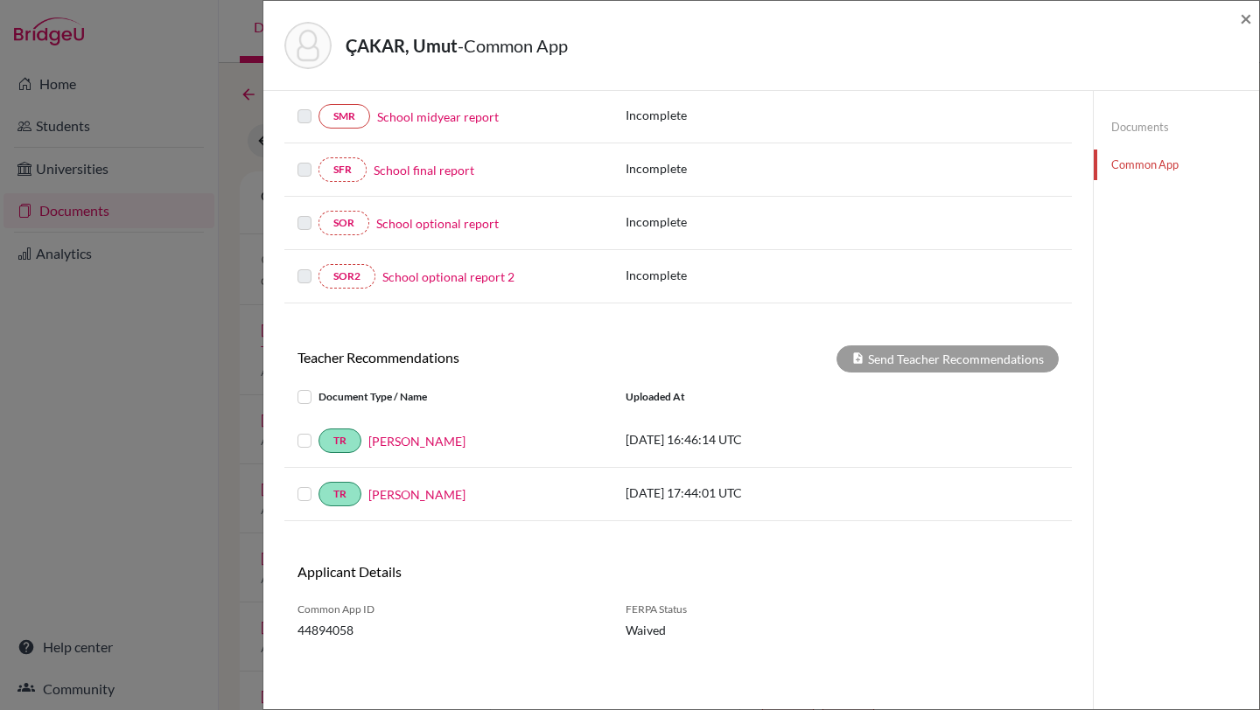
click at [318, 430] on label at bounding box center [318, 430] width 0 height 0
click at [0, 0] on input "checkbox" at bounding box center [0, 0] width 0 height 0
click at [318, 484] on label at bounding box center [318, 484] width 0 height 0
click at [0, 0] on input "checkbox" at bounding box center [0, 0] width 0 height 0
click at [949, 349] on button "Send Teacher Recommendations" at bounding box center [947, 359] width 222 height 27
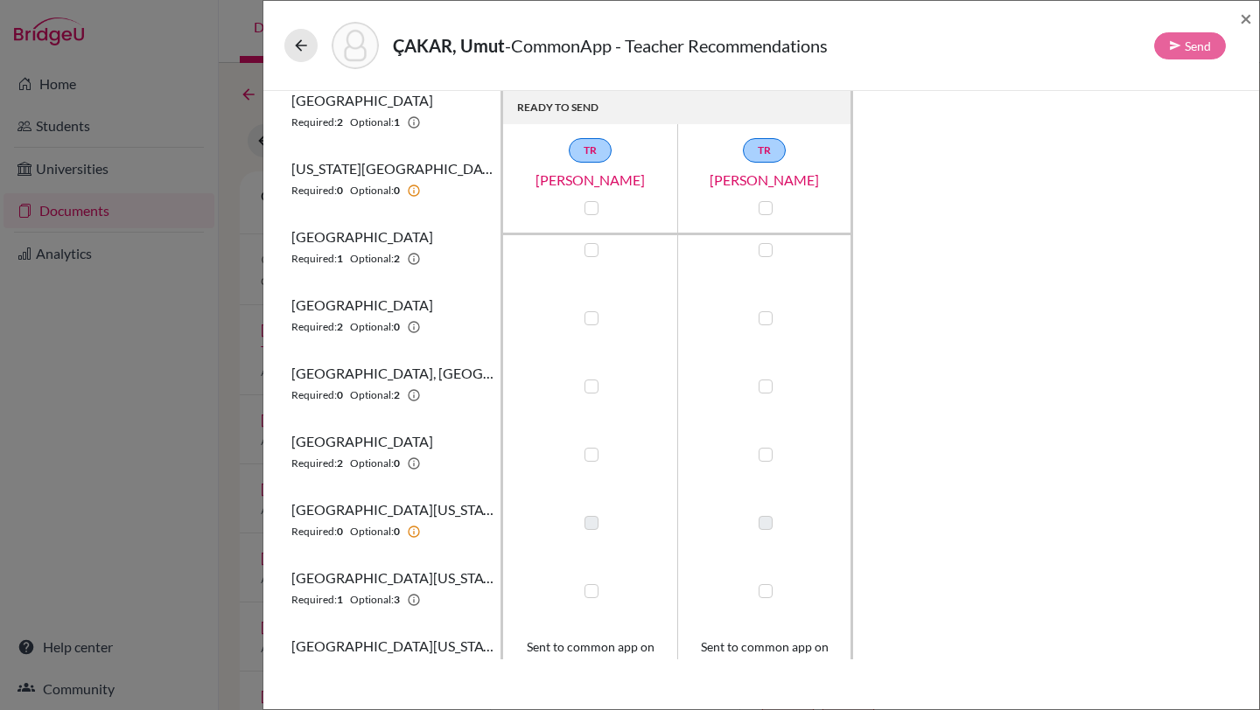
scroll to position [531, 0]
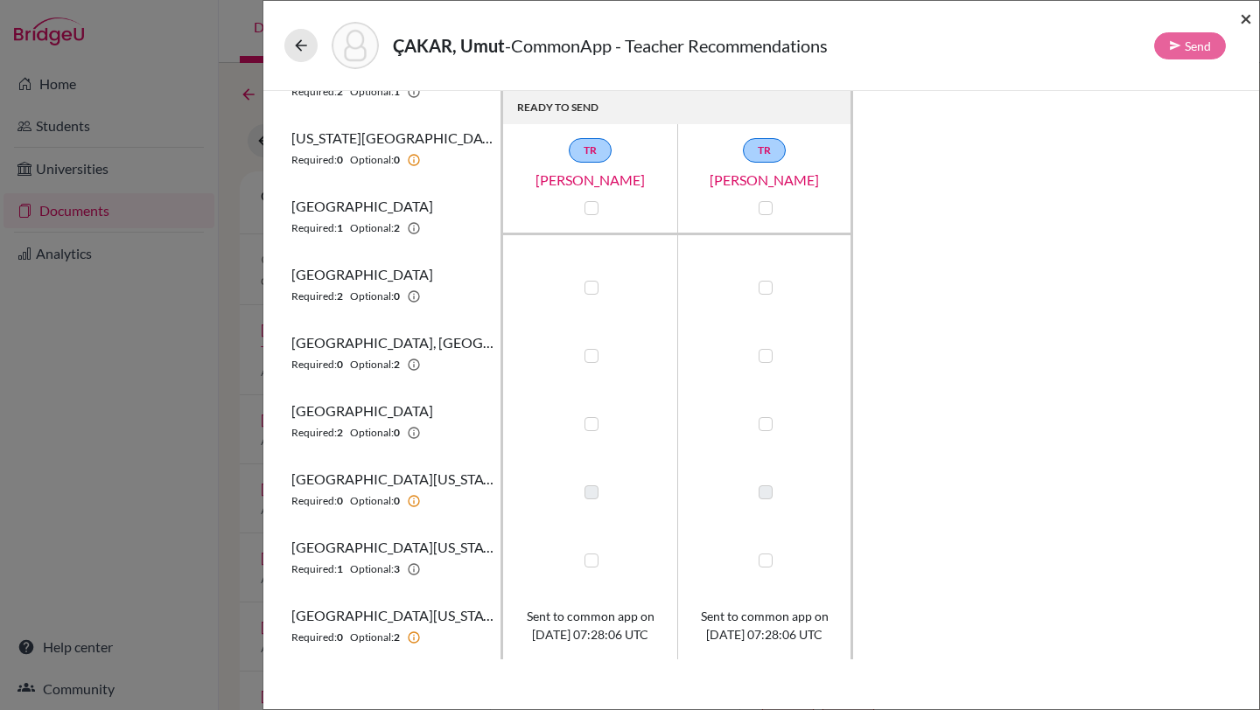
click at [1244, 18] on span "×" at bounding box center [1246, 17] width 12 height 25
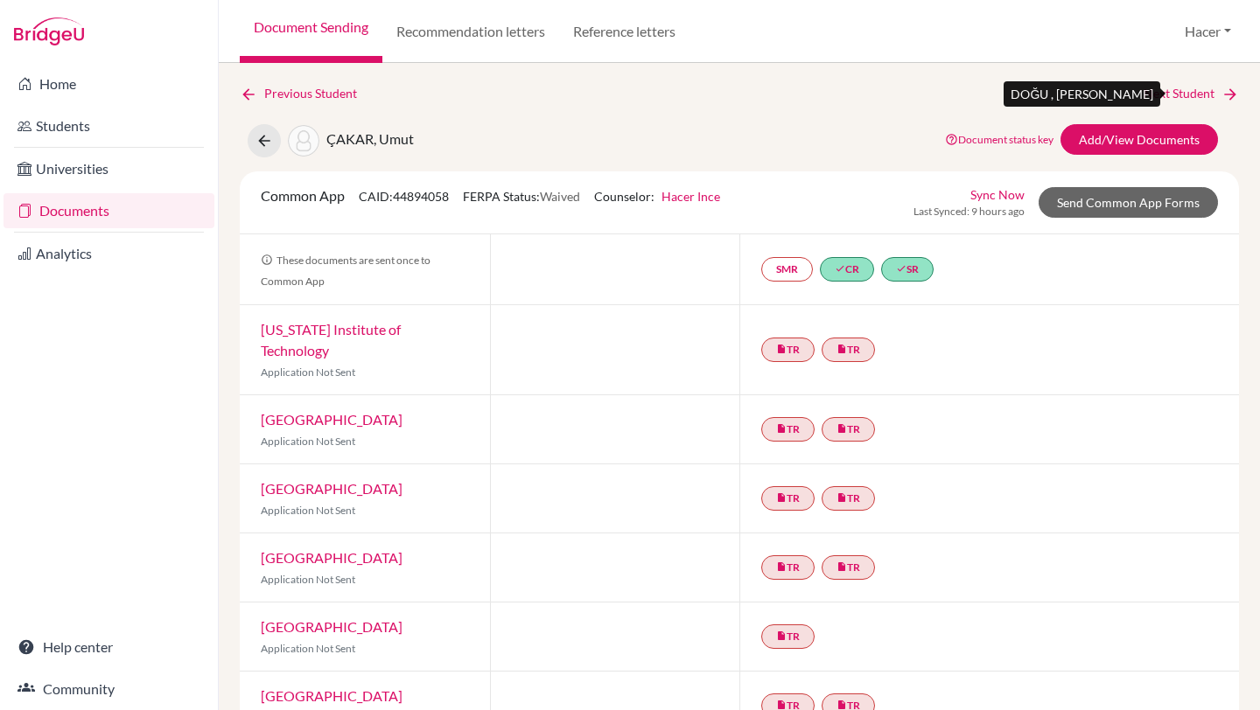
click at [1192, 92] on link "Next Student" at bounding box center [1191, 93] width 95 height 19
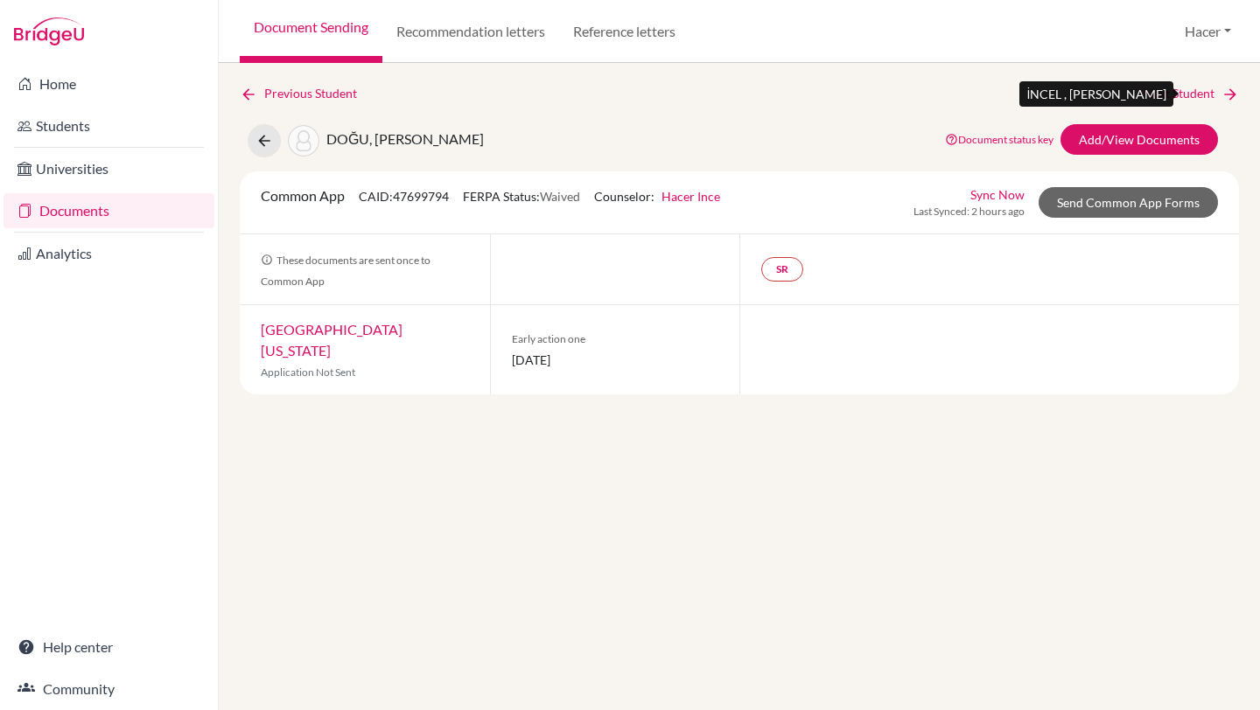
click at [1184, 89] on link "Next Student" at bounding box center [1191, 93] width 95 height 19
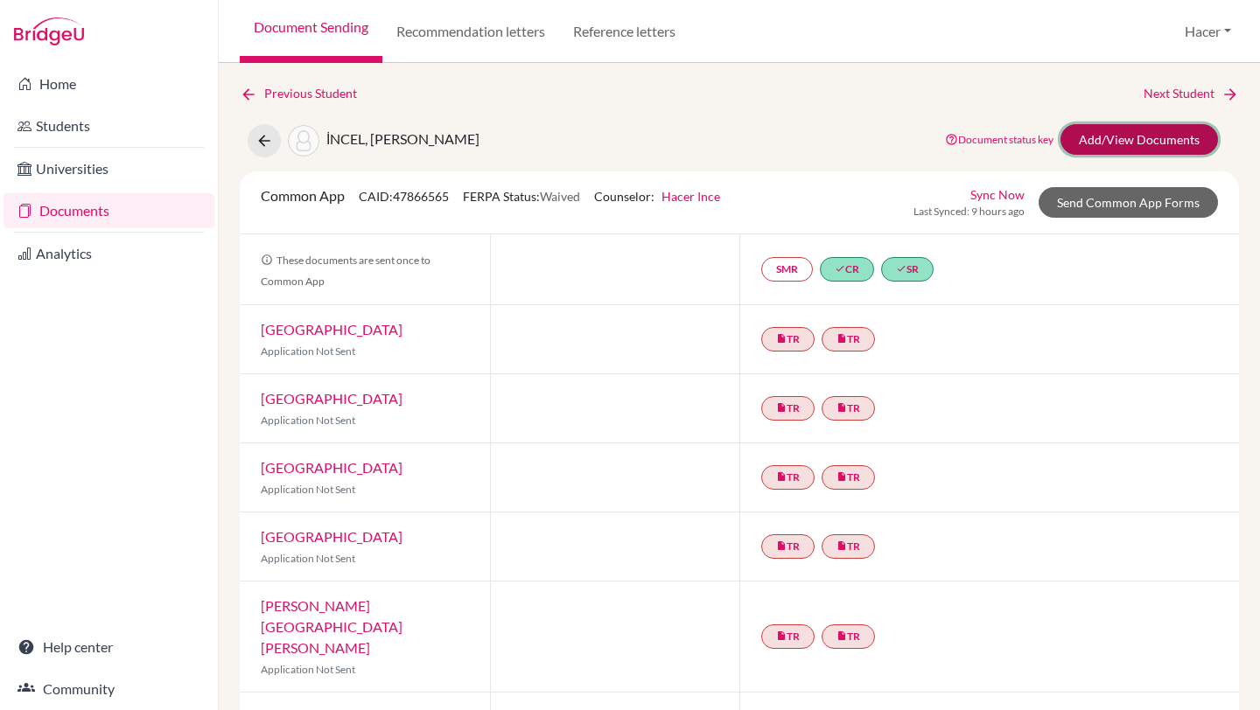
click at [1150, 133] on link "Add/View Documents" at bounding box center [1138, 139] width 157 height 31
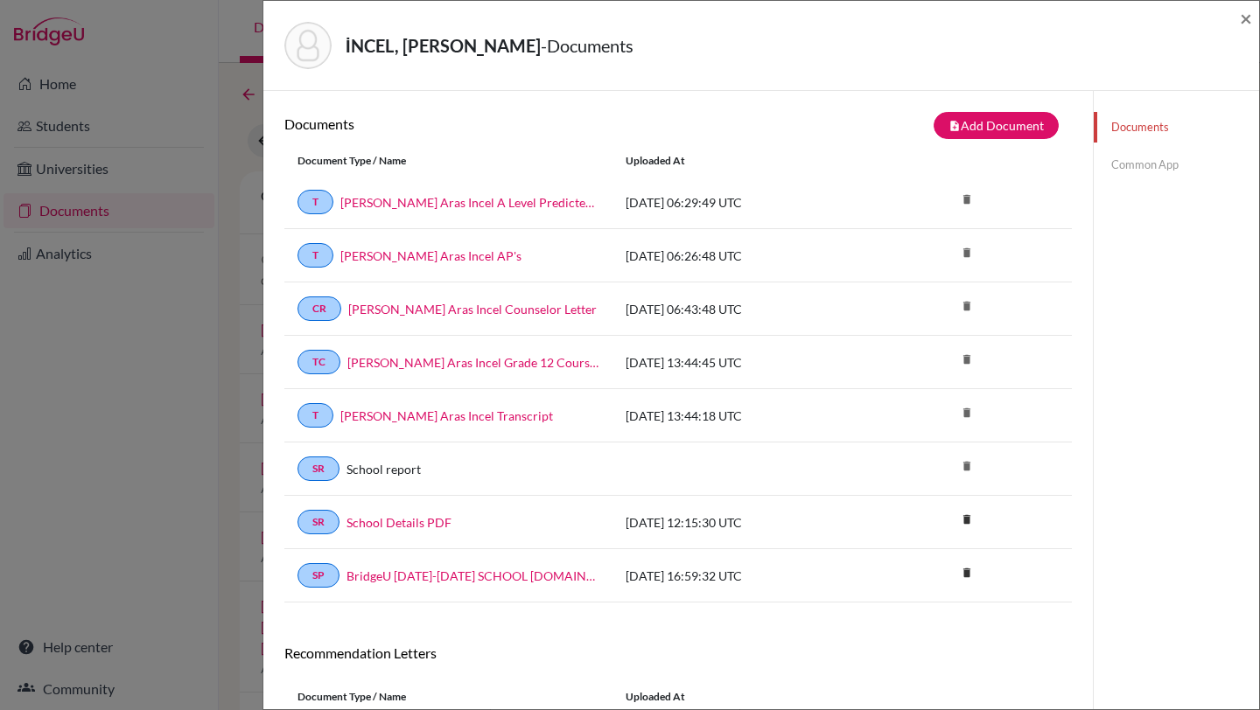
click at [1136, 165] on link "Common App" at bounding box center [1176, 165] width 165 height 31
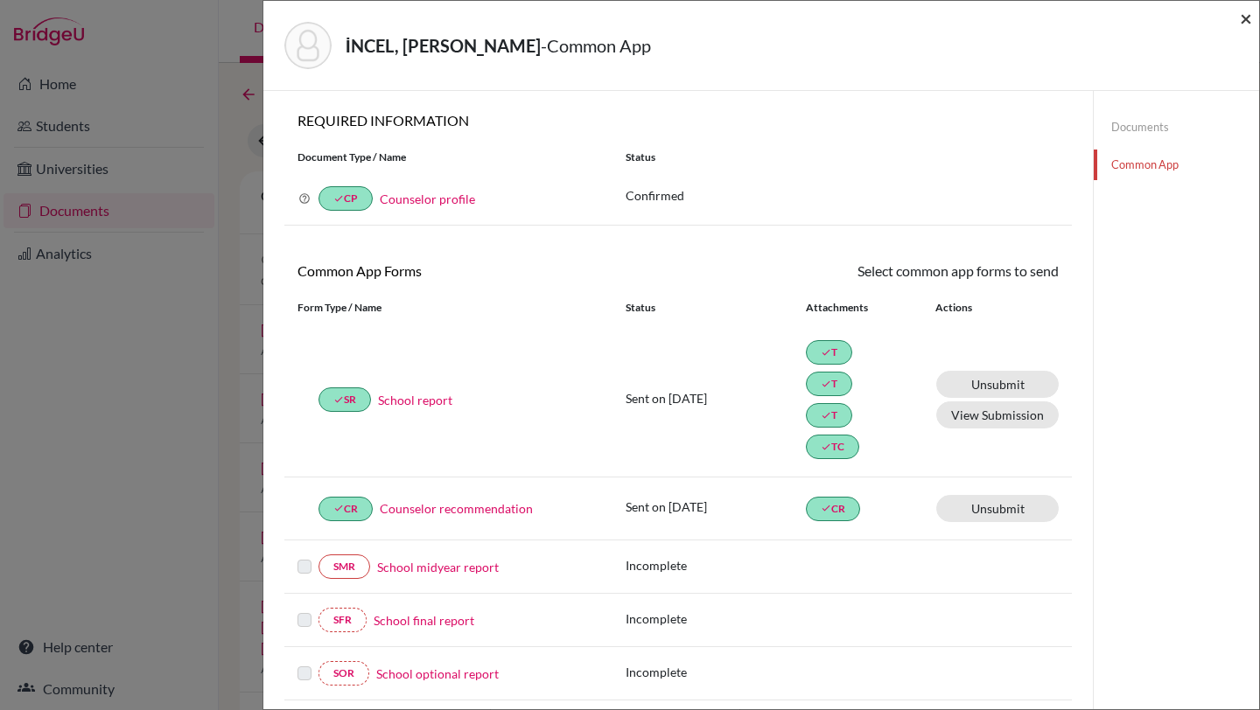
click at [1242, 16] on span "×" at bounding box center [1246, 17] width 12 height 25
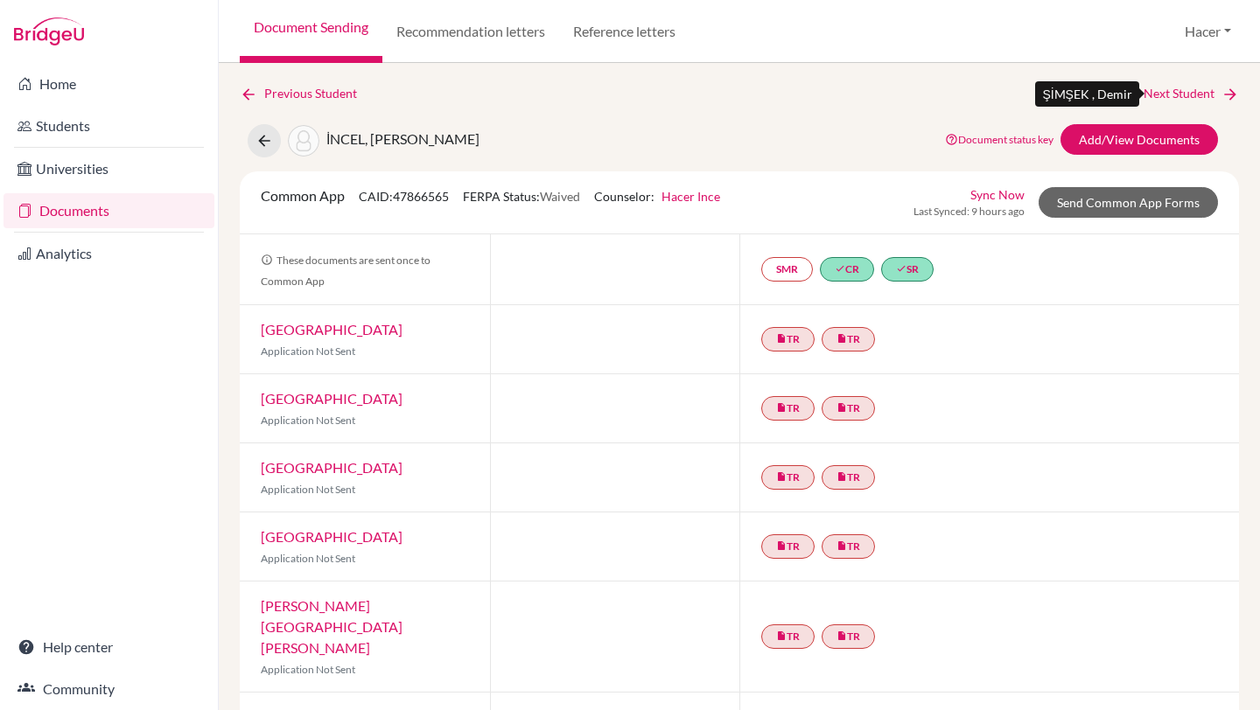
click at [1181, 88] on link "Next Student" at bounding box center [1191, 93] width 95 height 19
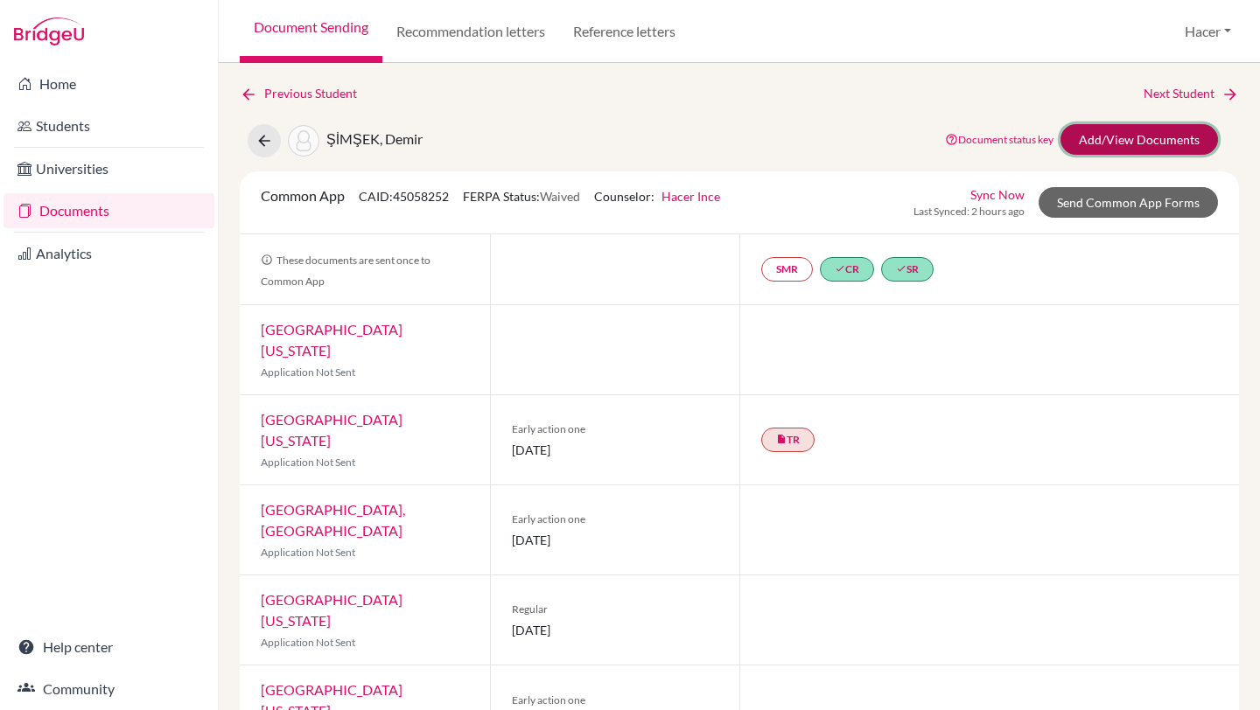
click at [1128, 143] on link "Add/View Documents" at bounding box center [1138, 139] width 157 height 31
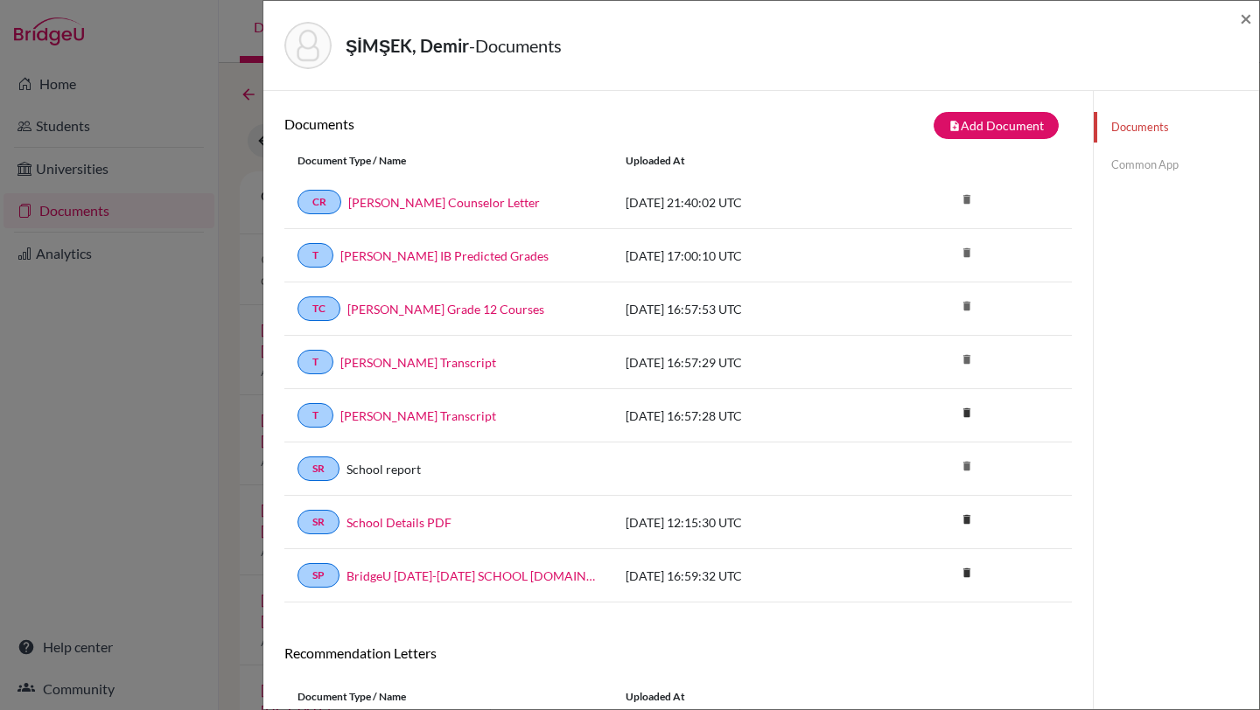
click at [1134, 164] on link "Common App" at bounding box center [1176, 165] width 165 height 31
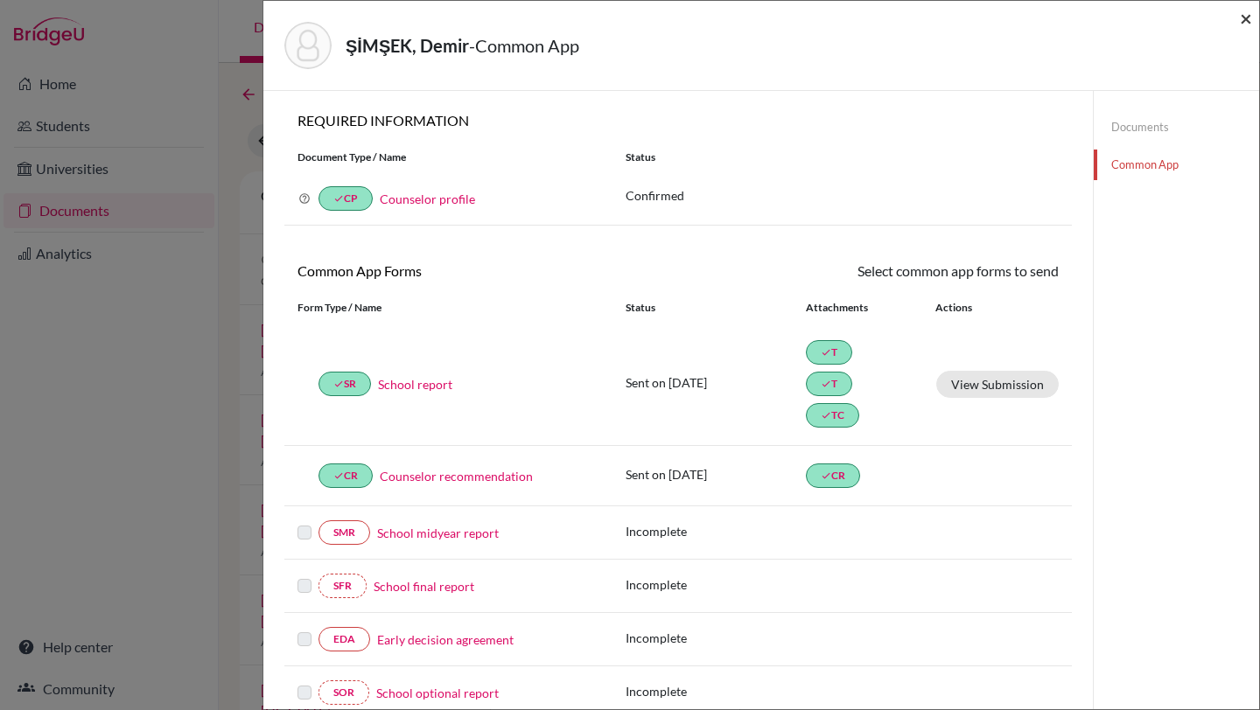
click at [1248, 12] on span "×" at bounding box center [1246, 17] width 12 height 25
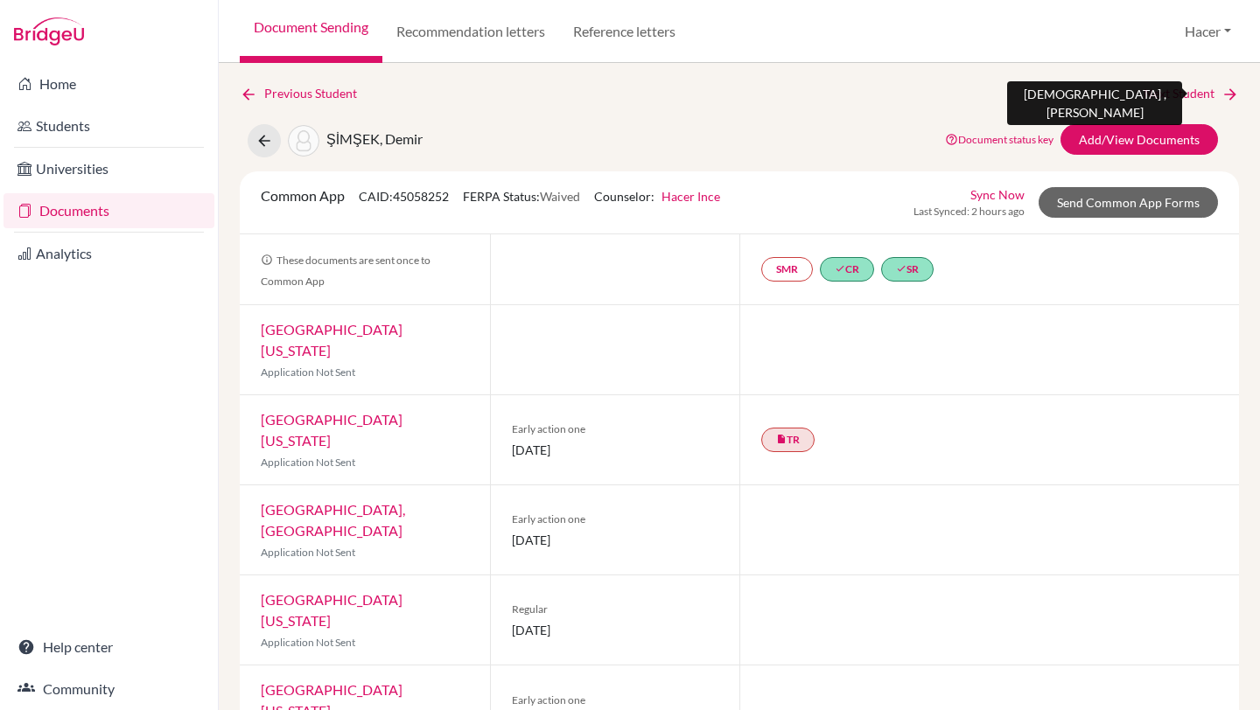
click at [1195, 91] on link "Next Student" at bounding box center [1191, 93] width 95 height 19
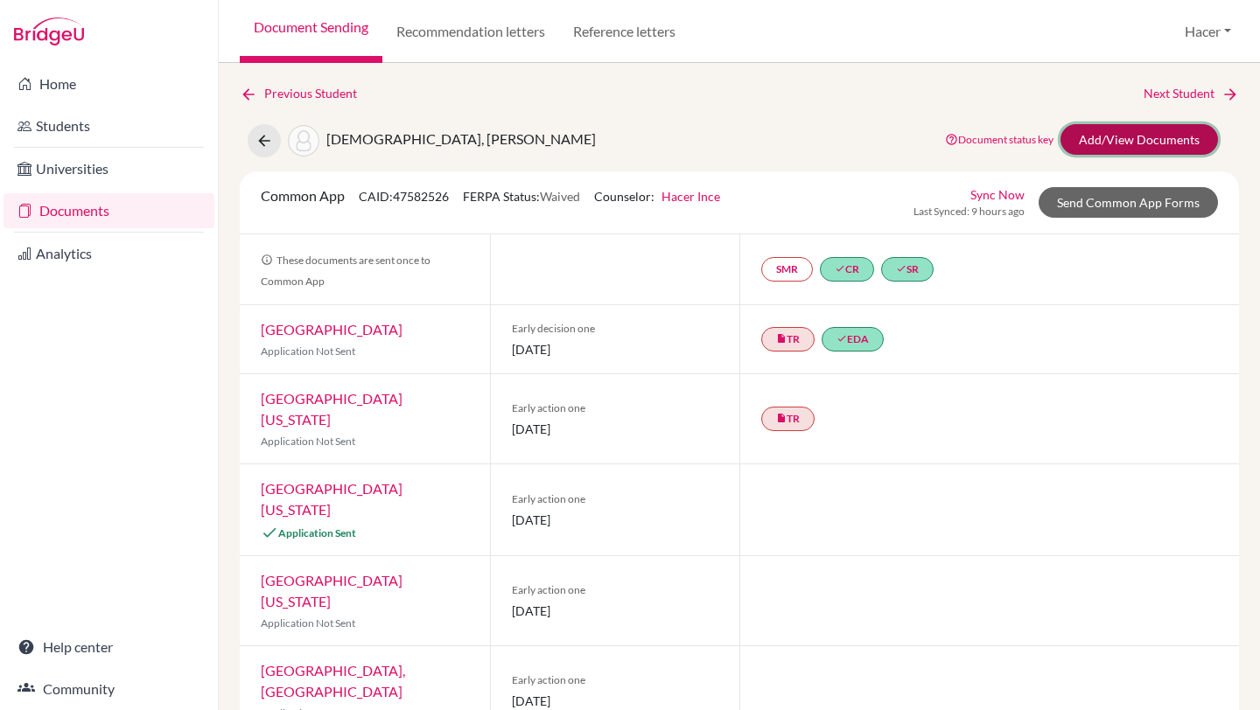
click at [1137, 139] on link "Add/View Documents" at bounding box center [1138, 139] width 157 height 31
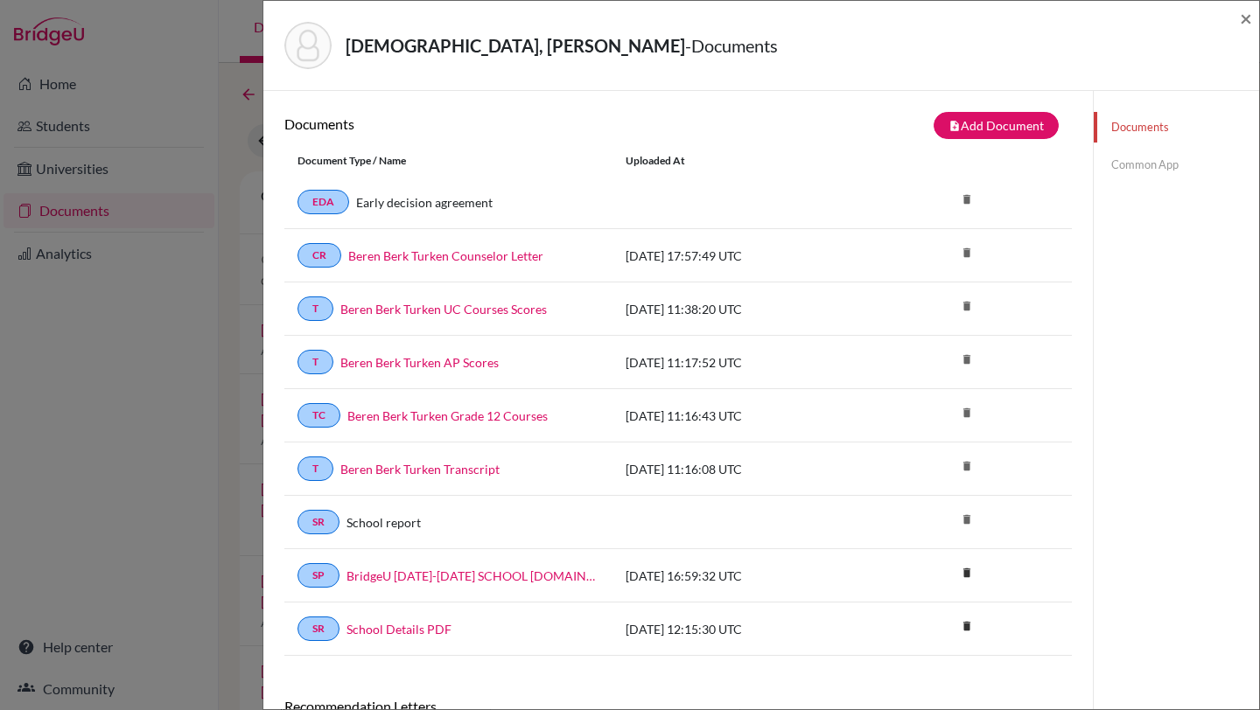
click at [1138, 167] on link "Common App" at bounding box center [1176, 165] width 165 height 31
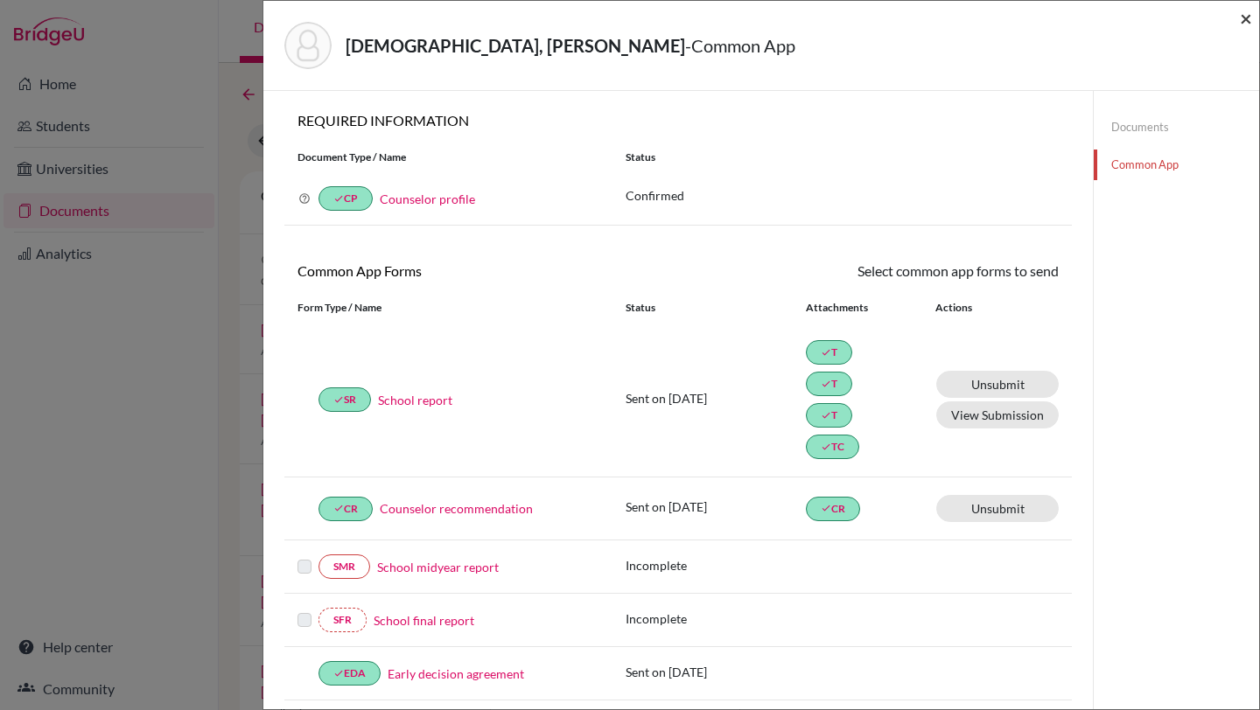
click at [1244, 16] on span "×" at bounding box center [1246, 17] width 12 height 25
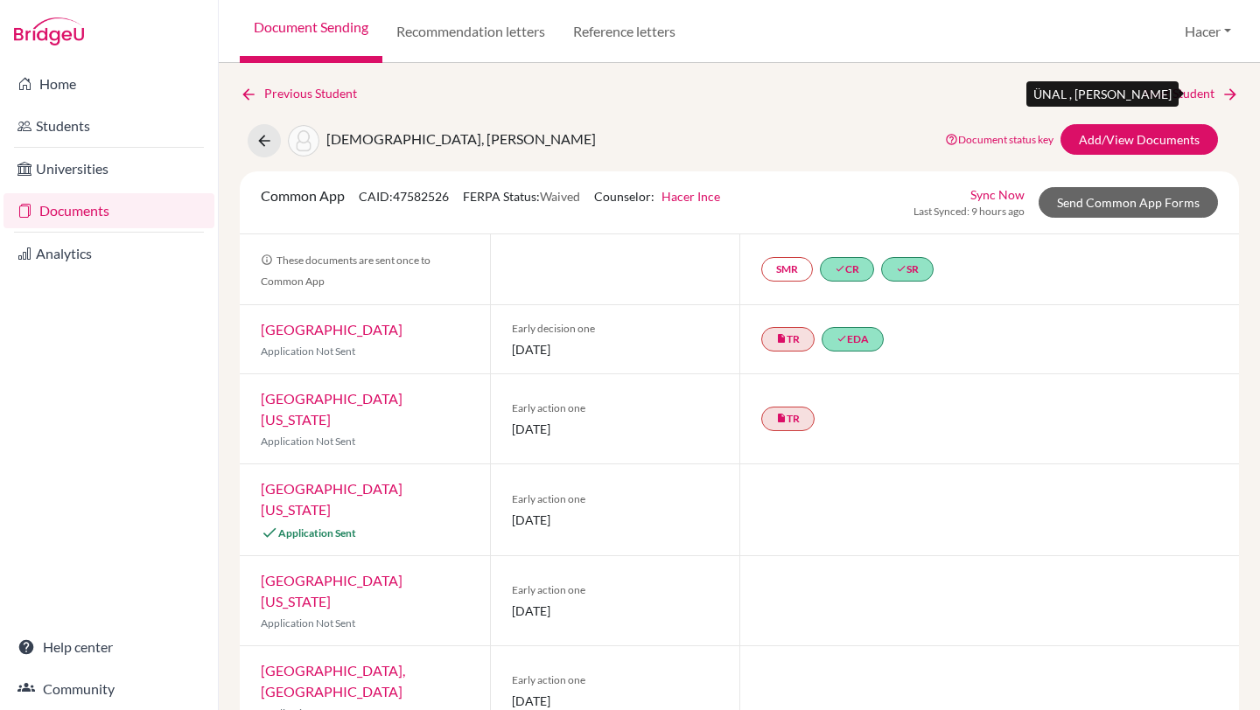
click at [1196, 86] on link "Next Student" at bounding box center [1191, 93] width 95 height 19
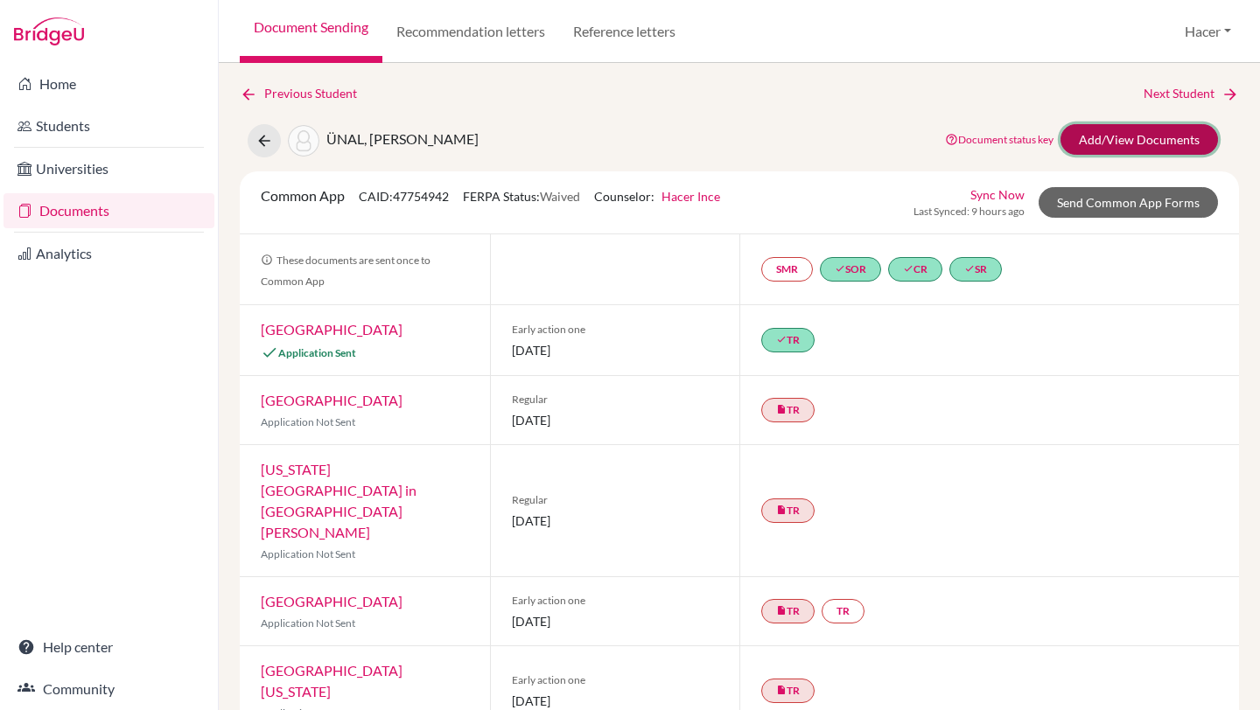
click at [1158, 133] on link "Add/View Documents" at bounding box center [1138, 139] width 157 height 31
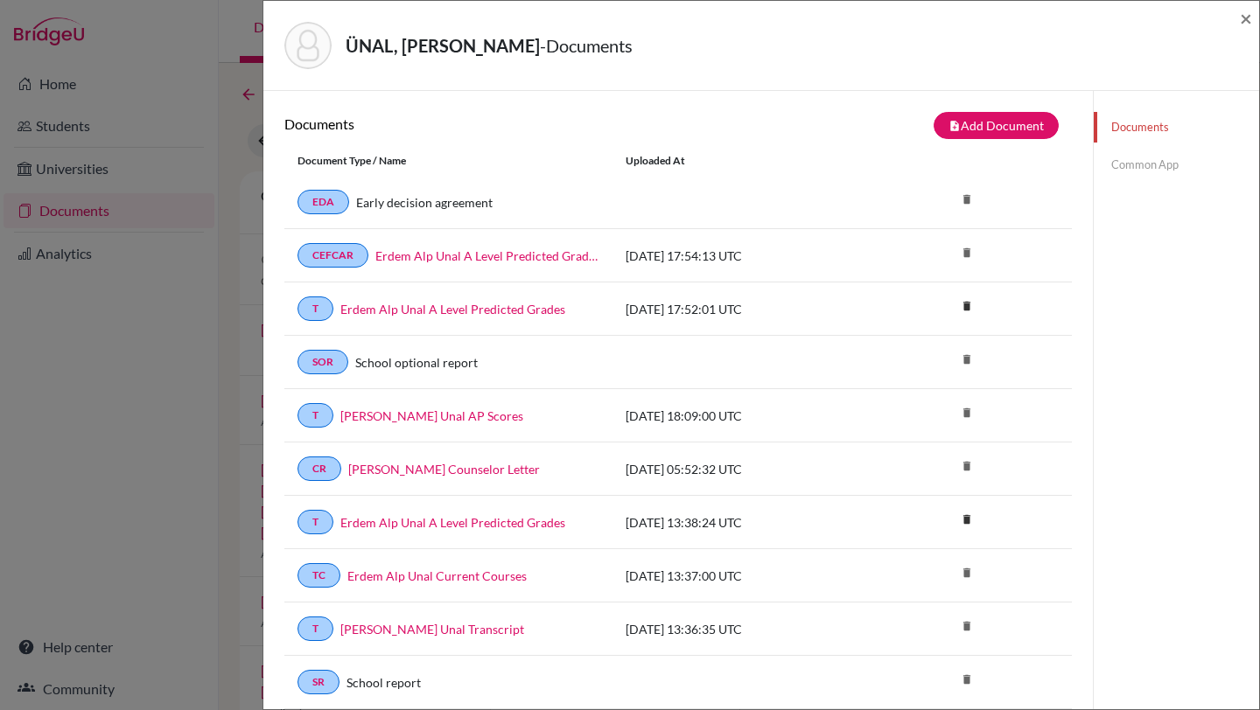
click at [1142, 164] on link "Common App" at bounding box center [1176, 165] width 165 height 31
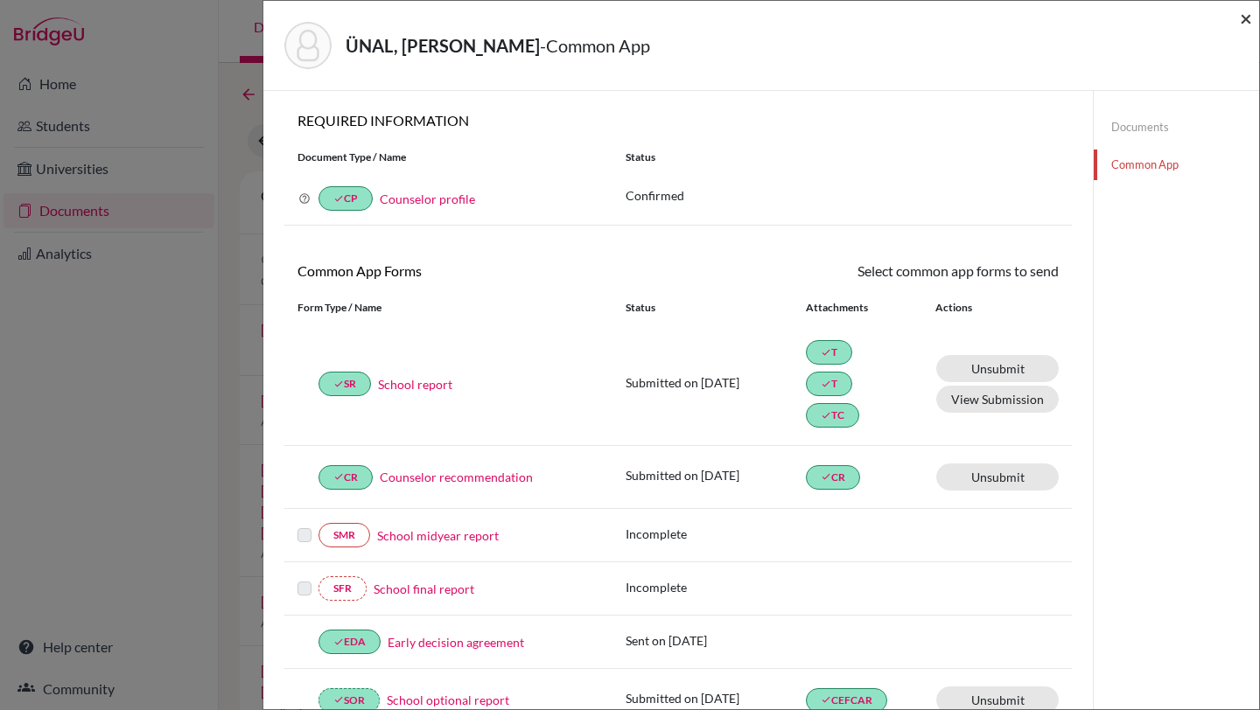
click at [1246, 21] on span "×" at bounding box center [1246, 17] width 12 height 25
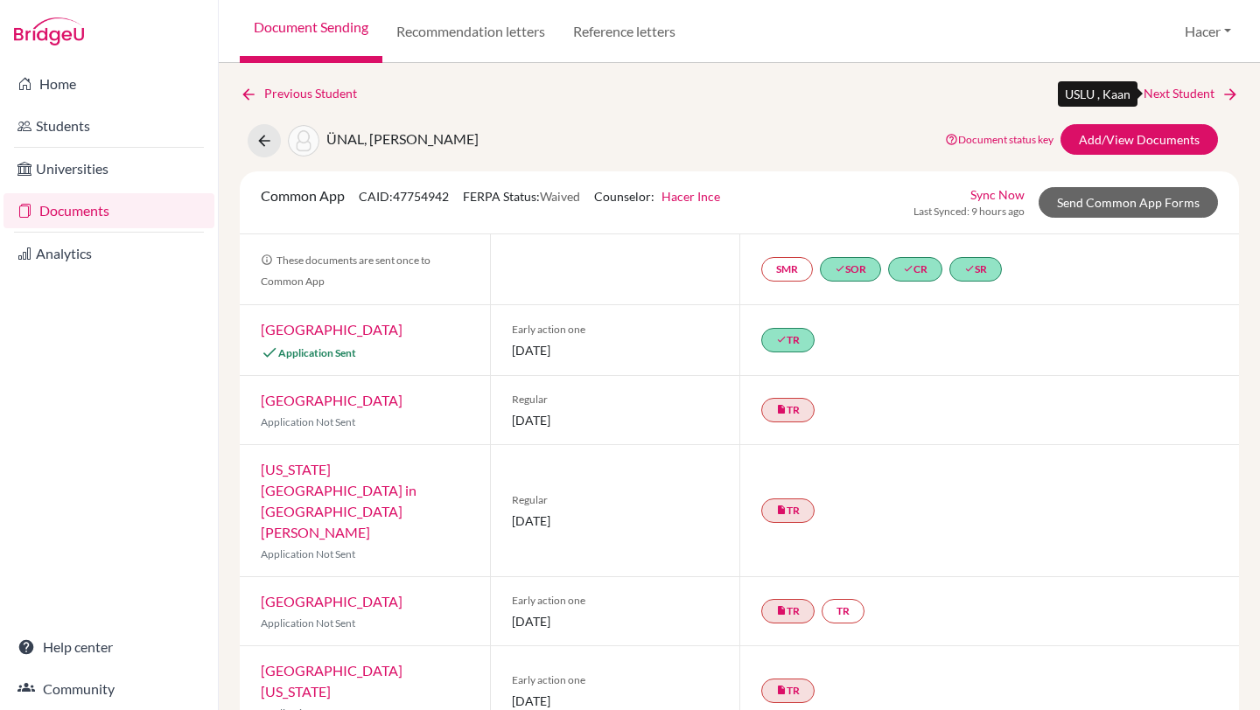
click at [1199, 92] on link "Next Student" at bounding box center [1191, 93] width 95 height 19
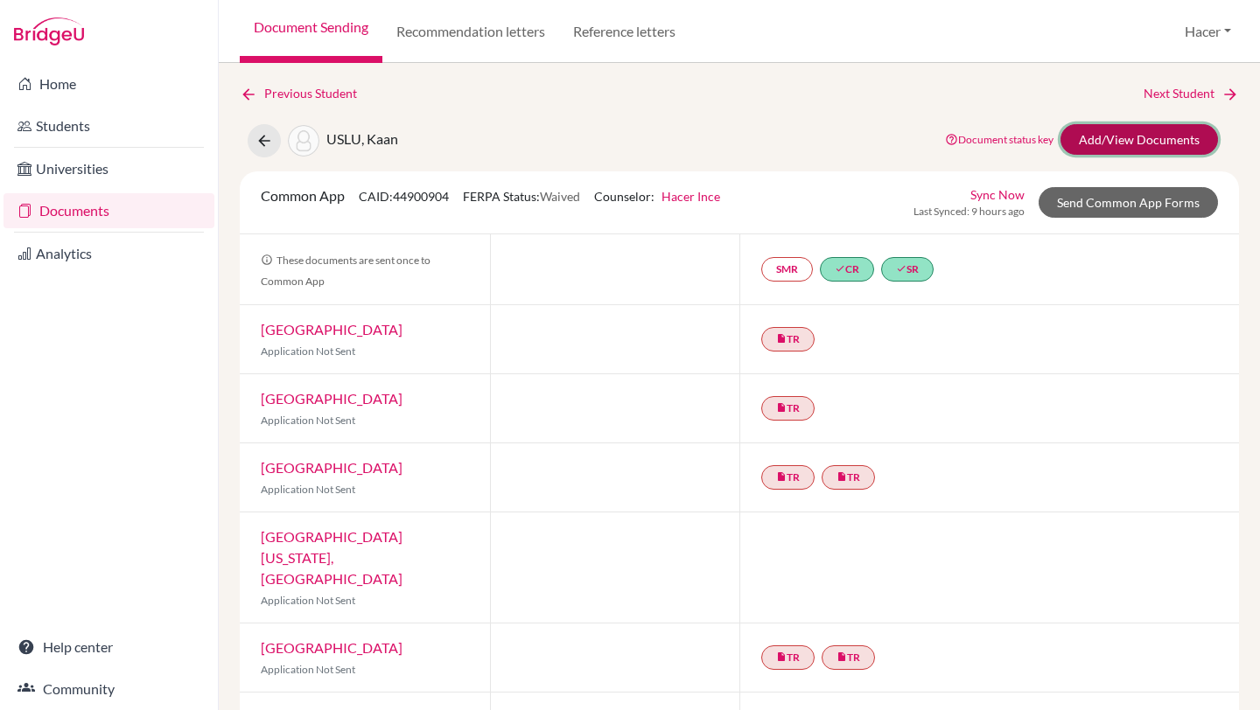
click at [1146, 140] on link "Add/View Documents" at bounding box center [1138, 139] width 157 height 31
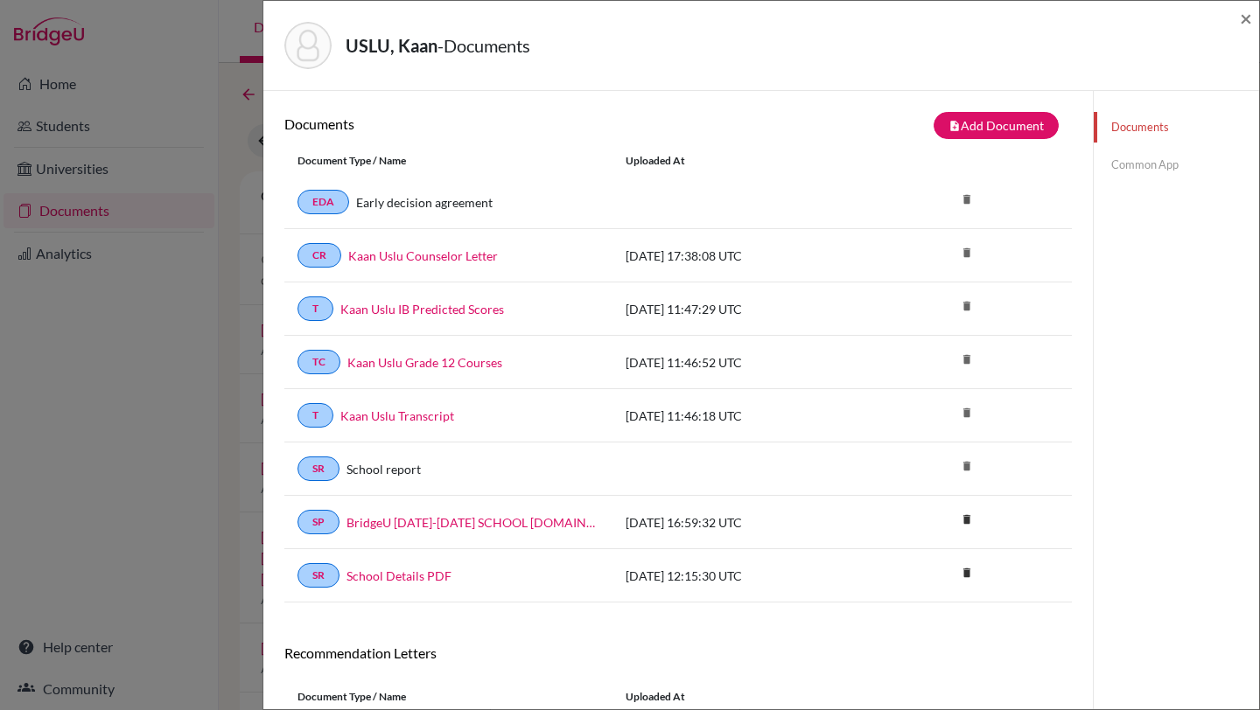
click at [1141, 157] on link "Common App" at bounding box center [1176, 165] width 165 height 31
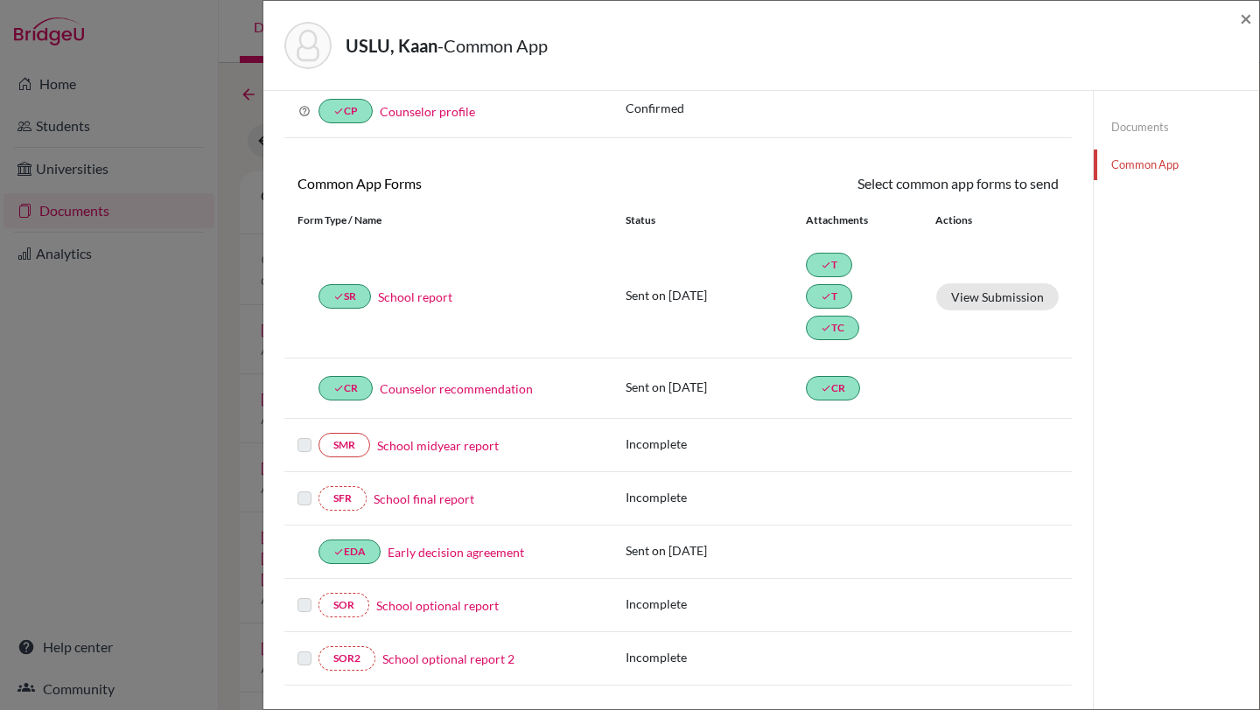
scroll to position [101, 0]
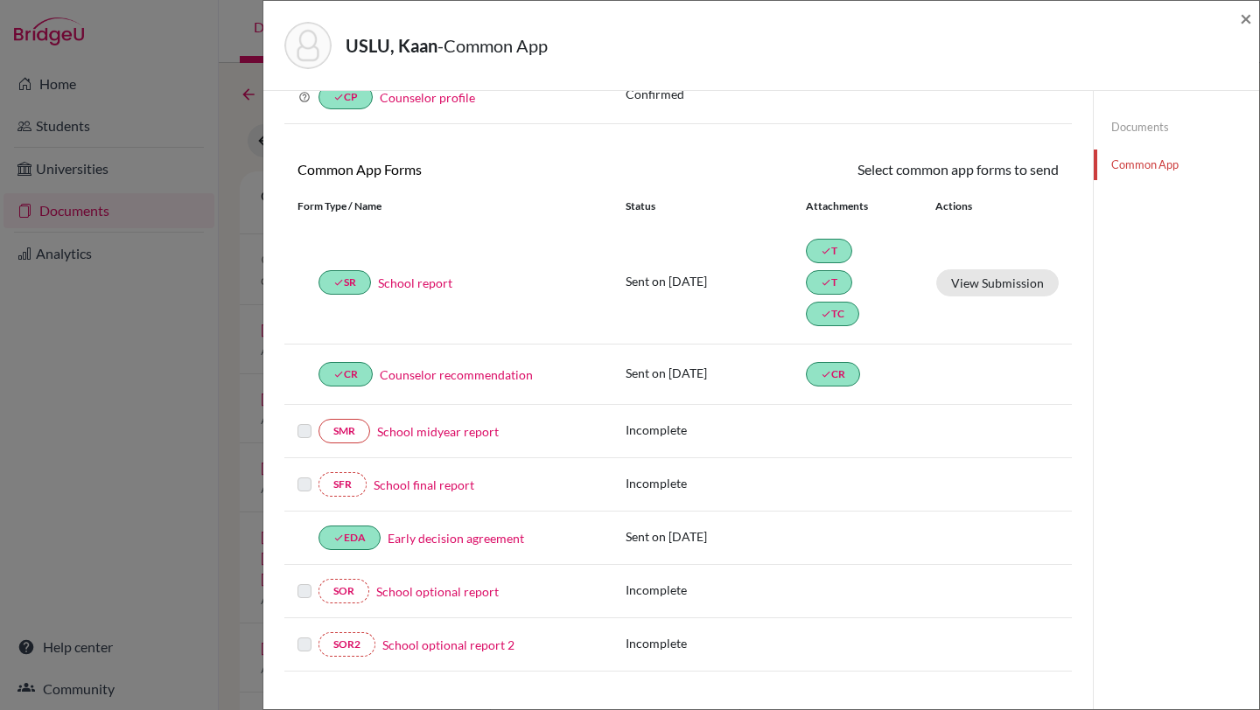
click at [505, 374] on link "Counselor recommendation" at bounding box center [456, 375] width 153 height 18
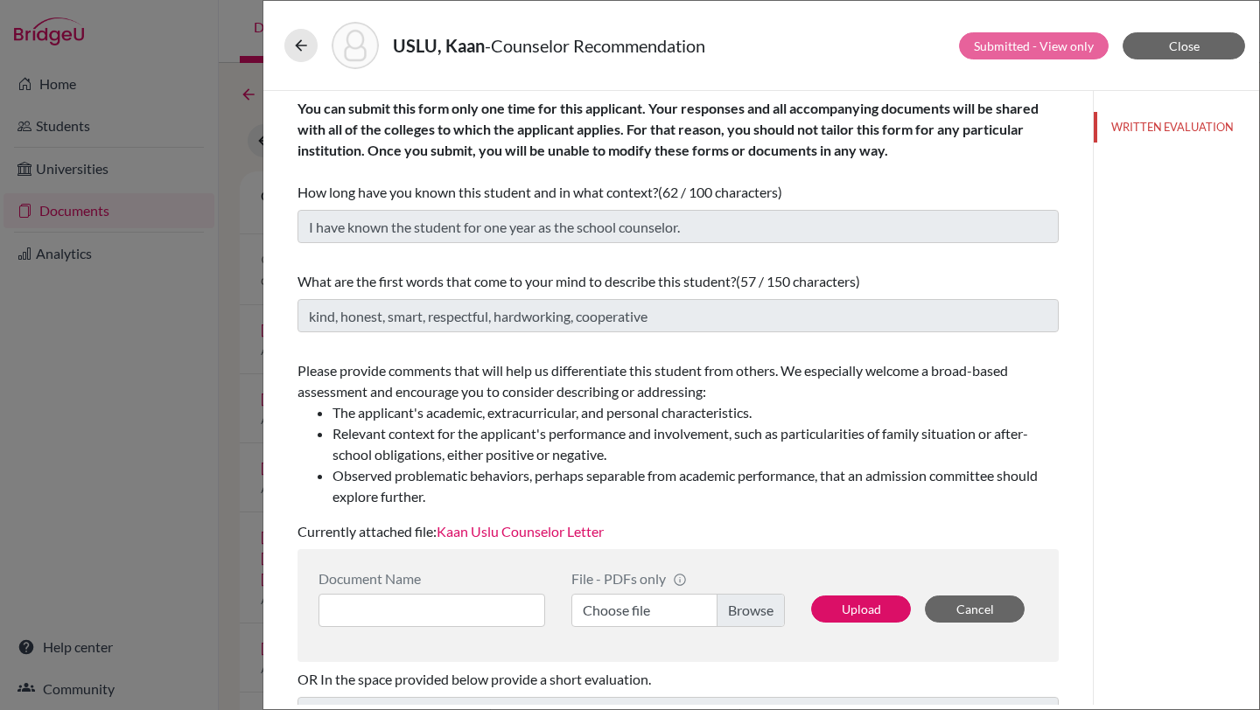
click at [532, 528] on link "Kaan Uslu Counselor Letter" at bounding box center [520, 531] width 167 height 17
click at [1156, 39] on button "Close" at bounding box center [1184, 45] width 122 height 27
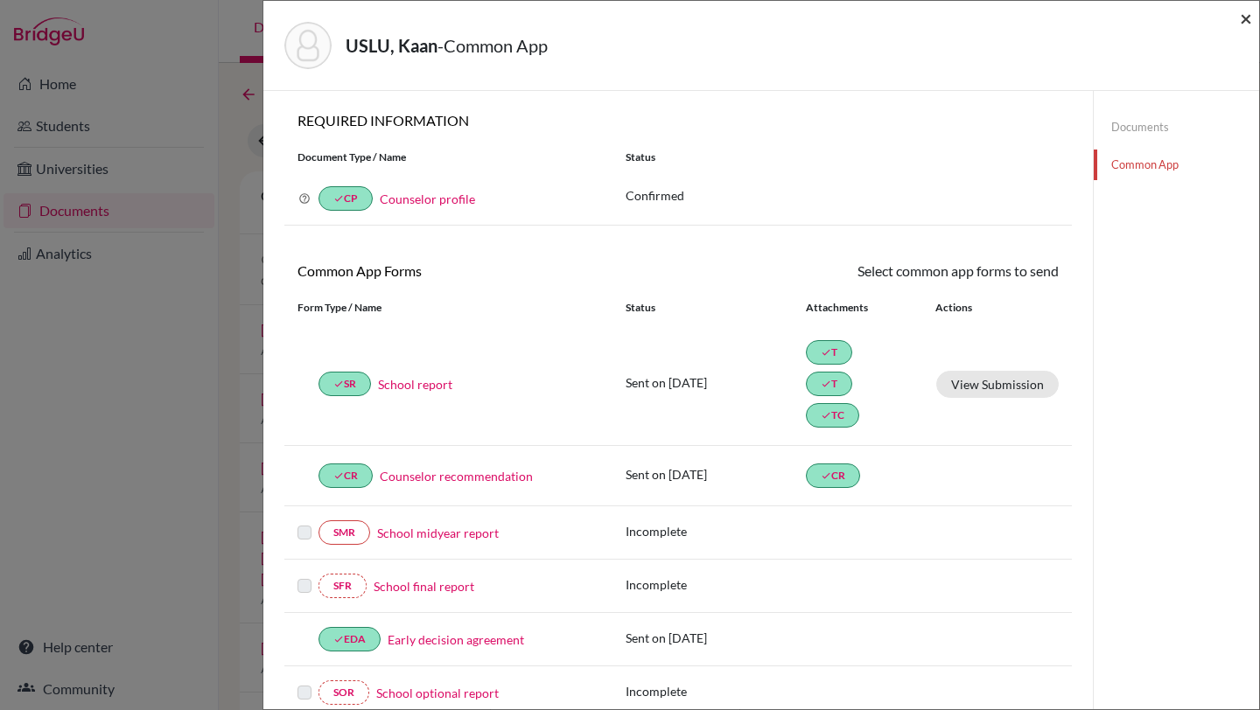
click at [1246, 16] on span "×" at bounding box center [1246, 17] width 12 height 25
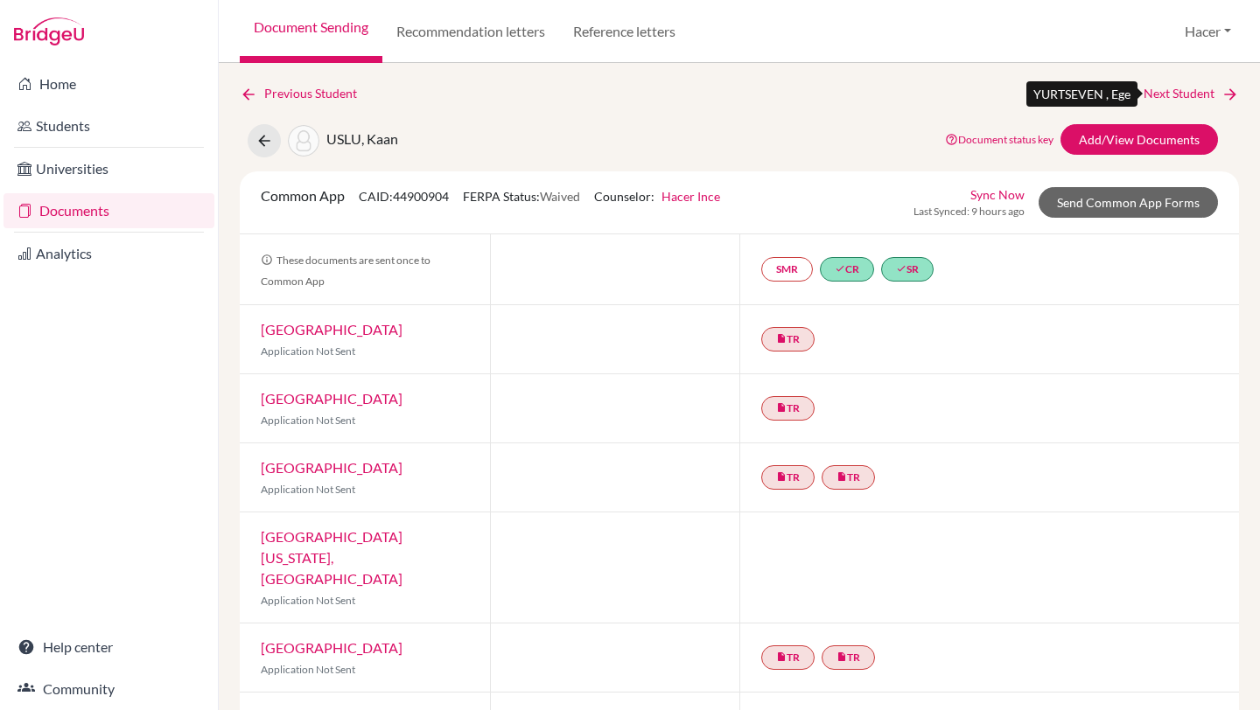
click at [1179, 89] on link "Next Student" at bounding box center [1191, 93] width 95 height 19
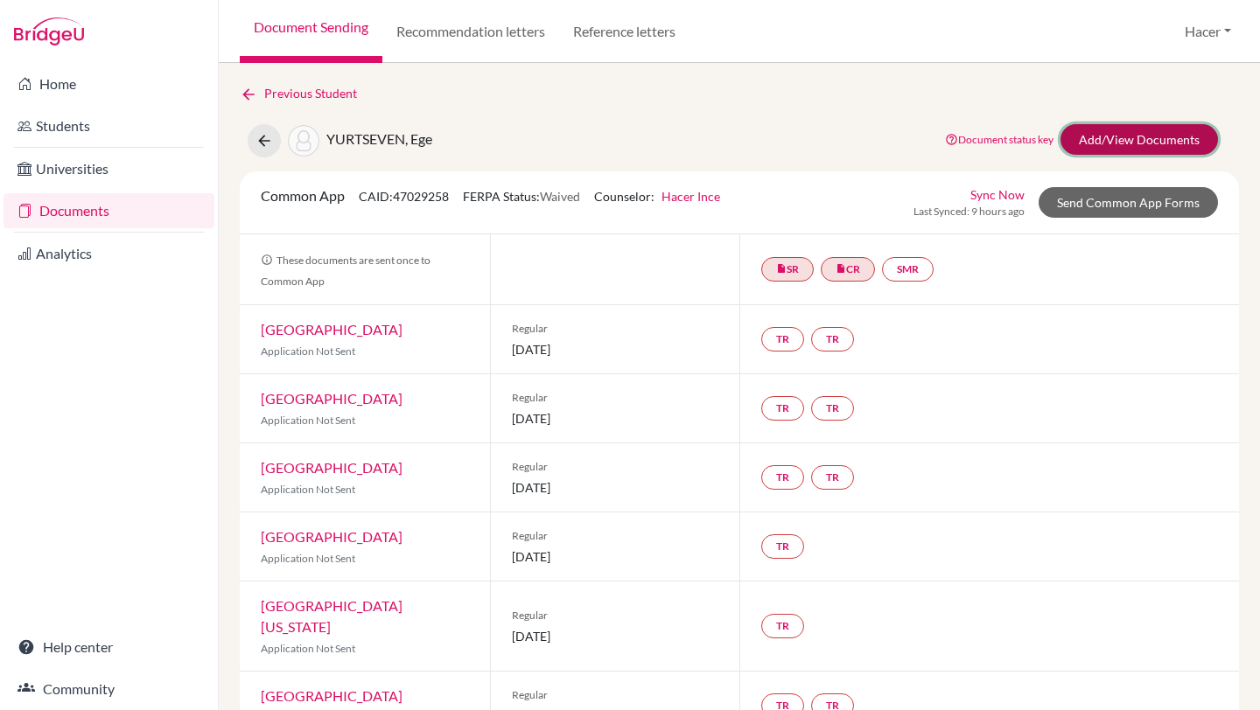
click at [1146, 134] on link "Add/View Documents" at bounding box center [1138, 139] width 157 height 31
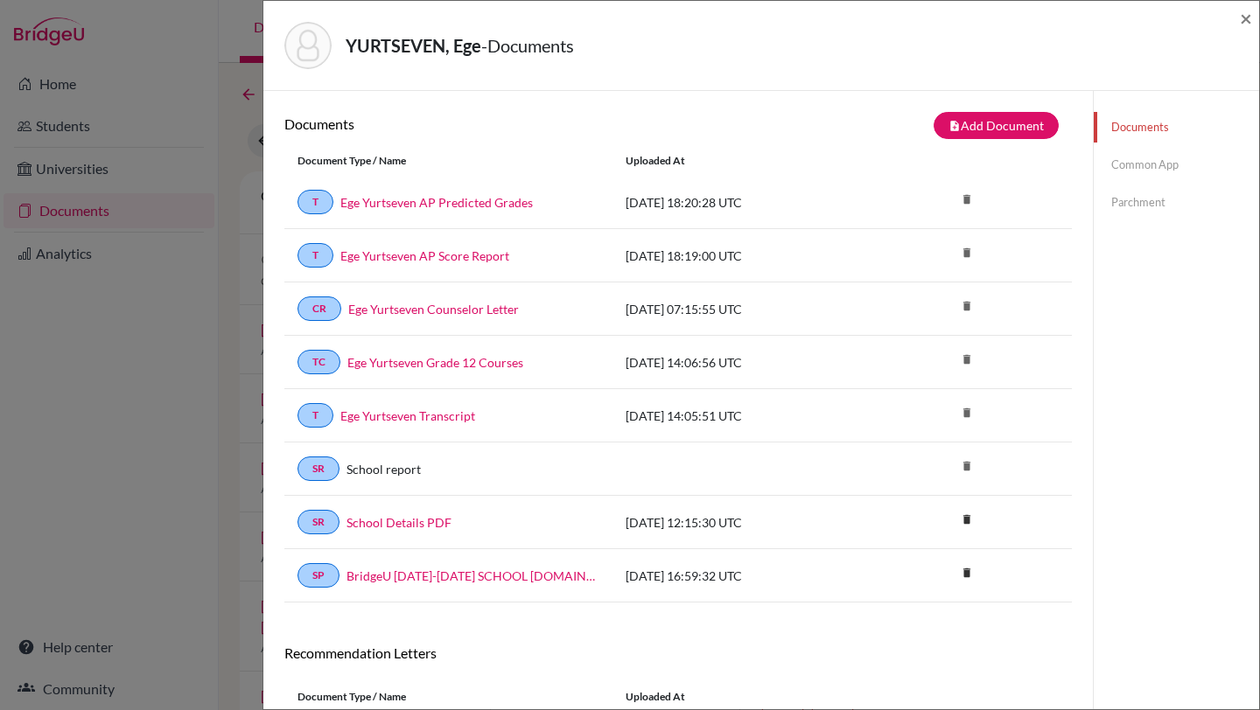
click at [1142, 171] on link "Common App" at bounding box center [1176, 165] width 165 height 31
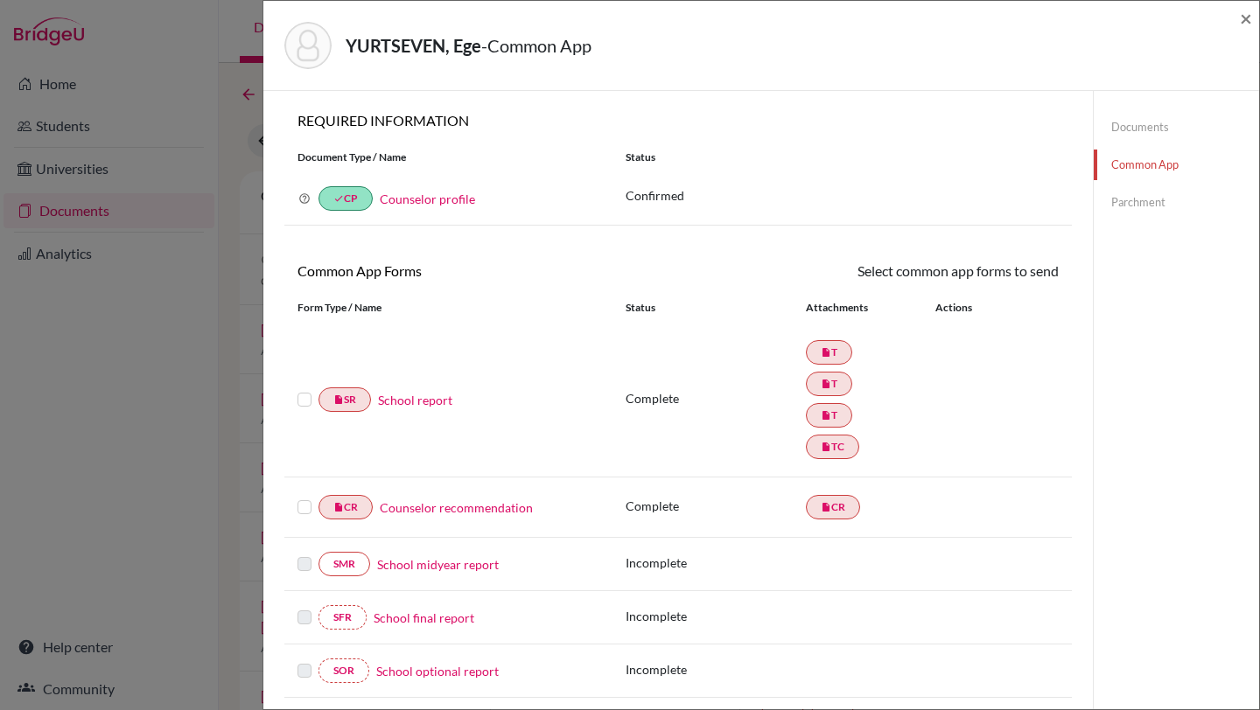
click at [1126, 131] on link "Documents" at bounding box center [1176, 127] width 165 height 31
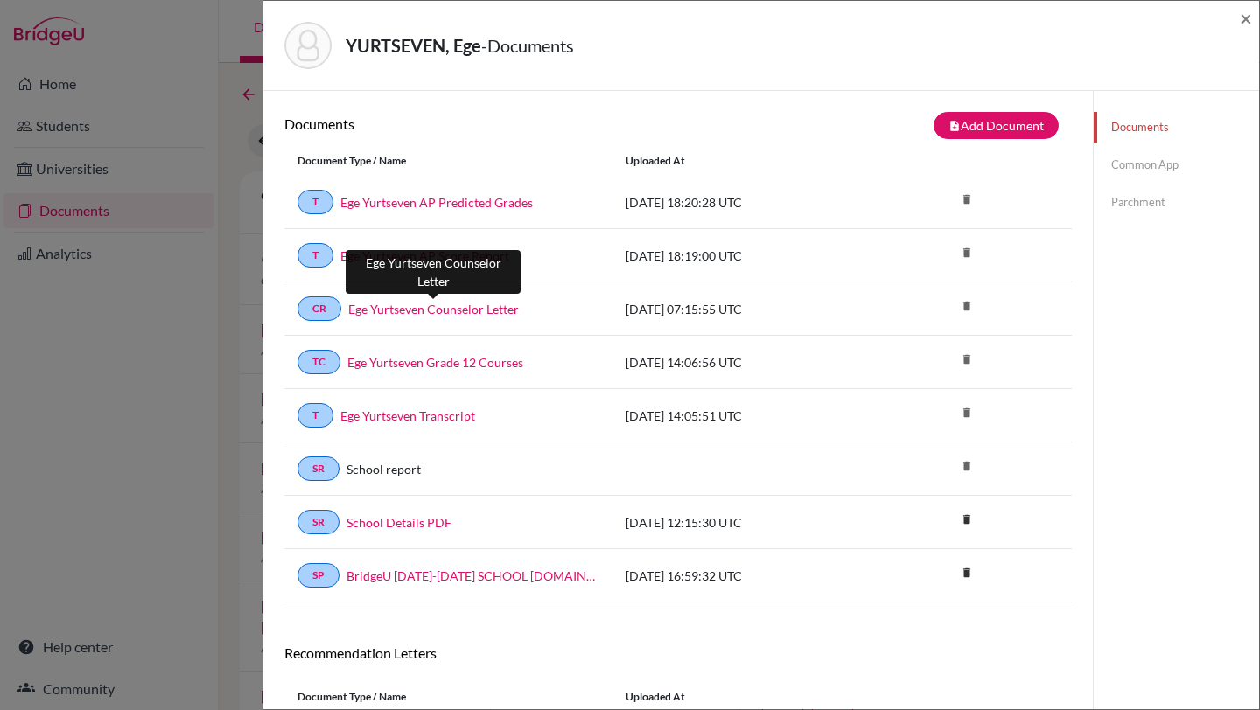
click at [413, 307] on link "Ege Yurtseven Counselor Letter" at bounding box center [433, 309] width 171 height 18
click at [1246, 16] on span "×" at bounding box center [1246, 17] width 12 height 25
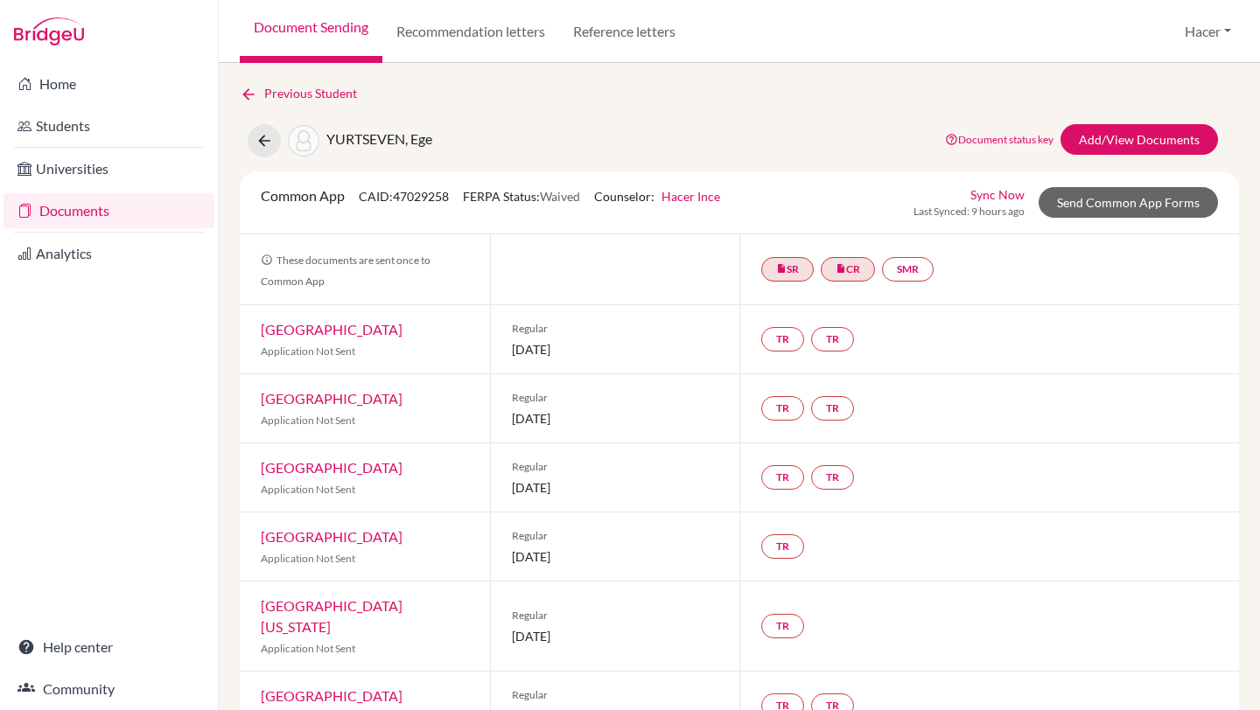
click at [64, 208] on link "Documents" at bounding box center [108, 210] width 211 height 35
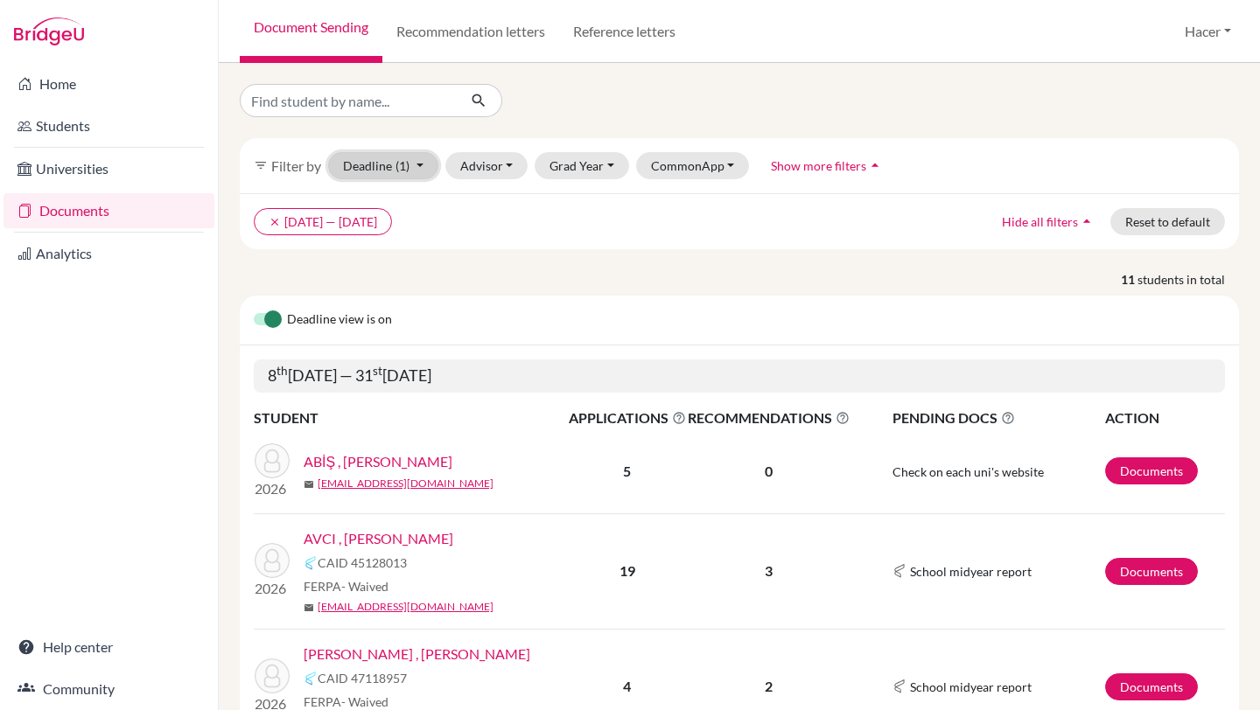
click at [417, 165] on button "Deadline (1) [DATE] - [DATE] Select a date range Or double click for a single d…" at bounding box center [383, 165] width 110 height 27
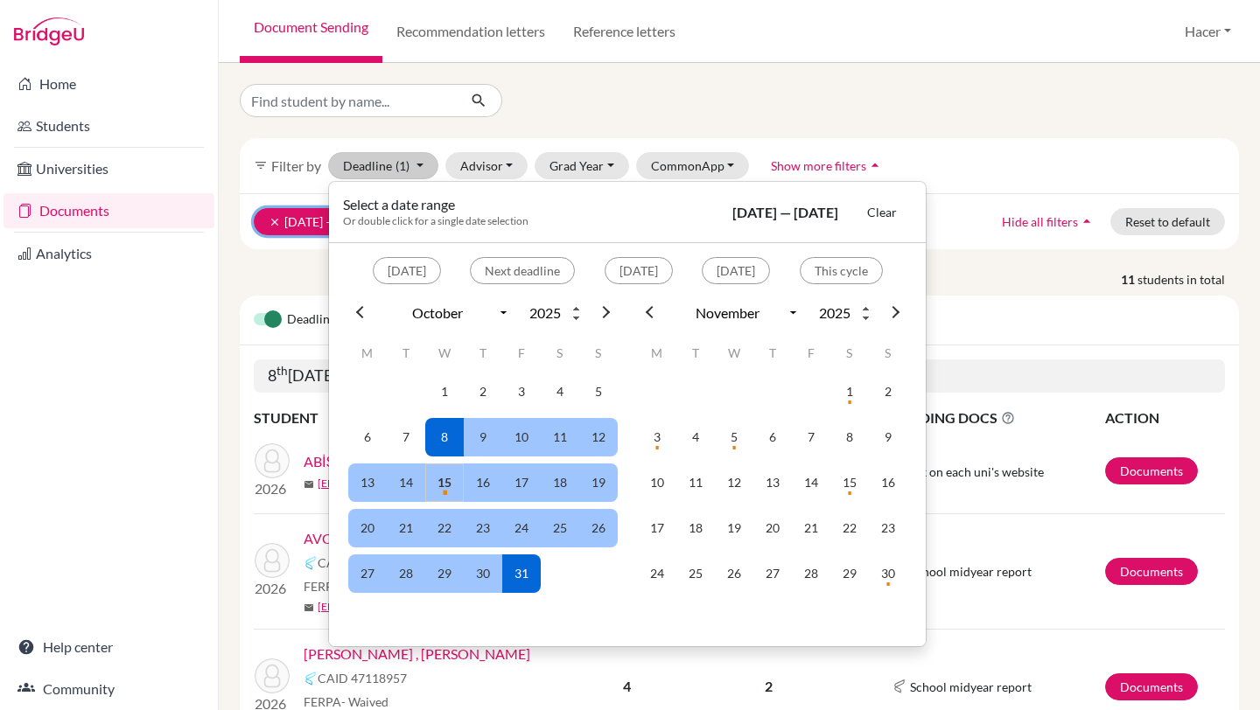
click at [276, 220] on icon "clear" at bounding box center [275, 222] width 12 height 12
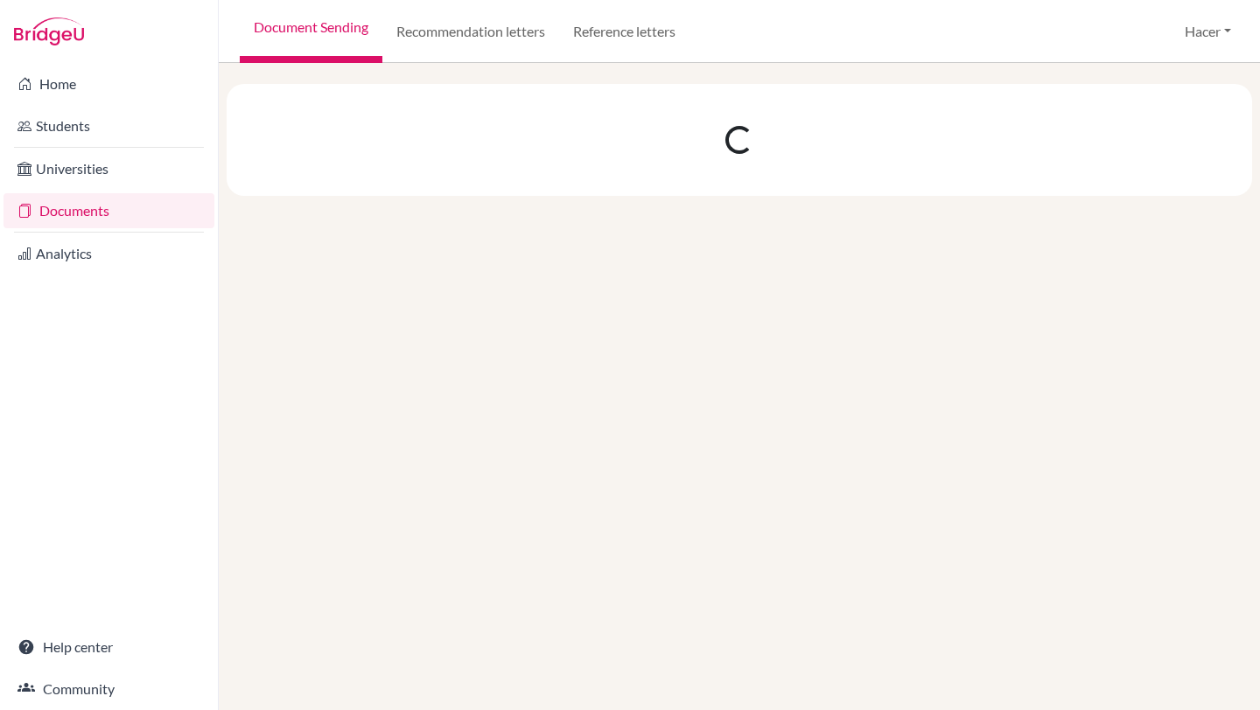
select select "10"
select select "11"
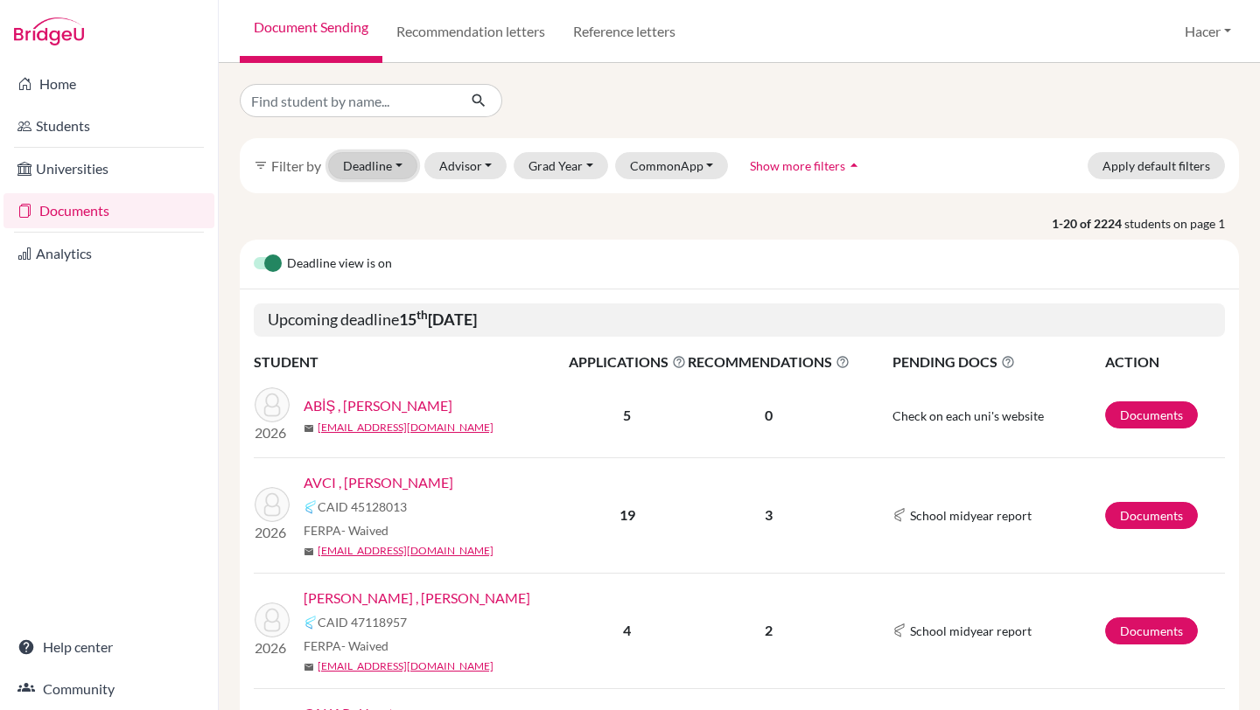
click at [398, 170] on button "Deadline - Select a date range Or double click for a single date selection [DAT…" at bounding box center [372, 165] width 89 height 27
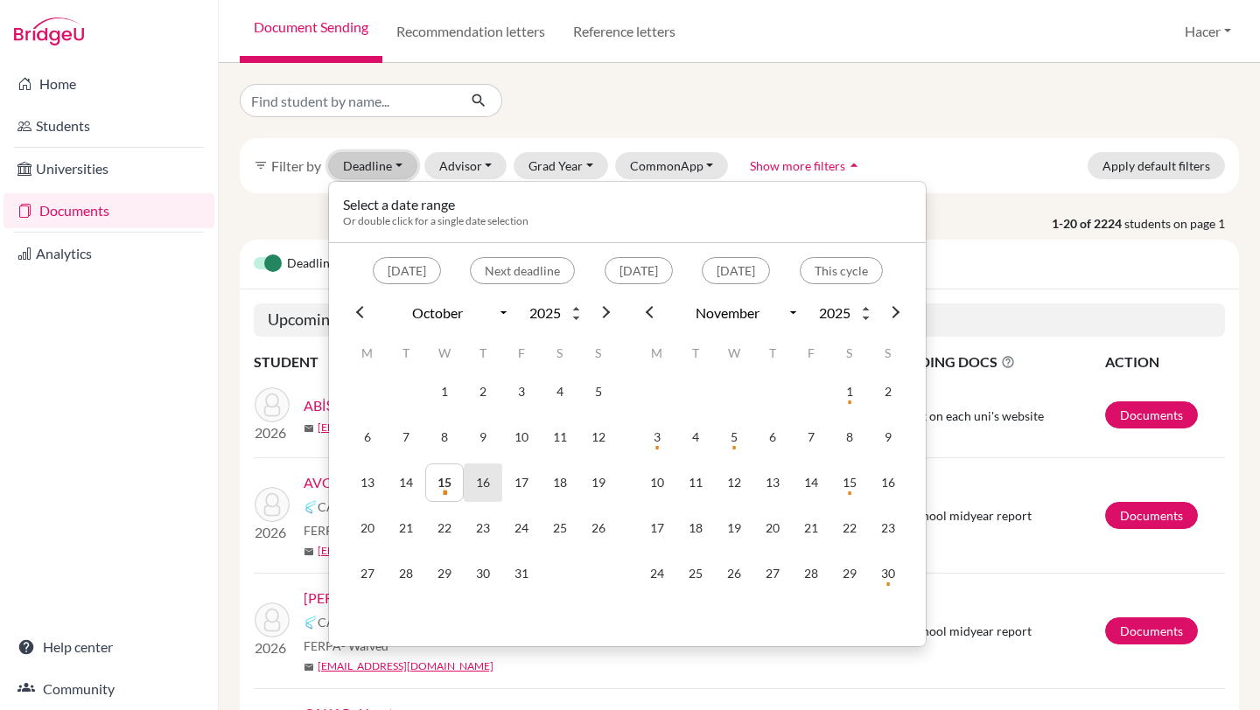
click at [486, 486] on td "16" at bounding box center [483, 483] width 38 height 38
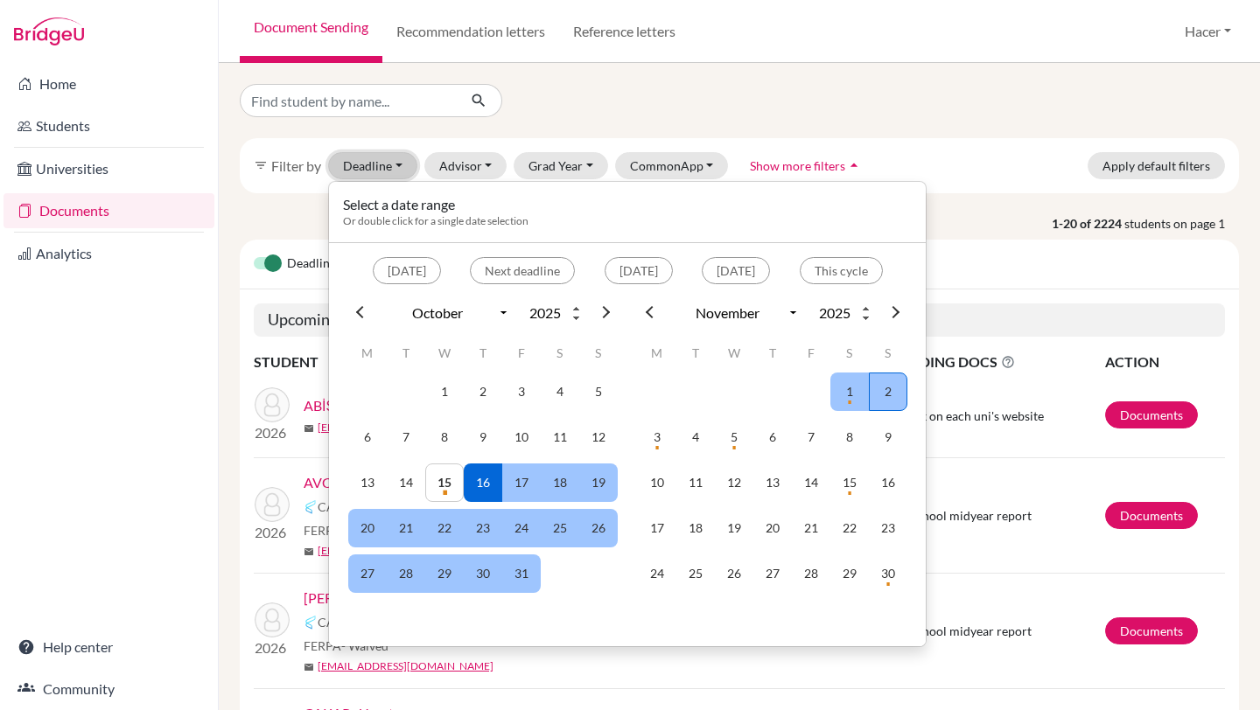
click at [888, 391] on td "2" at bounding box center [888, 392] width 38 height 38
